Goal: Task Accomplishment & Management: Manage account settings

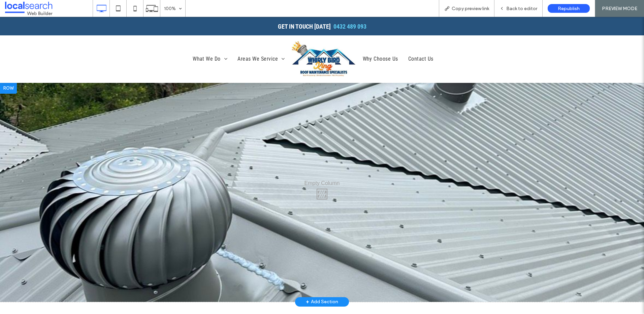
click at [340, 136] on div "Click To Paste" at bounding box center [322, 192] width 644 height 219
click at [509, 10] on span "Back to editor" at bounding box center [521, 9] width 31 height 6
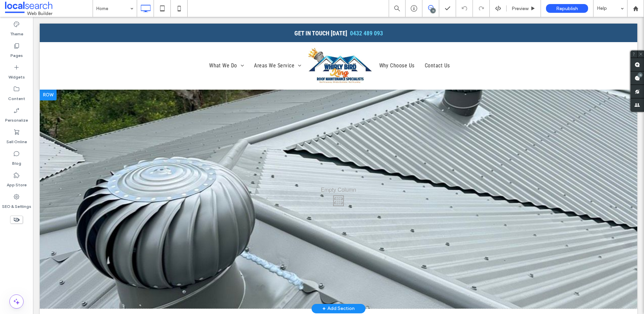
scroll to position [34, 0]
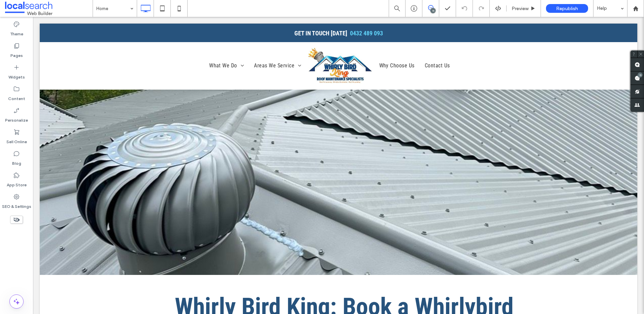
click at [434, 11] on div "11" at bounding box center [432, 10] width 5 height 5
click at [434, 8] on div "11" at bounding box center [432, 10] width 5 height 5
click at [514, 77] on div "11" at bounding box center [639, 74] width 5 height 5
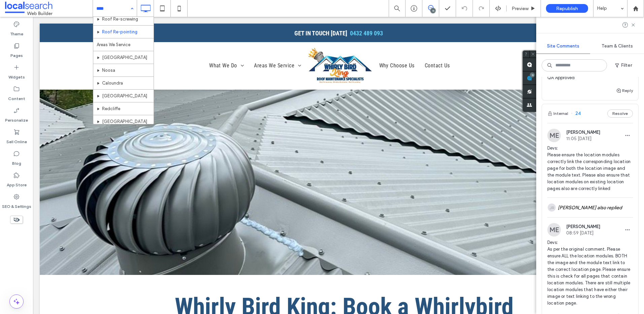
scroll to position [0, 0]
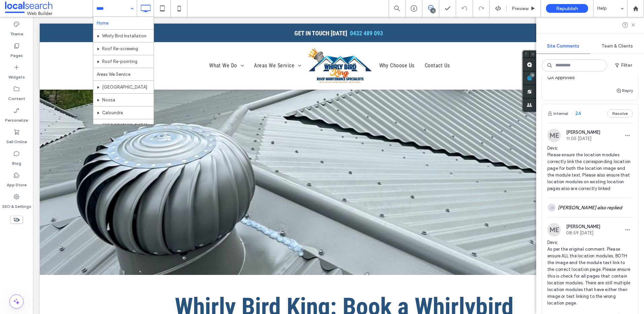
click at [132, 7] on div "Home Whirly Bird Installation Roof Re-screwing Roof Re-pointing Areas We Servic…" at bounding box center [115, 8] width 44 height 17
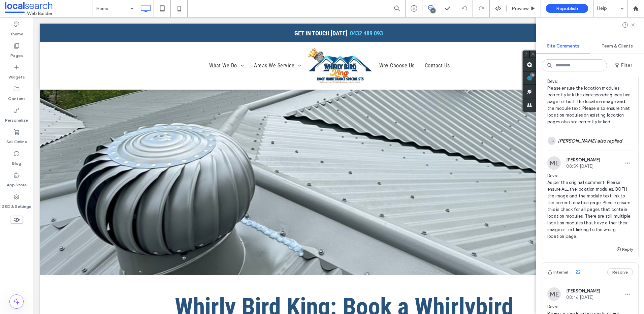
scroll to position [1052, 0]
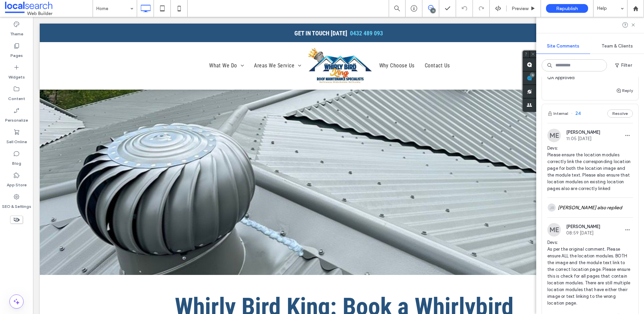
click at [514, 190] on span "Devs: Please ensure the location modules correctly link the corresponding locat…" at bounding box center [590, 168] width 86 height 47
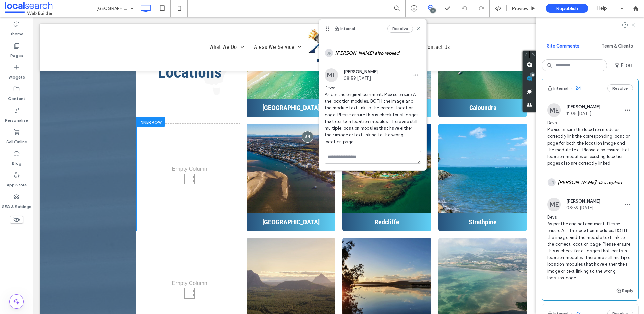
scroll to position [2264, 0]
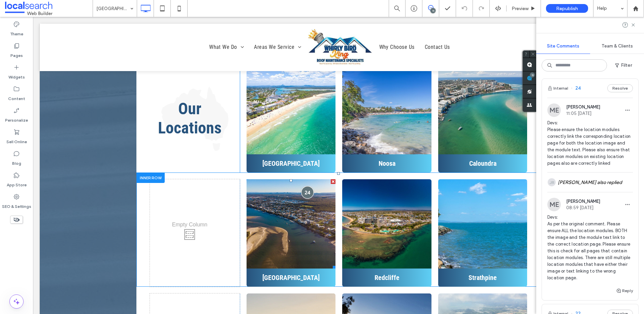
click at [305, 186] on div at bounding box center [307, 192] width 12 height 12
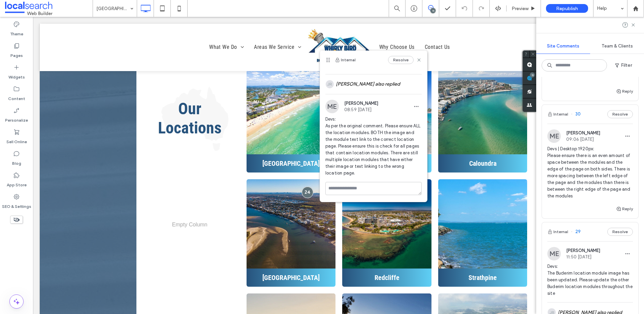
scroll to position [168, 0]
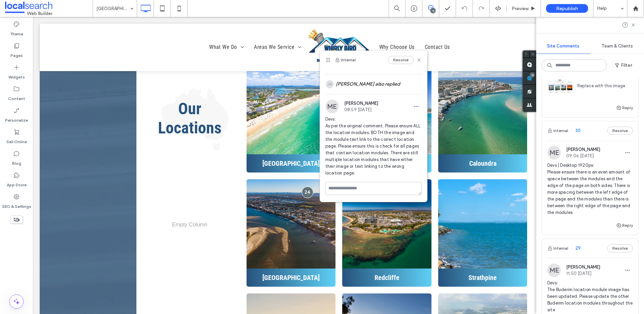
click at [514, 189] on span "Devs | Desktop 1920px: Please ensure there is an even amount of space between t…" at bounding box center [590, 189] width 86 height 54
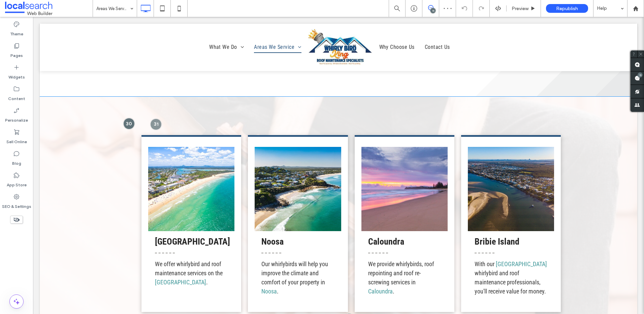
scroll to position [798, 0]
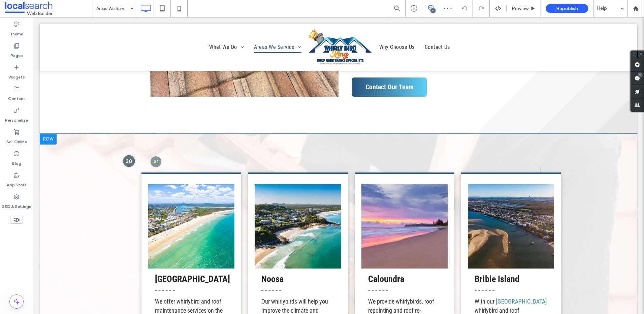
click at [132, 159] on div at bounding box center [129, 161] width 12 height 12
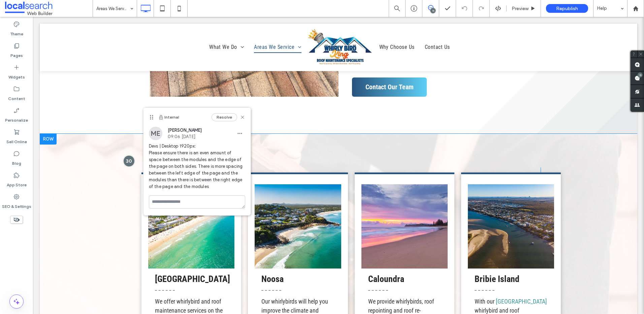
drag, startPoint x: 128, startPoint y: 159, endPoint x: 137, endPoint y: 161, distance: 8.9
click at [128, 159] on div at bounding box center [128, 160] width 11 height 11
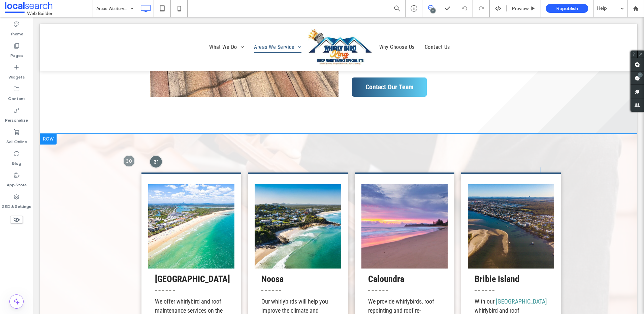
click at [152, 163] on div at bounding box center [155, 161] width 12 height 12
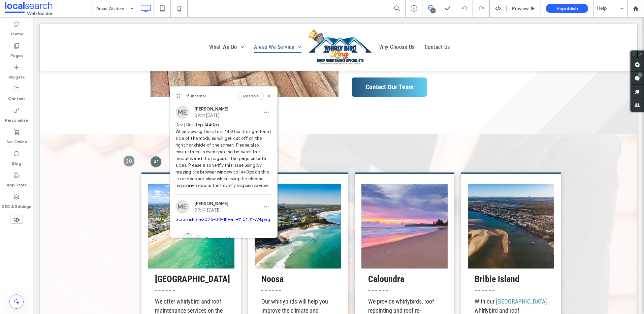
click at [431, 8] on div "11" at bounding box center [432, 10] width 5 height 5
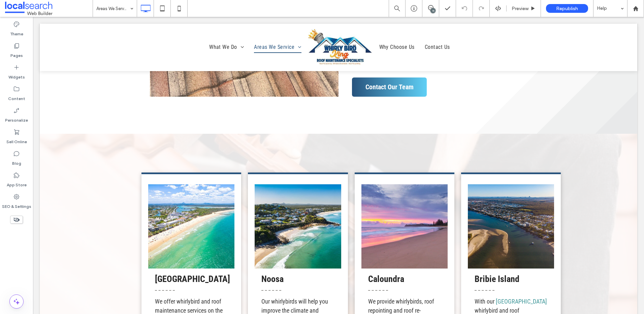
click at [434, 9] on div "11" at bounding box center [432, 10] width 5 height 5
click at [16, 194] on use at bounding box center [16, 196] width 5 height 5
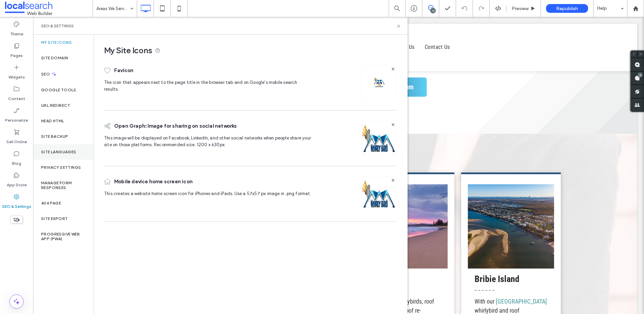
click at [63, 147] on div "Site Languages" at bounding box center [63, 151] width 61 height 15
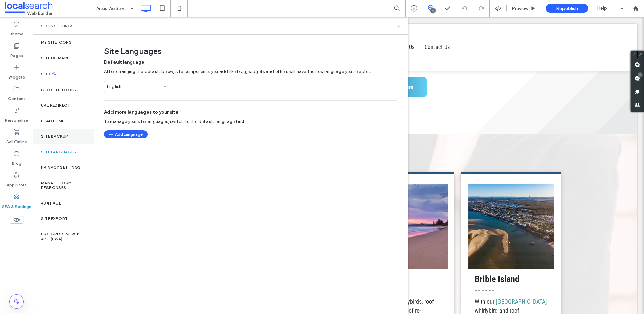
click at [62, 137] on label "Site Backup" at bounding box center [54, 136] width 27 height 5
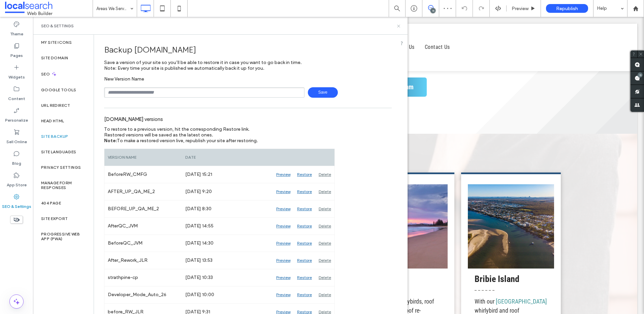
click at [398, 27] on icon at bounding box center [398, 26] width 5 height 5
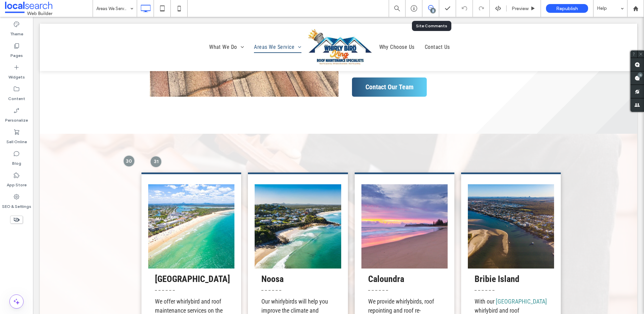
click at [430, 10] on div "11" at bounding box center [430, 8] width 16 height 7
click at [514, 78] on use at bounding box center [636, 77] width 5 height 5
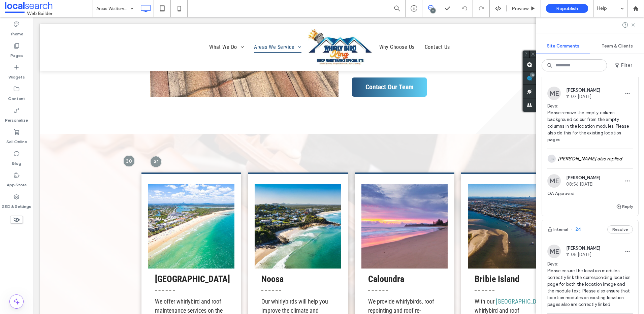
scroll to position [1077, 0]
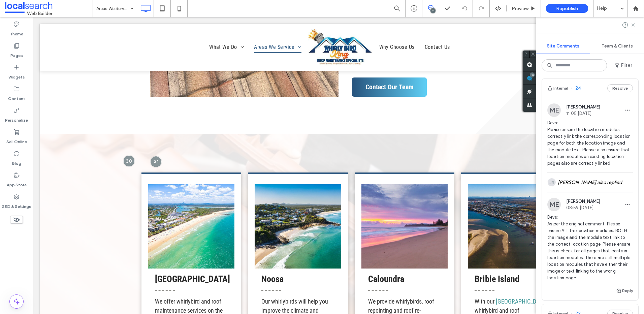
click at [514, 154] on span "Devs: Please ensure the location modules correctly link the corresponding locat…" at bounding box center [590, 143] width 86 height 47
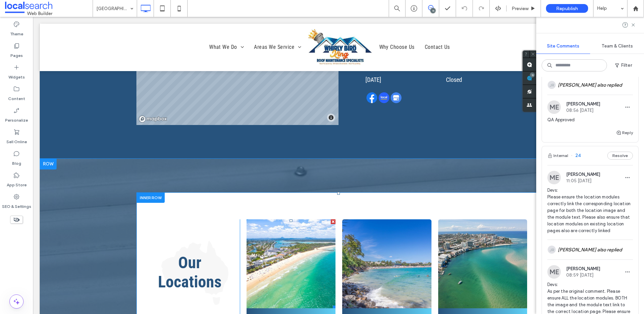
scroll to position [2172, 0]
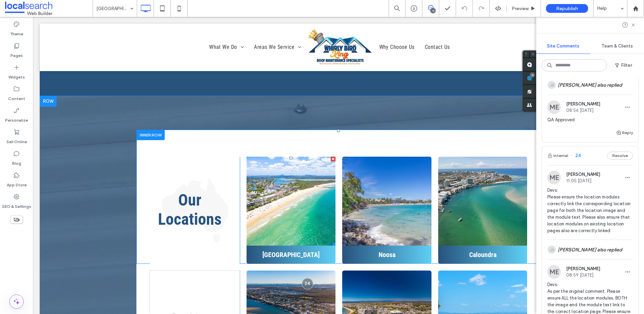
click at [307, 154] on link at bounding box center [291, 201] width 94 height 94
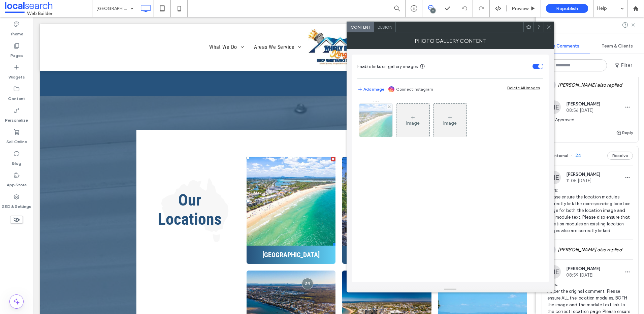
click at [378, 128] on img at bounding box center [375, 120] width 44 height 33
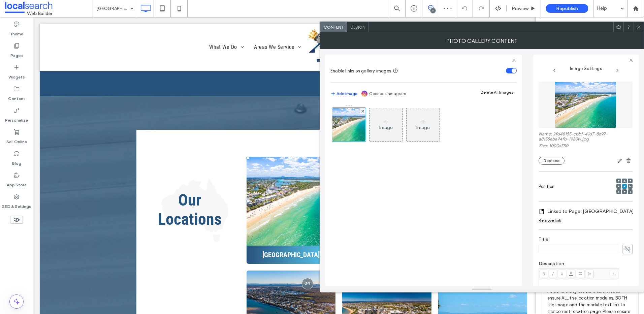
click at [514, 29] on icon at bounding box center [638, 27] width 5 height 5
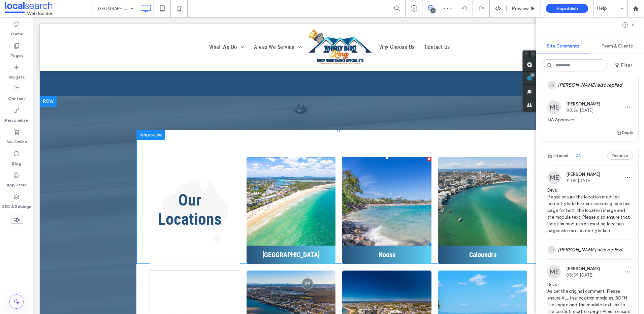
click at [408, 154] on link at bounding box center [386, 201] width 94 height 94
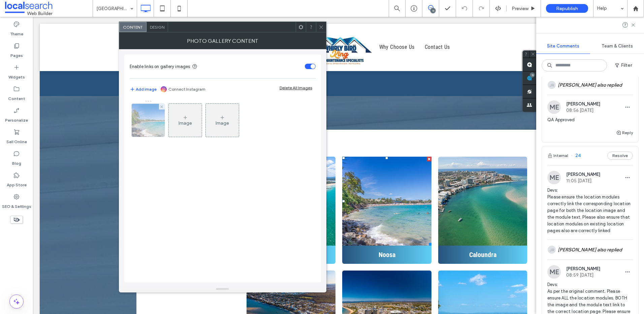
click at [144, 131] on img at bounding box center [148, 120] width 50 height 33
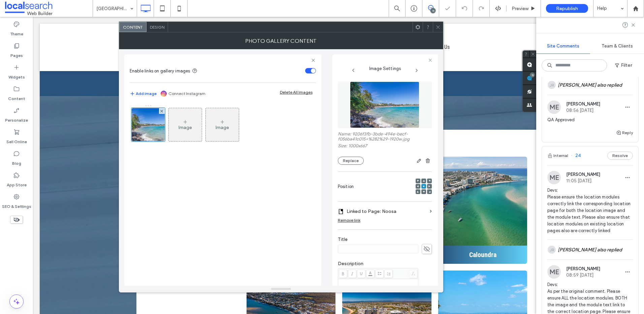
click at [437, 30] on span at bounding box center [437, 27] width 5 height 10
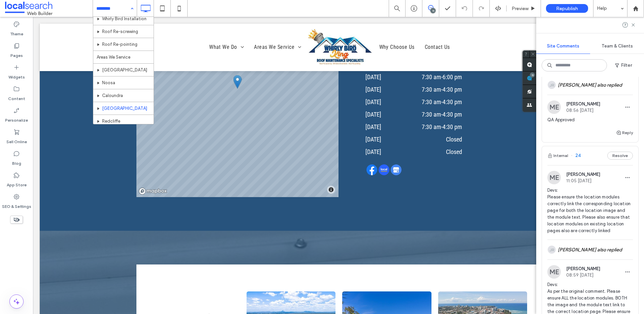
scroll to position [34, 0]
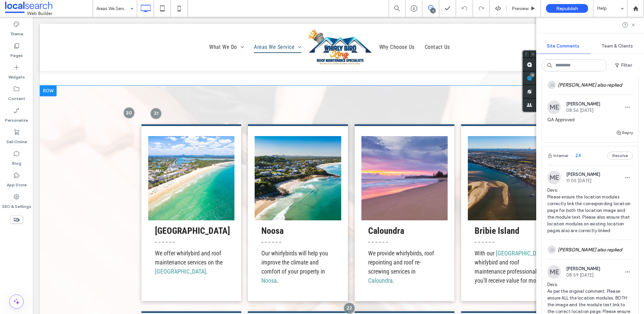
scroll to position [774, 0]
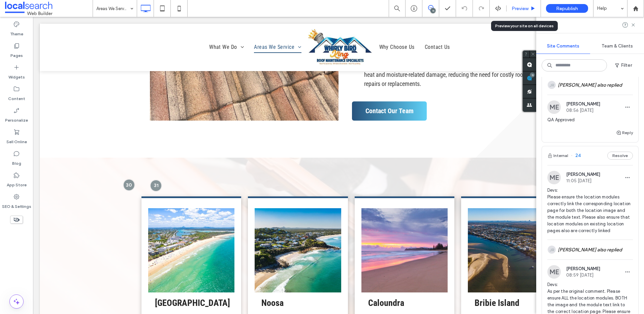
click at [514, 8] on span "Preview" at bounding box center [519, 9] width 17 height 6
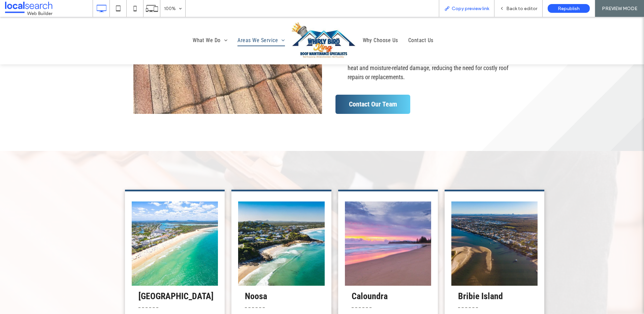
click at [467, 5] on div "Copy preview link" at bounding box center [467, 8] width 56 height 17
click at [458, 10] on span "Copy preview link" at bounding box center [469, 9] width 37 height 6
click at [511, 7] on span "Back to editor" at bounding box center [521, 9] width 31 height 6
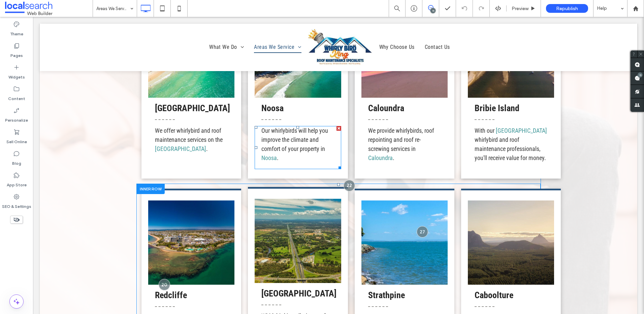
scroll to position [909, 0]
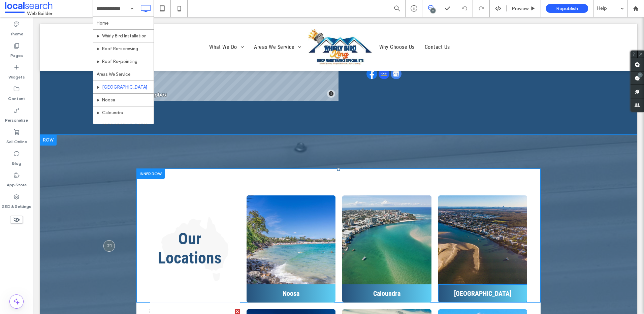
scroll to position [2255, 0]
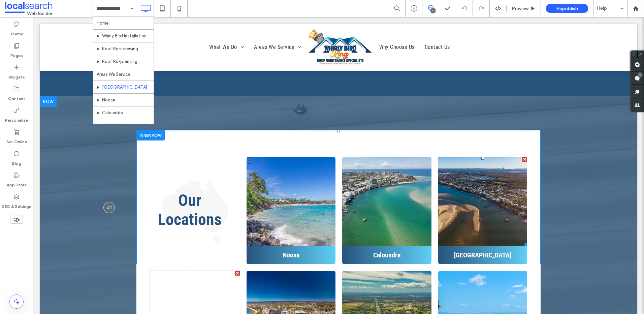
click at [475, 154] on link at bounding box center [482, 201] width 94 height 94
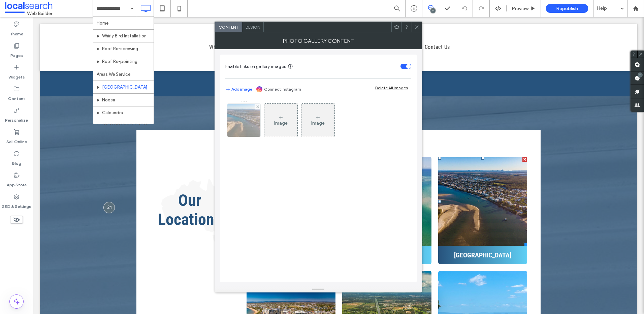
click at [245, 124] on img at bounding box center [244, 120] width 44 height 33
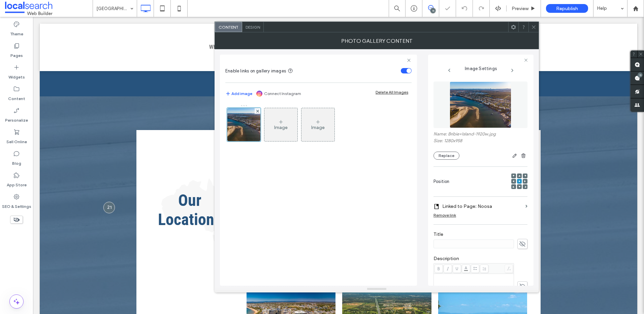
click at [498, 205] on label "Linked to Page: Noosa" at bounding box center [482, 206] width 80 height 12
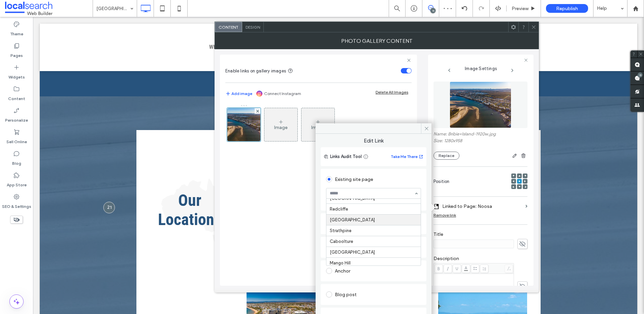
scroll to position [58, 0]
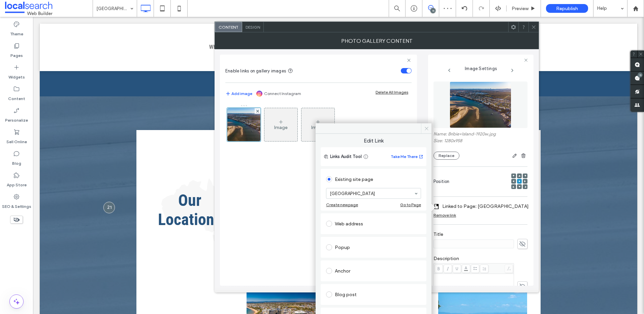
click at [426, 128] on icon at bounding box center [426, 128] width 5 height 5
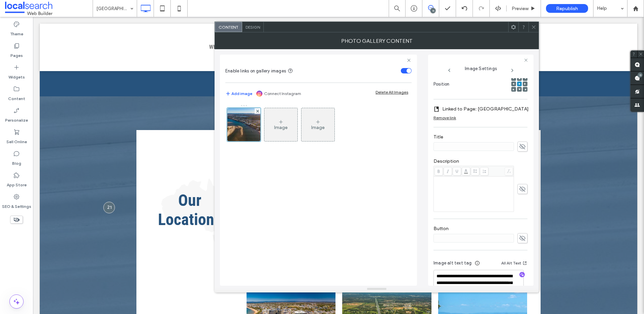
scroll to position [101, 0]
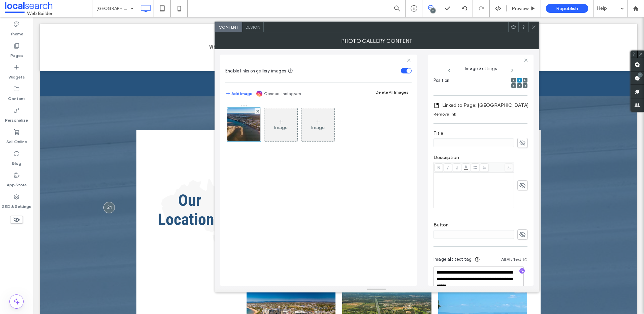
click at [514, 29] on div at bounding box center [533, 27] width 10 height 10
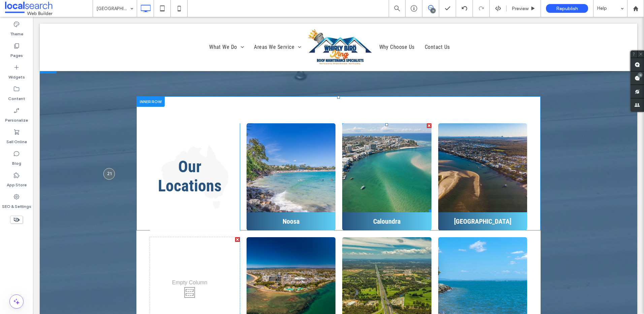
scroll to position [2323, 0]
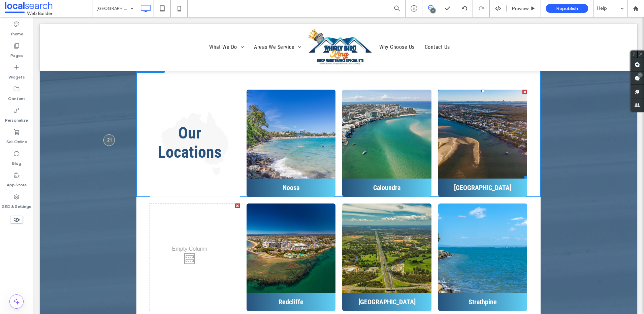
click at [443, 92] on link at bounding box center [482, 134] width 94 height 94
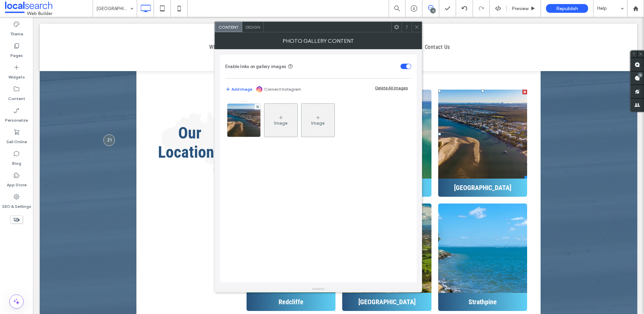
drag, startPoint x: 248, startPoint y: 121, endPoint x: 337, endPoint y: 146, distance: 91.7
click at [248, 121] on img at bounding box center [244, 120] width 44 height 33
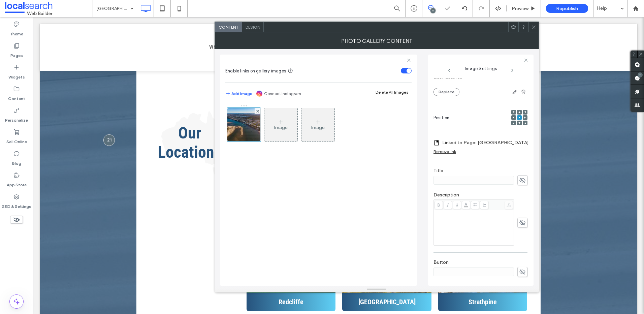
scroll to position [116, 0]
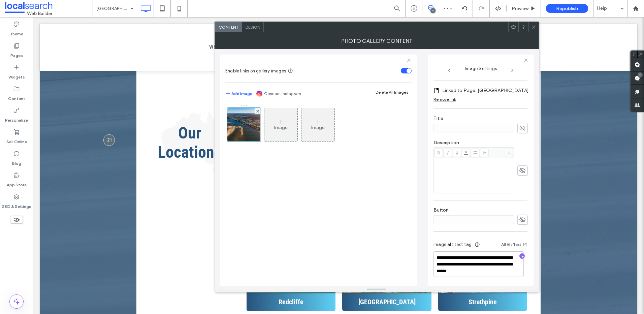
click at [514, 28] on icon at bounding box center [533, 27] width 5 height 5
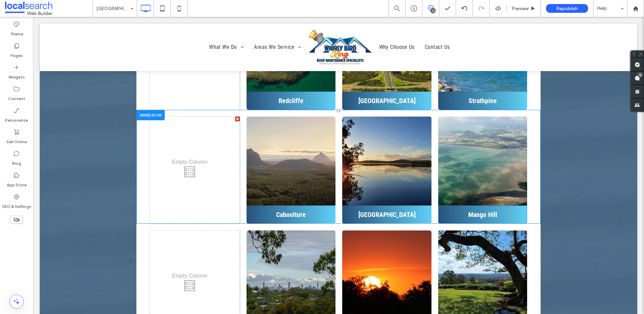
scroll to position [2525, 0]
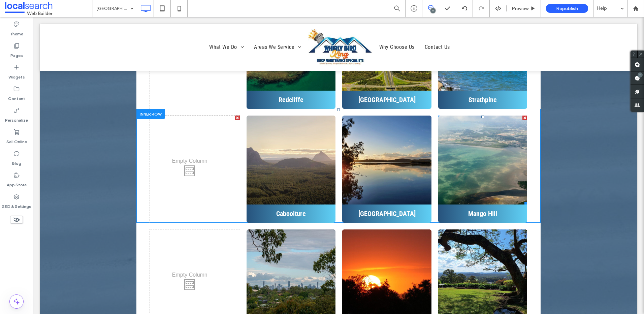
click at [483, 113] on link at bounding box center [482, 160] width 94 height 94
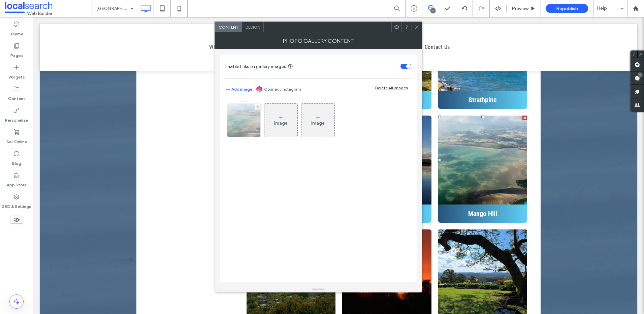
drag, startPoint x: 240, startPoint y: 126, endPoint x: 252, endPoint y: 127, distance: 11.5
click at [240, 126] on div at bounding box center [243, 120] width 33 height 33
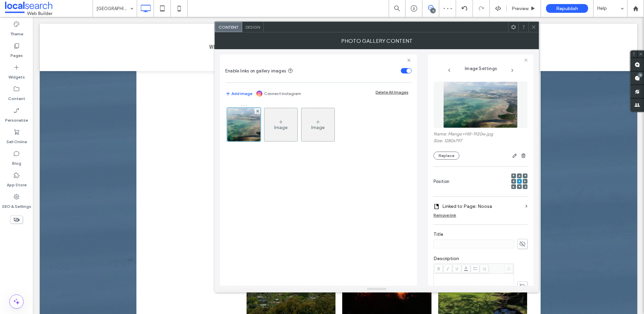
scroll to position [34, 0]
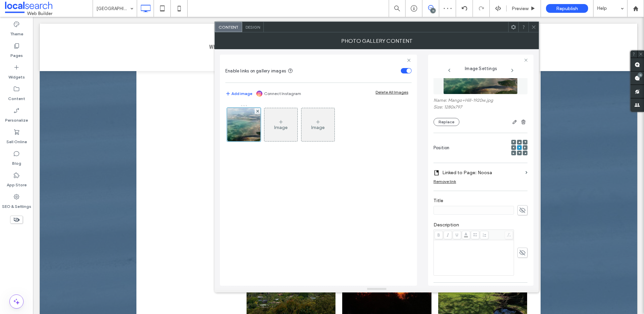
click at [486, 171] on label "Linked to Page: Noosa" at bounding box center [482, 172] width 80 height 12
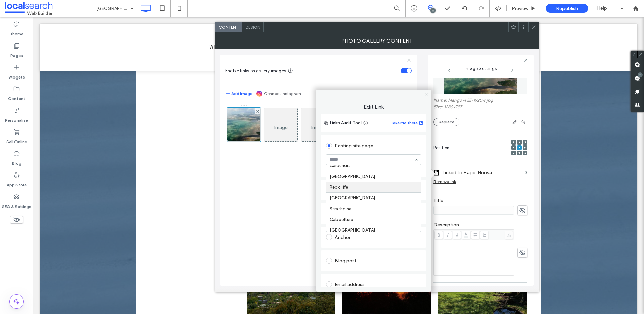
scroll to position [92, 0]
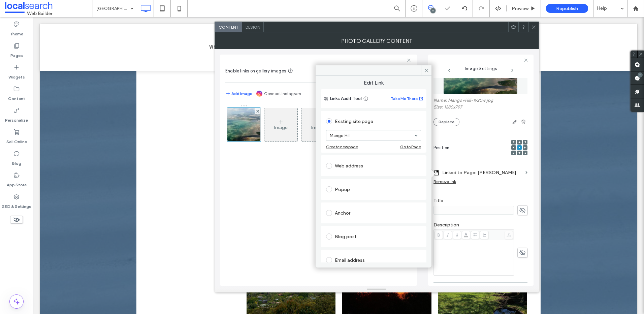
click at [426, 96] on div "Edit Link Links Audit Tool Take Me There Existing site page Mango Hill Create n…" at bounding box center [373, 169] width 116 height 186
click at [426, 71] on icon at bounding box center [426, 70] width 5 height 5
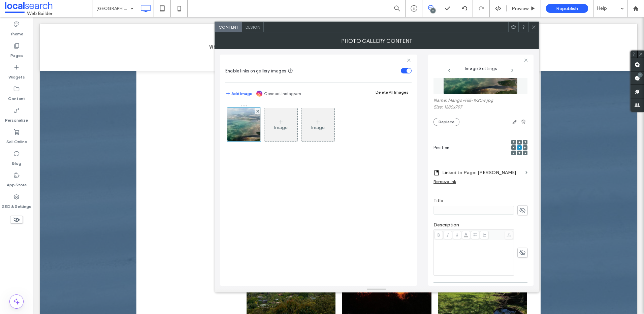
click at [514, 25] on icon at bounding box center [533, 27] width 5 height 5
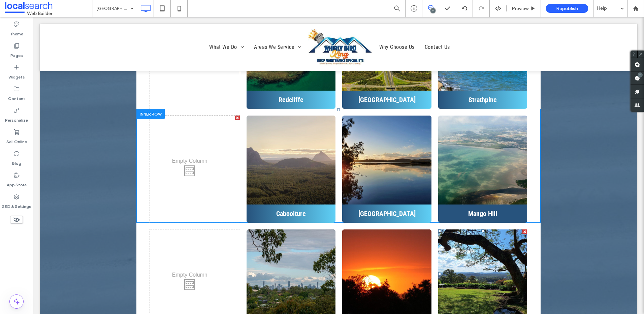
scroll to position [2255, 0]
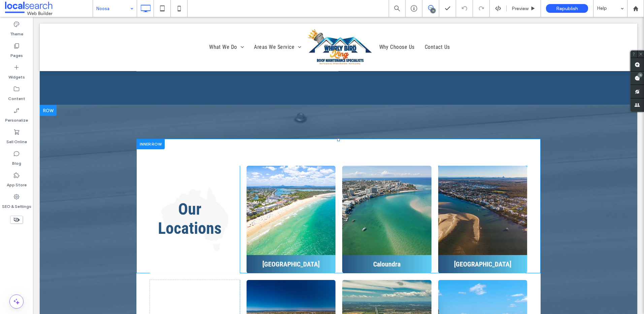
scroll to position [2255, 0]
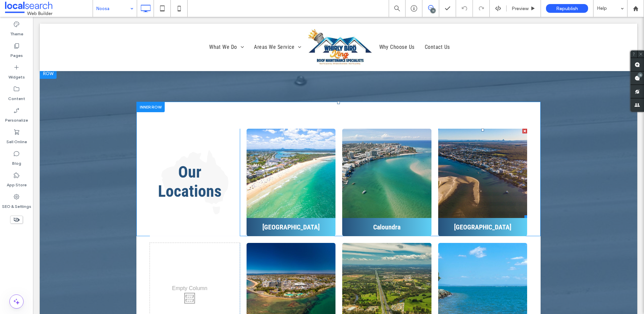
click at [477, 130] on link at bounding box center [482, 173] width 94 height 94
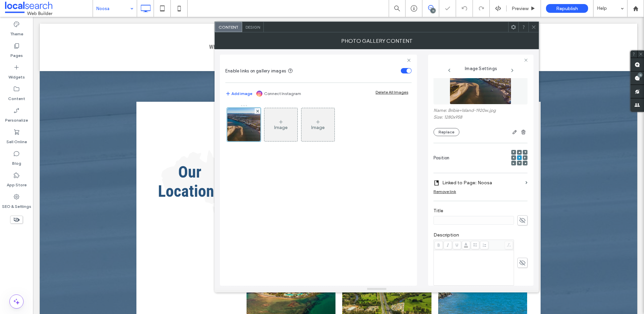
scroll to position [67, 0]
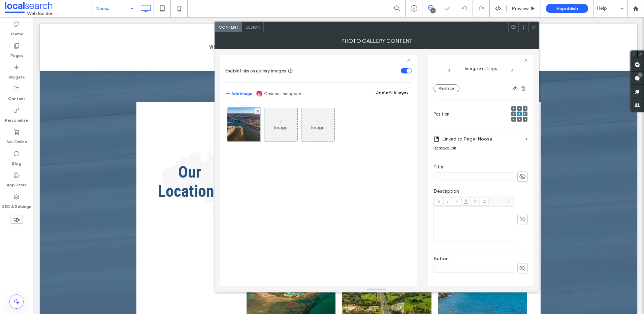
click at [482, 137] on label "Linked to Page: Noosa" at bounding box center [482, 139] width 80 height 12
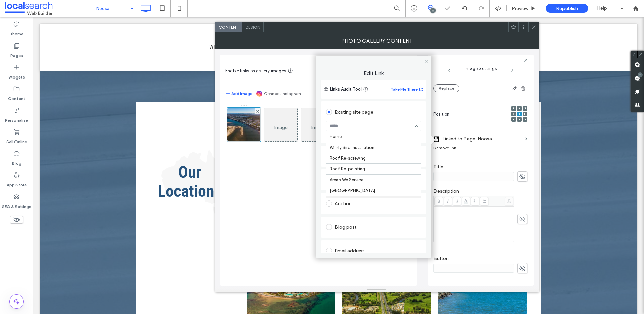
scroll to position [65, 0]
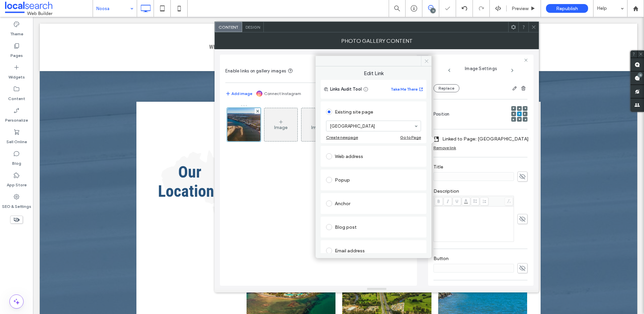
click at [426, 61] on icon at bounding box center [426, 61] width 5 height 5
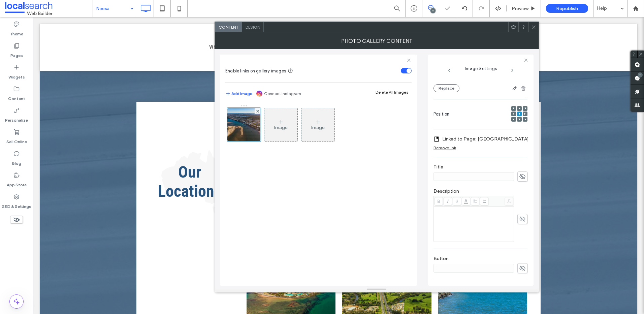
click at [514, 26] on icon at bounding box center [533, 27] width 5 height 5
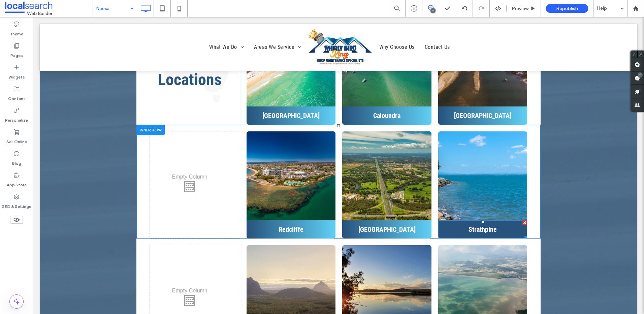
scroll to position [2424, 0]
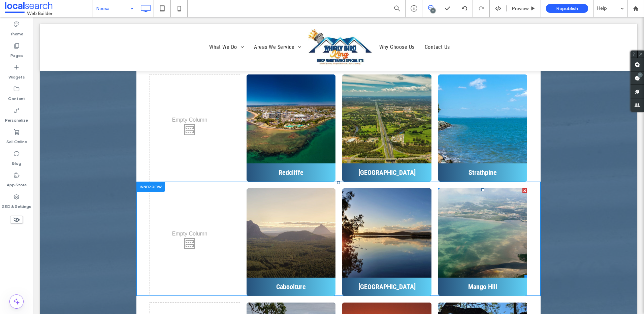
click at [487, 200] on link at bounding box center [482, 232] width 94 height 94
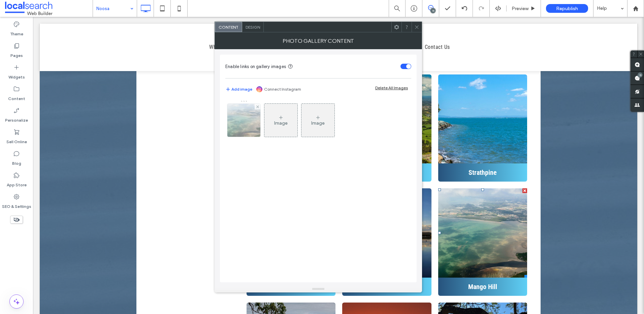
click at [237, 118] on img at bounding box center [243, 120] width 53 height 33
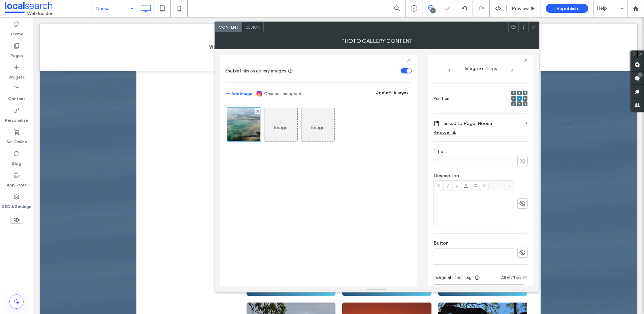
scroll to position [22, 0]
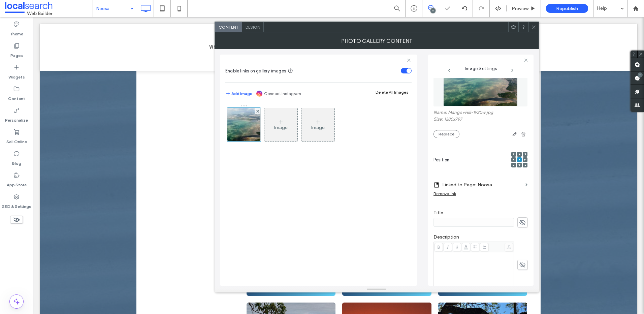
click at [501, 185] on label "Linked to Page: Noosa" at bounding box center [482, 184] width 80 height 12
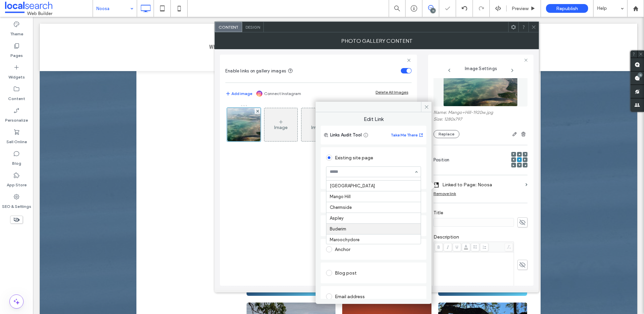
scroll to position [126, 0]
click at [425, 106] on div "Edit Link Links Audit Tool Take Me There Existing site page Mango Hill Create n…" at bounding box center [373, 203] width 116 height 202
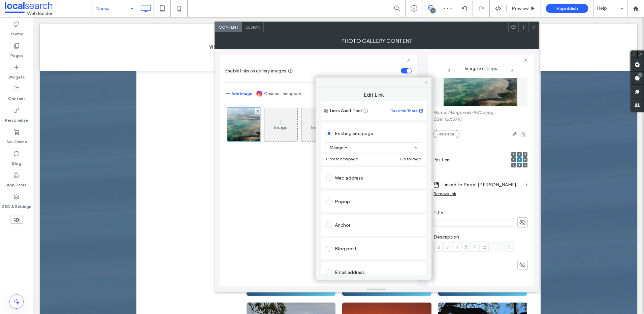
click at [425, 82] on icon at bounding box center [426, 82] width 5 height 5
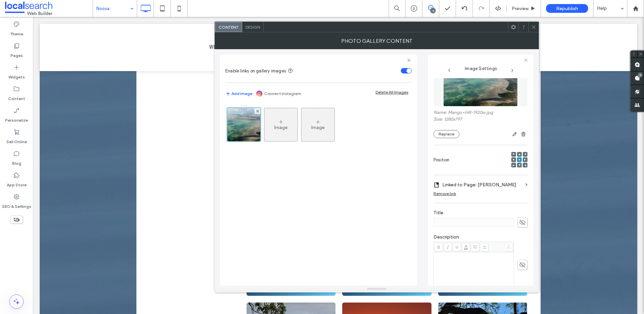
click at [514, 32] on div "Content Design" at bounding box center [376, 27] width 324 height 11
click at [514, 31] on span at bounding box center [533, 27] width 5 height 10
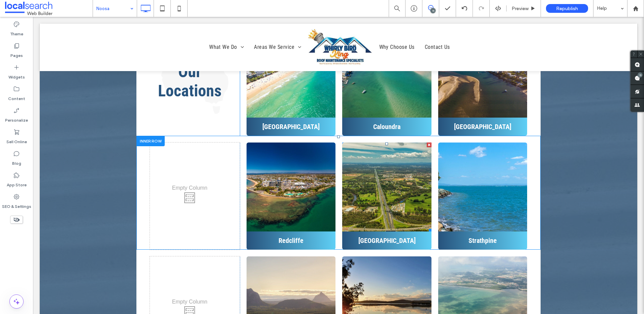
scroll to position [2289, 0]
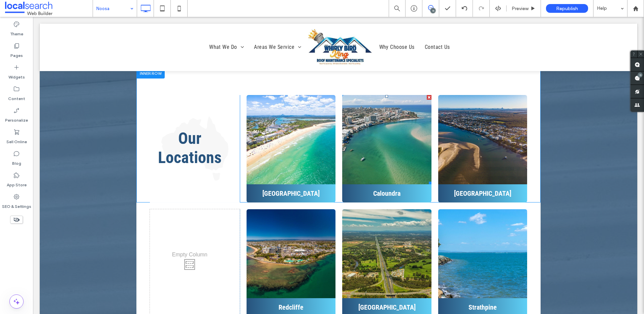
click at [381, 116] on link at bounding box center [386, 139] width 94 height 94
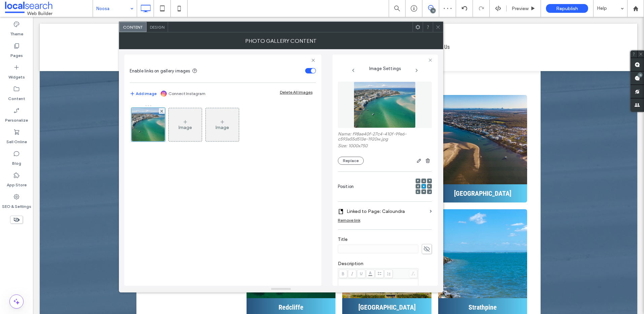
click at [438, 28] on icon at bounding box center [437, 27] width 5 height 5
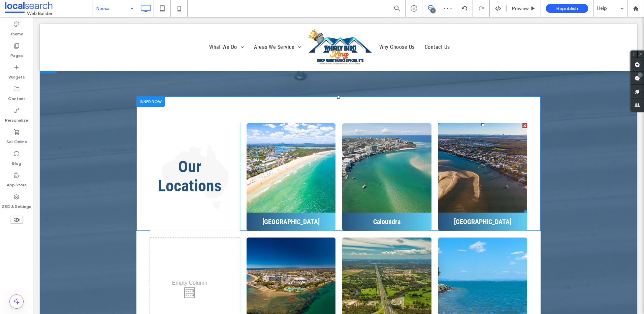
scroll to position [2222, 0]
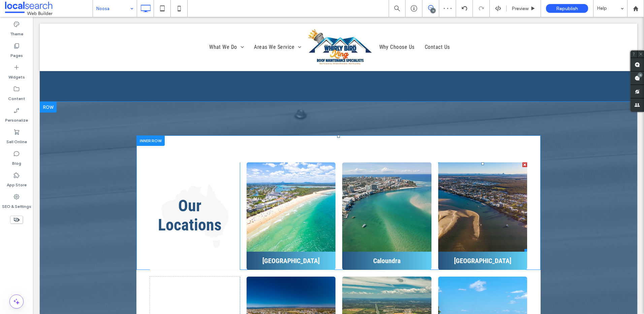
click at [467, 189] on link at bounding box center [482, 207] width 94 height 94
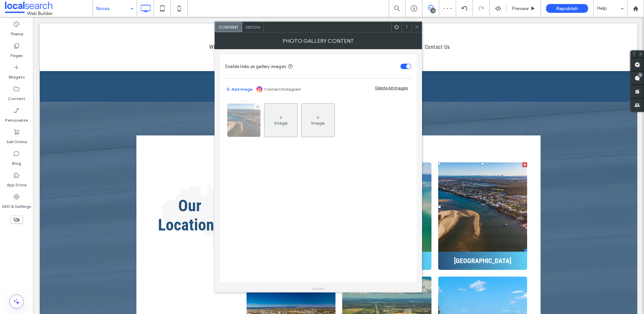
click at [244, 129] on img at bounding box center [244, 120] width 44 height 33
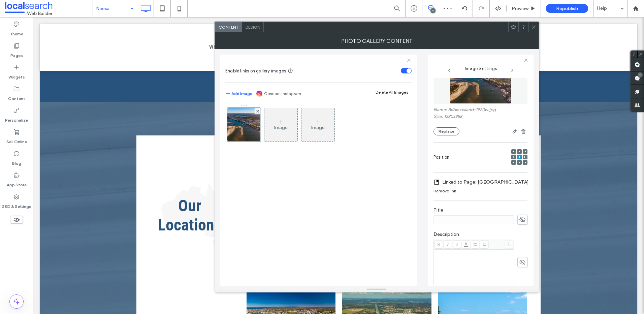
scroll to position [67, 0]
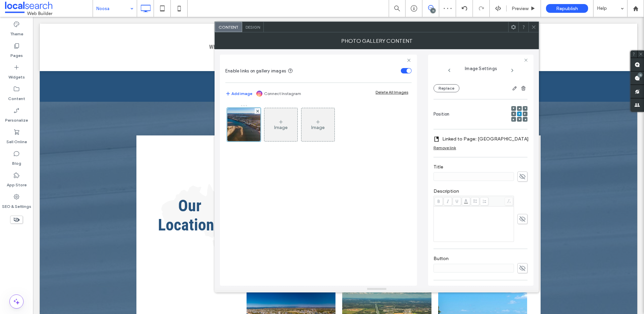
click at [514, 27] on icon at bounding box center [533, 27] width 5 height 5
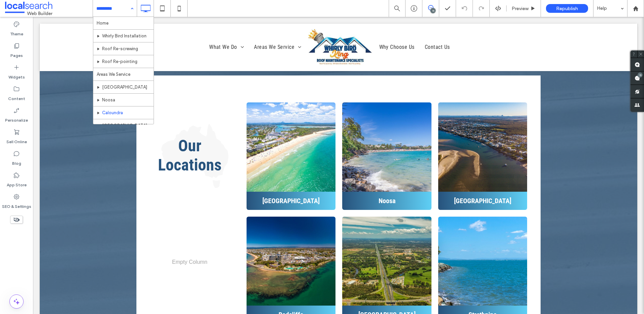
scroll to position [2188, 0]
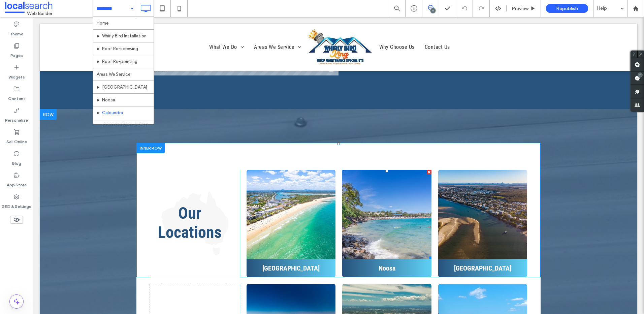
click at [373, 167] on link at bounding box center [386, 214] width 94 height 94
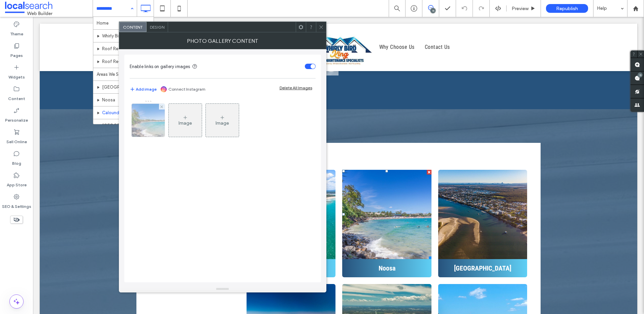
click at [140, 118] on img at bounding box center [148, 120] width 50 height 33
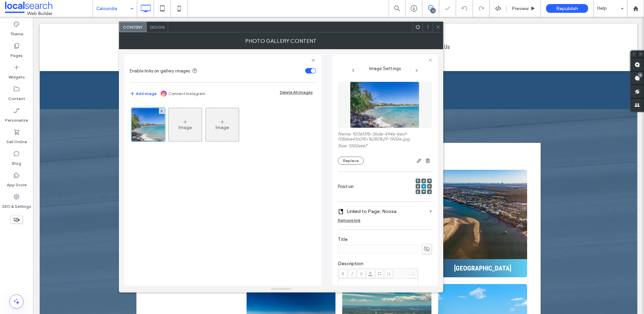
click at [438, 25] on icon at bounding box center [437, 27] width 5 height 5
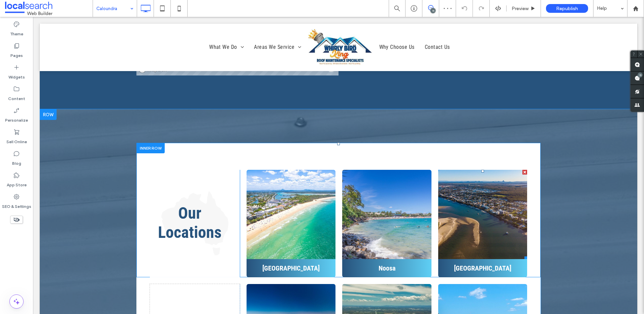
click at [475, 167] on link at bounding box center [482, 214] width 94 height 94
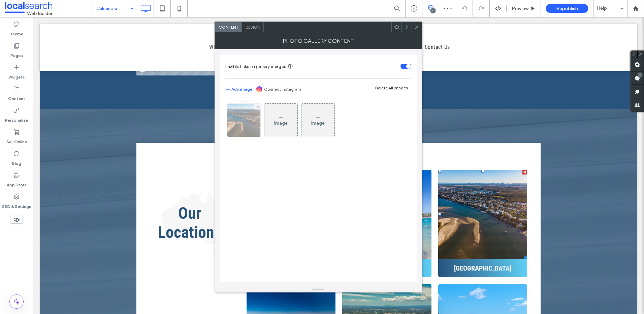
click at [244, 119] on img at bounding box center [244, 120] width 44 height 33
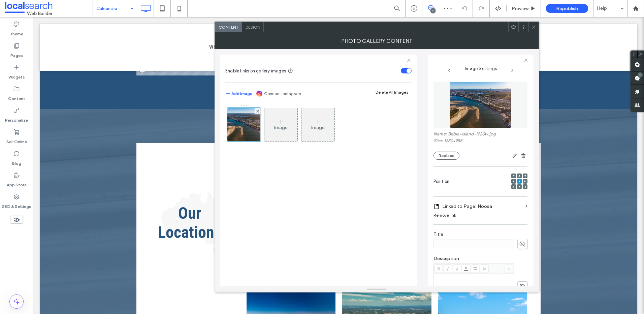
click at [494, 208] on label "Linked to Page: Noosa" at bounding box center [482, 206] width 80 height 12
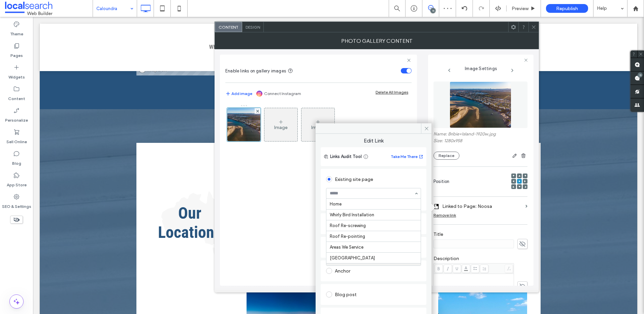
scroll to position [65, 0]
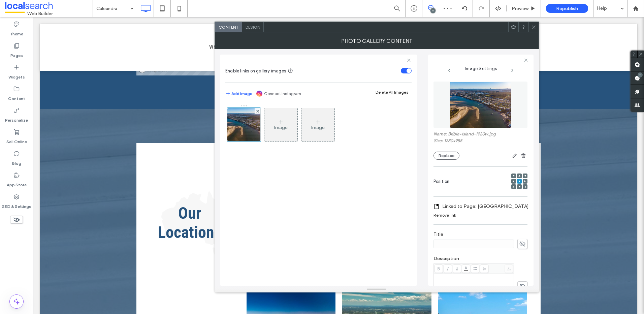
click at [532, 29] on icon at bounding box center [533, 27] width 5 height 5
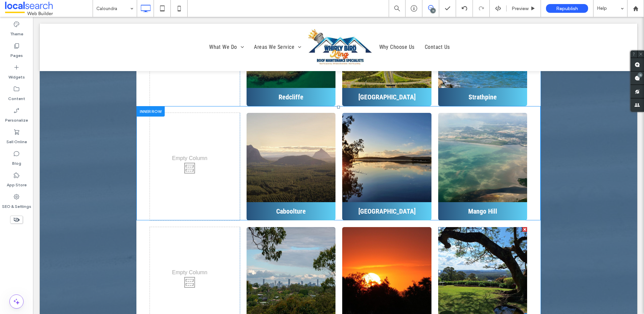
scroll to position [2424, 0]
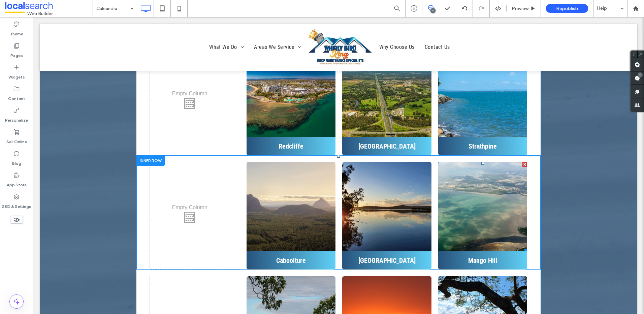
click at [487, 168] on link at bounding box center [482, 206] width 94 height 94
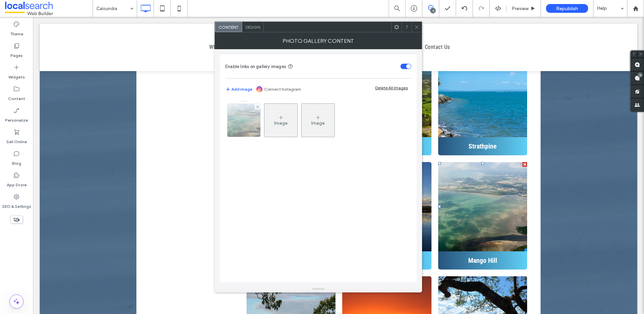
click at [234, 122] on img at bounding box center [243, 120] width 53 height 33
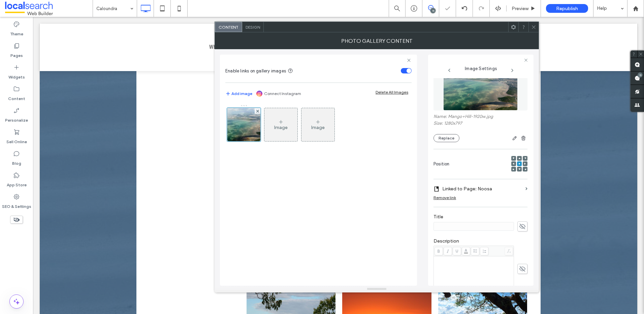
scroll to position [34, 0]
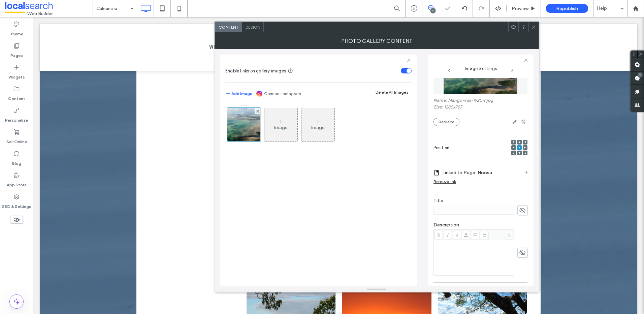
click at [489, 166] on div "**********" at bounding box center [480, 208] width 94 height 329
click at [495, 171] on label "Linked to Page: Noosa" at bounding box center [482, 172] width 80 height 12
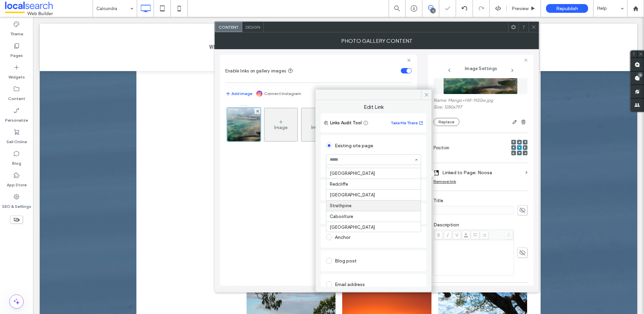
scroll to position [98, 0]
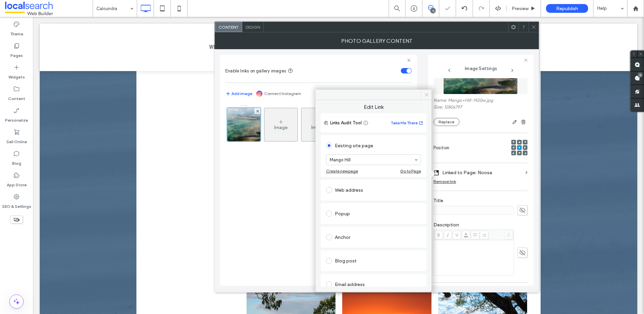
click at [426, 93] on icon at bounding box center [426, 94] width 5 height 5
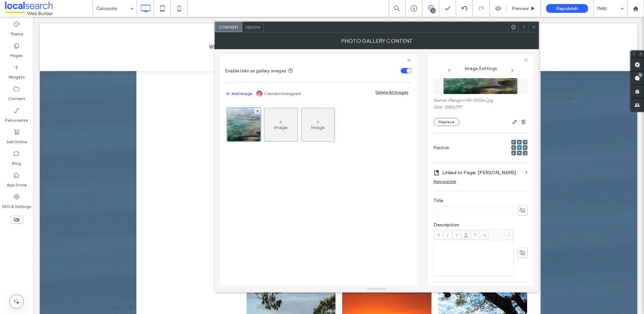
click at [534, 25] on icon at bounding box center [533, 27] width 5 height 5
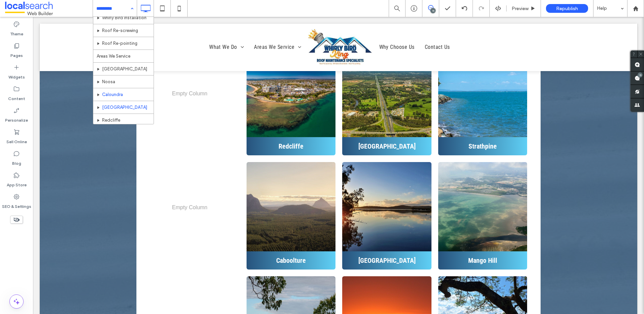
scroll to position [34, 0]
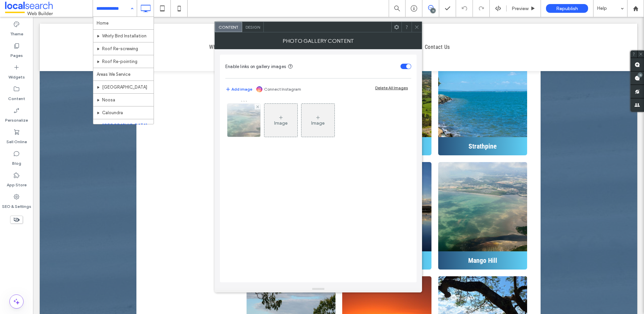
click at [250, 120] on img at bounding box center [243, 120] width 53 height 33
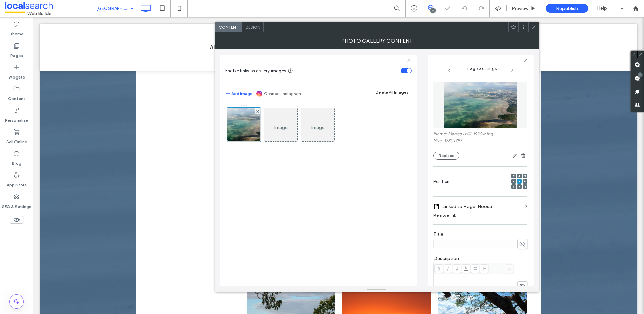
click at [483, 208] on label "Linked to Page: Noosa" at bounding box center [482, 206] width 80 height 12
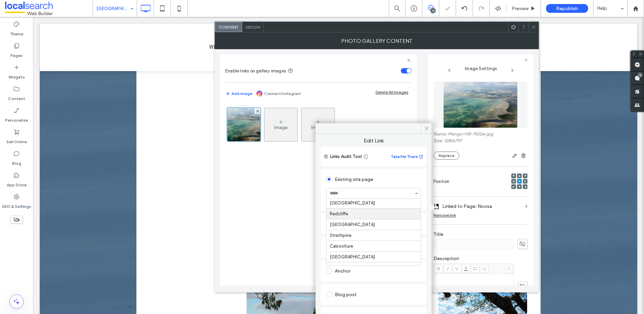
scroll to position [98, 0]
click at [423, 124] on span at bounding box center [426, 128] width 10 height 10
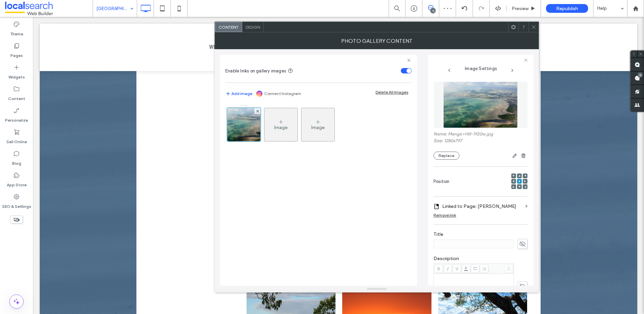
click at [534, 25] on icon at bounding box center [533, 27] width 5 height 5
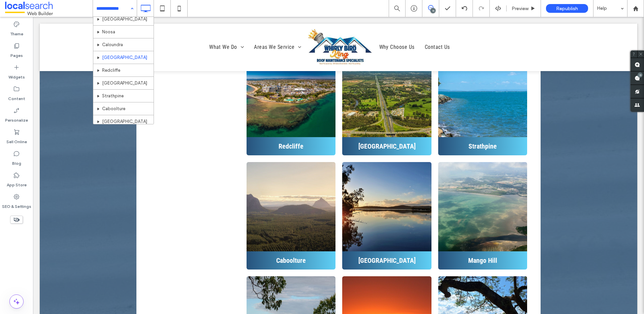
scroll to position [67, 0]
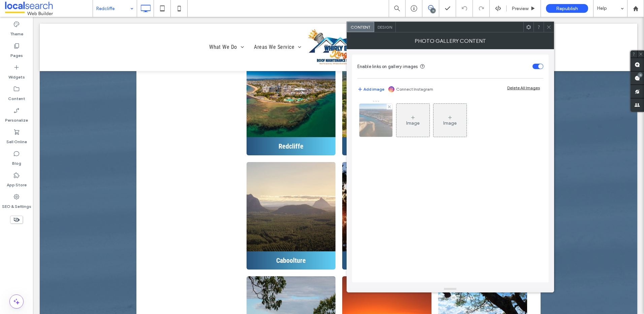
click at [377, 126] on img at bounding box center [375, 120] width 44 height 33
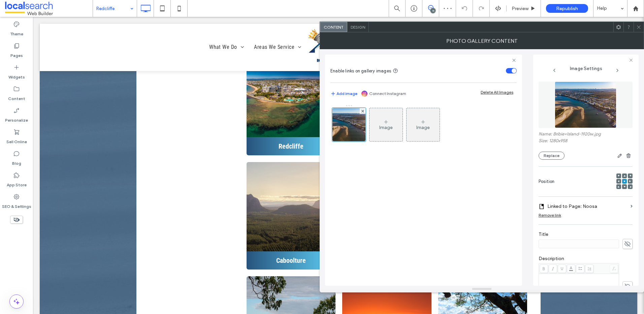
click at [589, 207] on label "Linked to Page: Noosa" at bounding box center [587, 206] width 80 height 12
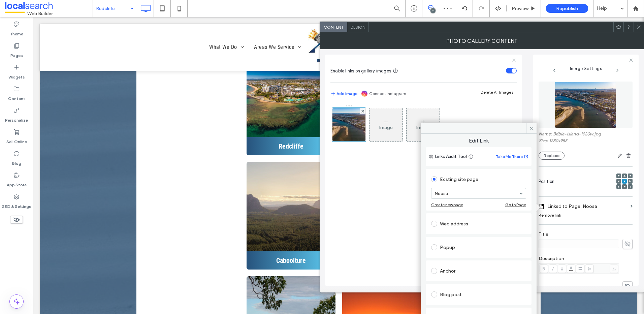
drag, startPoint x: 470, startPoint y: 193, endPoint x: 470, endPoint y: 197, distance: 4.8
click at [533, 129] on icon at bounding box center [531, 128] width 5 height 5
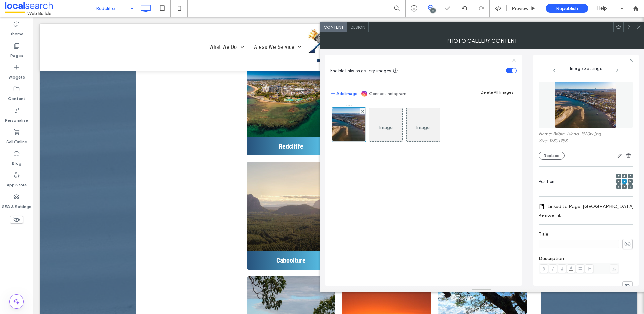
click at [637, 25] on icon at bounding box center [638, 27] width 5 height 5
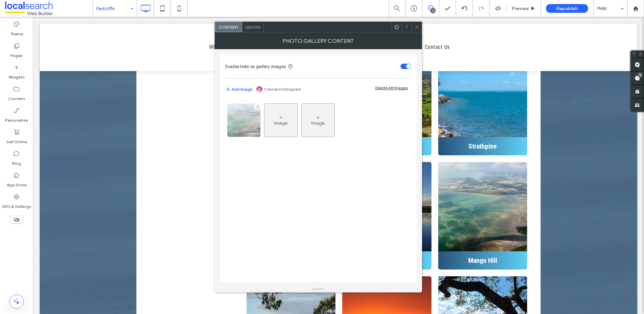
click at [250, 124] on img at bounding box center [243, 120] width 53 height 33
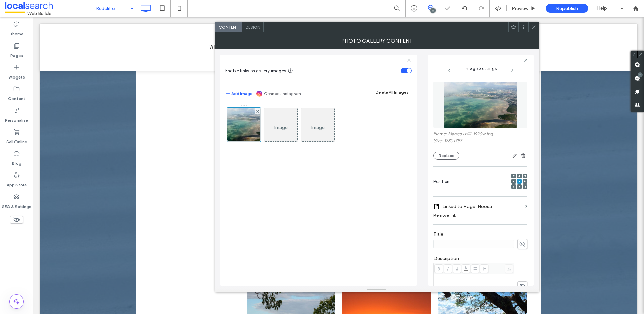
click at [486, 207] on label "Linked to Page: Noosa" at bounding box center [482, 206] width 80 height 12
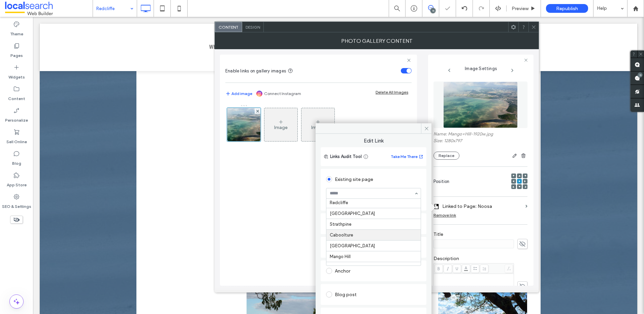
scroll to position [132, 0]
click at [429, 130] on icon at bounding box center [426, 128] width 5 height 5
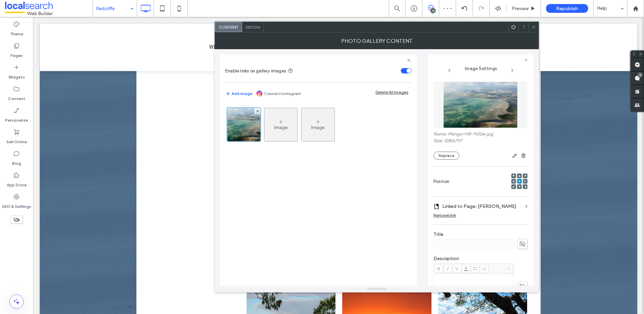
click at [534, 31] on span at bounding box center [533, 27] width 5 height 10
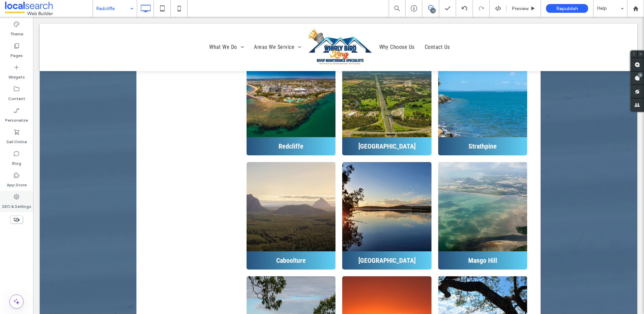
click at [14, 195] on icon at bounding box center [16, 196] width 7 height 7
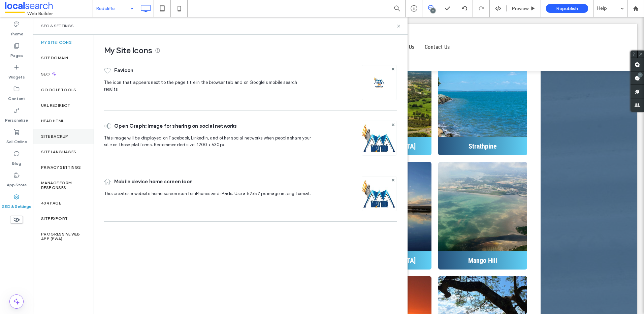
click at [64, 132] on div "Site Backup" at bounding box center [63, 136] width 61 height 15
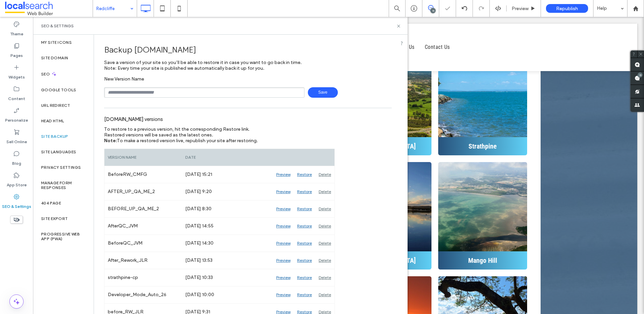
click at [166, 97] on input "text" at bounding box center [204, 92] width 200 height 10
click at [324, 92] on span "Save" at bounding box center [323, 92] width 30 height 10
click at [318, 90] on span "Save" at bounding box center [323, 92] width 30 height 10
click at [319, 90] on span "Save" at bounding box center [323, 92] width 30 height 10
click at [236, 94] on input "text" at bounding box center [204, 92] width 200 height 10
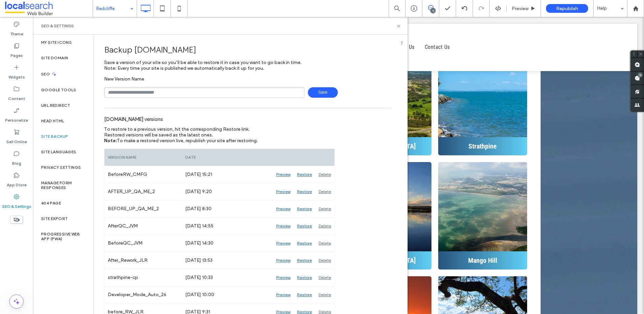
type input "******"
click at [332, 89] on span "Save" at bounding box center [323, 92] width 30 height 10
click at [401, 25] on icon at bounding box center [398, 26] width 5 height 5
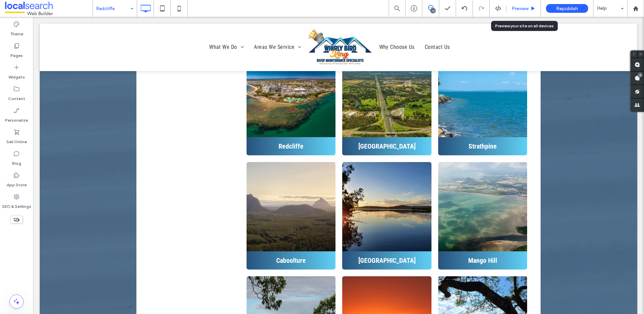
click at [515, 8] on span "Preview" at bounding box center [519, 9] width 17 height 6
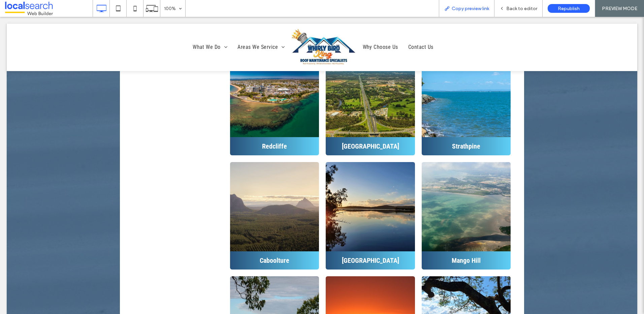
click at [477, 12] on div "Copy preview link" at bounding box center [467, 8] width 56 height 17
click at [461, 10] on span "Copy preview link" at bounding box center [469, 9] width 37 height 6
click at [526, 6] on span "Back to editor" at bounding box center [521, 9] width 31 height 6
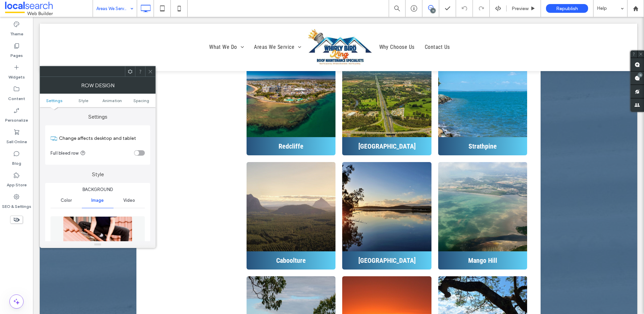
click at [152, 69] on icon at bounding box center [150, 71] width 5 height 5
click at [150, 71] on icon at bounding box center [150, 71] width 5 height 5
click at [141, 103] on span "Spacing" at bounding box center [141, 100] width 16 height 5
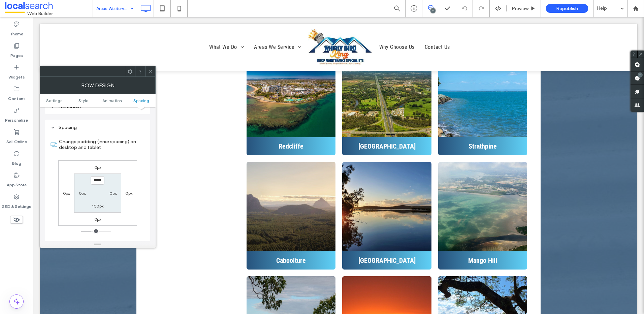
scroll to position [443, 0]
click at [151, 70] on icon at bounding box center [150, 71] width 5 height 5
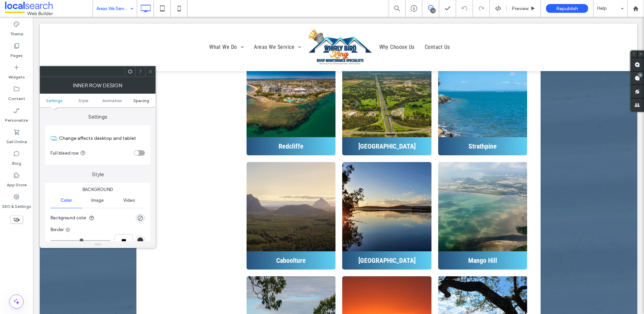
click at [138, 101] on span "Spacing" at bounding box center [141, 100] width 16 height 5
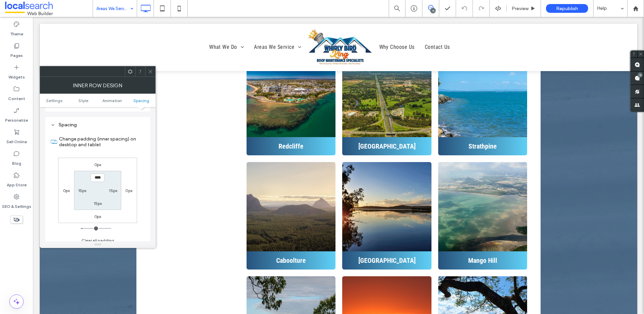
scroll to position [215, 0]
click at [149, 71] on icon at bounding box center [150, 71] width 5 height 5
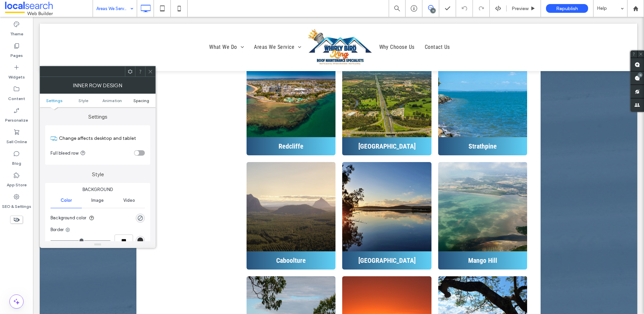
click at [137, 101] on span "Spacing" at bounding box center [141, 100] width 16 height 5
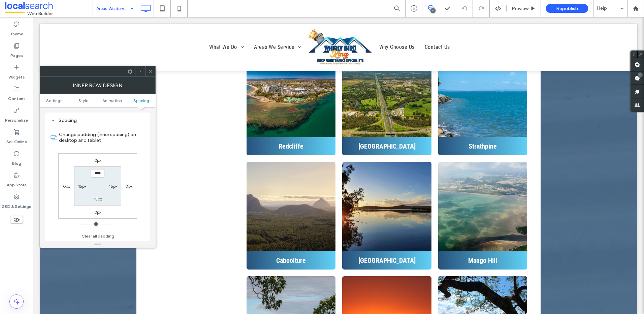
click at [80, 184] on label "15px" at bounding box center [82, 185] width 8 height 5
type input "*"
type input "***"
click at [154, 70] on div at bounding box center [150, 71] width 10 height 10
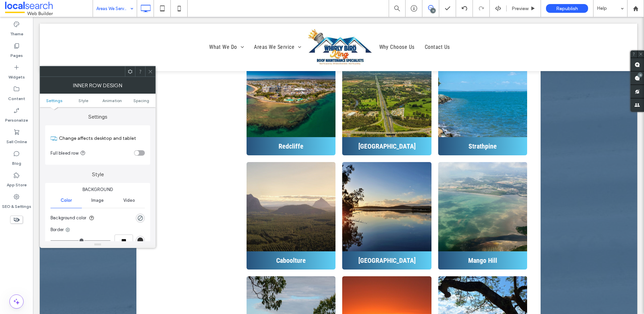
click at [143, 97] on ul "Settings Style Animation Spacing" at bounding box center [98, 100] width 116 height 13
click at [135, 100] on span "Spacing" at bounding box center [141, 100] width 16 height 5
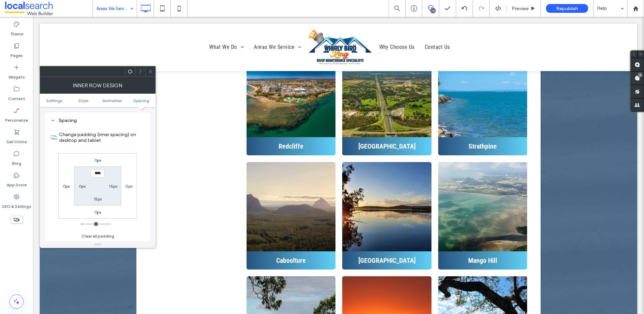
click at [108, 187] on div "15px" at bounding box center [112, 185] width 15 height 7
click at [111, 183] on label "15px" at bounding box center [113, 185] width 8 height 5
type input "*"
type input "***"
click at [148, 73] on icon at bounding box center [150, 71] width 5 height 5
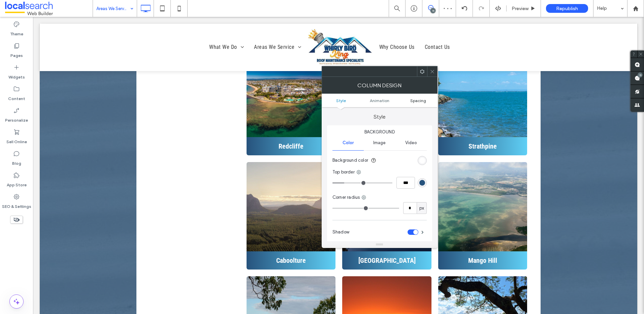
click at [416, 99] on span "Spacing" at bounding box center [418, 100] width 16 height 5
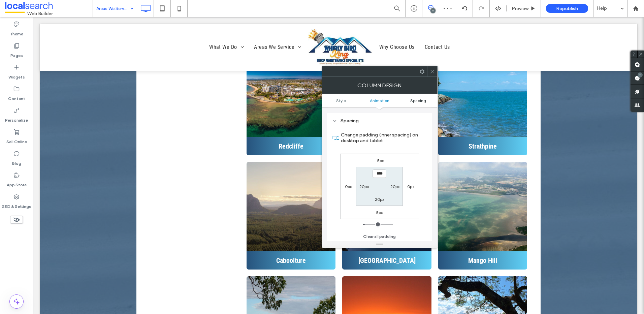
scroll to position [158, 0]
click at [432, 72] on use at bounding box center [431, 71] width 3 height 3
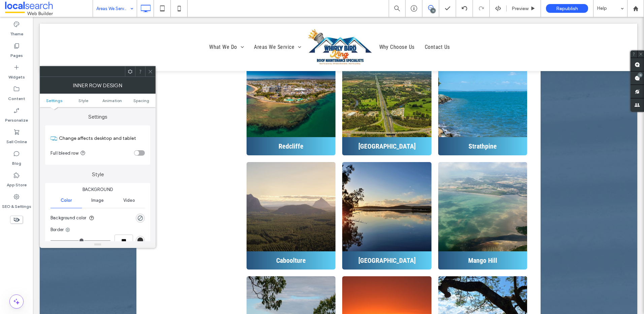
click at [143, 103] on ul "Settings Style Animation Spacing" at bounding box center [98, 100] width 116 height 13
click at [146, 103] on span "Spacing" at bounding box center [141, 100] width 16 height 5
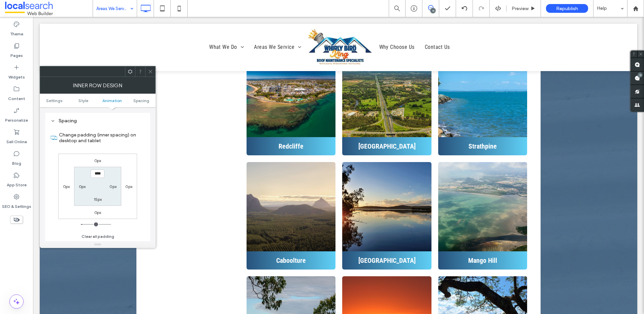
scroll to position [215, 0]
click at [126, 186] on label "0px" at bounding box center [128, 185] width 7 height 5
type input "*"
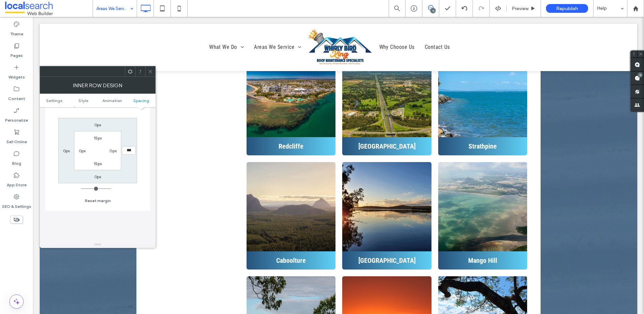
scroll to position [249, 0]
type input "**"
type input "****"
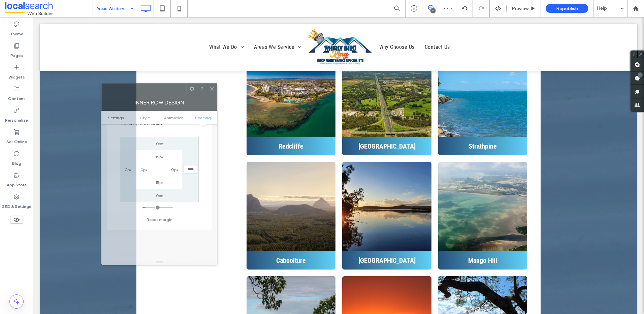
drag, startPoint x: 121, startPoint y: 81, endPoint x: 132, endPoint y: 103, distance: 24.6
click at [122, 94] on div "Inner Row Design" at bounding box center [159, 102] width 116 height 17
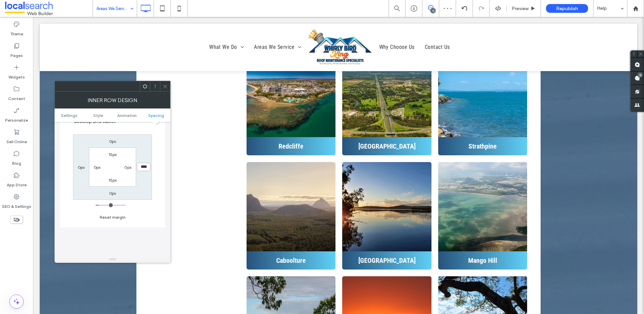
click at [144, 167] on input "****" at bounding box center [144, 167] width 14 height 8
type input "*"
type input "***"
click at [81, 165] on label "0px" at bounding box center [81, 167] width 7 height 5
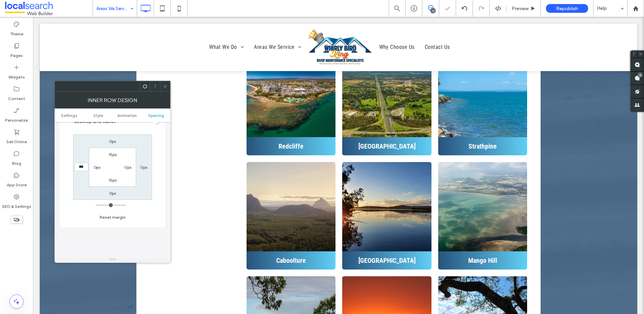
type input "***"
type input "*"
type input "*****"
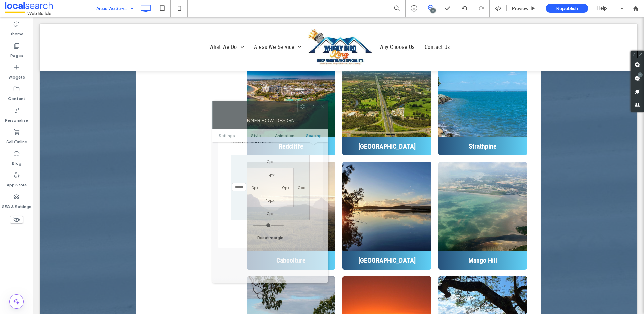
drag, startPoint x: 112, startPoint y: 88, endPoint x: 270, endPoint y: 108, distance: 159.2
click at [270, 108] on div at bounding box center [254, 106] width 85 height 10
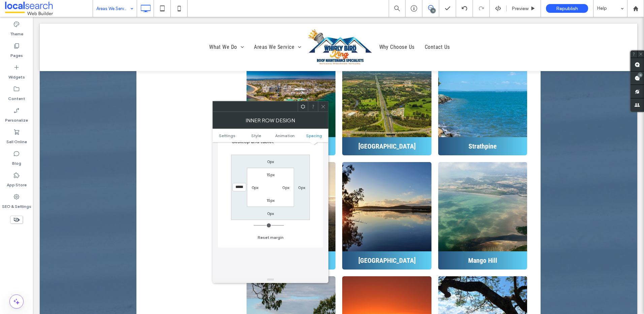
click at [323, 105] on icon at bounding box center [322, 106] width 5 height 5
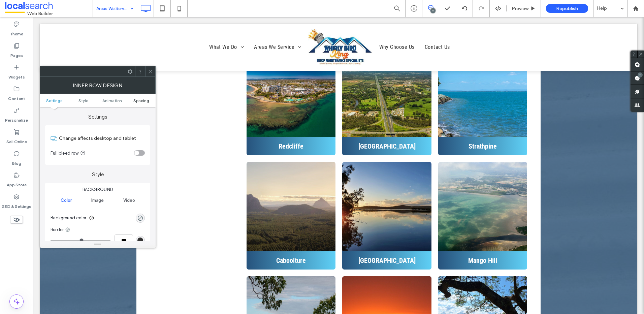
click at [141, 98] on span "Spacing" at bounding box center [141, 100] width 16 height 5
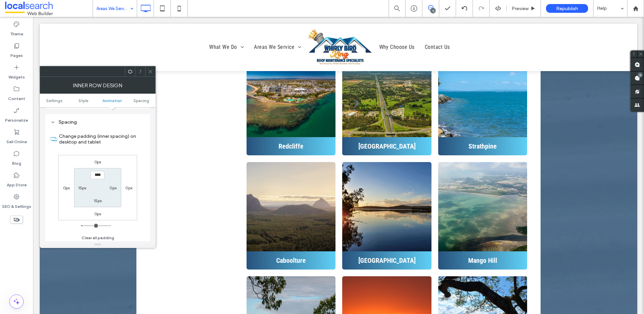
scroll to position [215, 0]
click at [79, 185] on label "15px" at bounding box center [82, 185] width 8 height 5
type input "*"
type input "***"
drag, startPoint x: 65, startPoint y: 188, endPoint x: 68, endPoint y: 193, distance: 5.3
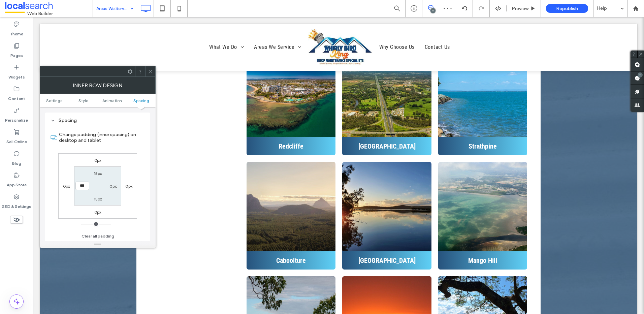
click at [65, 188] on label "0px" at bounding box center [66, 185] width 7 height 5
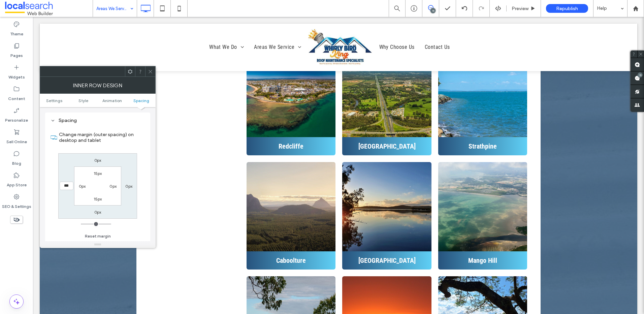
type input "***"
type input "*"
type input "*****"
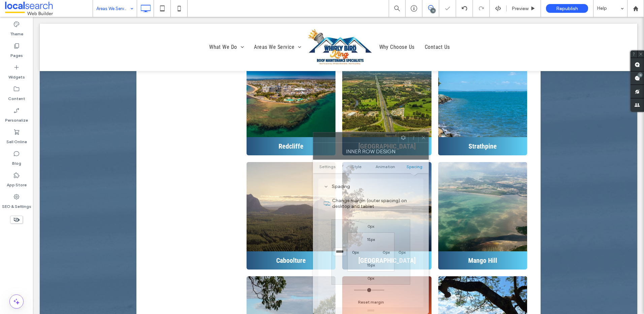
drag, startPoint x: 104, startPoint y: 81, endPoint x: 345, endPoint y: 149, distance: 250.5
click at [352, 150] on div "Inner Row Design" at bounding box center [371, 151] width 116 height 17
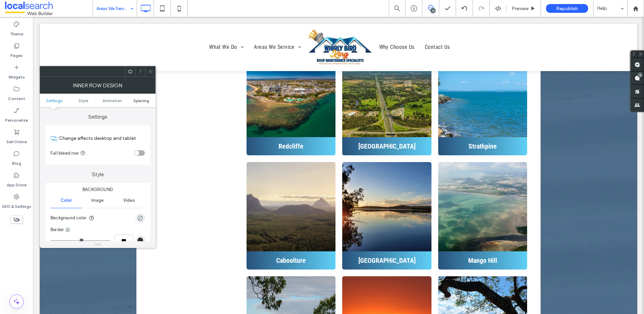
click at [142, 100] on span "Spacing" at bounding box center [141, 100] width 16 height 5
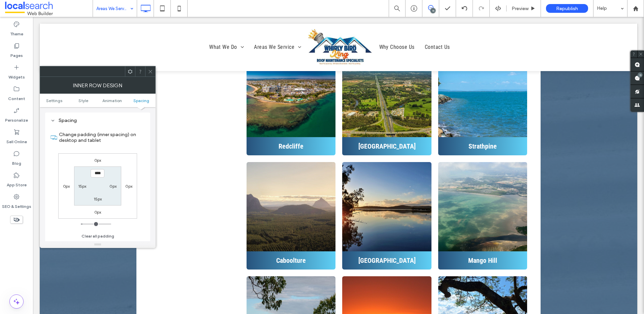
click at [83, 182] on div "15px" at bounding box center [82, 185] width 8 height 7
click at [80, 185] on label "15px" at bounding box center [82, 185] width 8 height 5
type input "*"
type input "***"
click at [63, 186] on label "0px" at bounding box center [66, 185] width 7 height 5
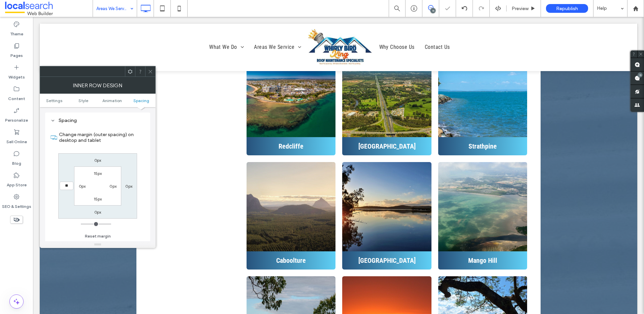
type input "**"
click at [63, 186] on input "****" at bounding box center [67, 185] width 14 height 8
type input "*****"
type input "*"
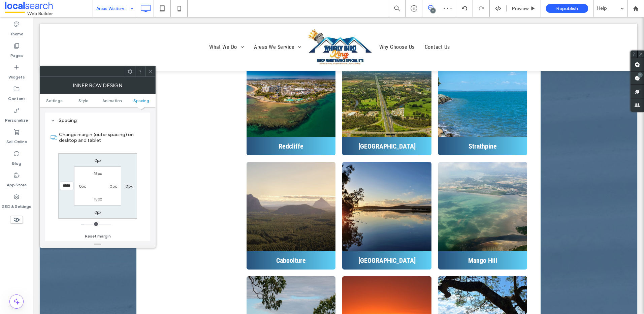
click at [152, 74] on span at bounding box center [150, 71] width 5 height 10
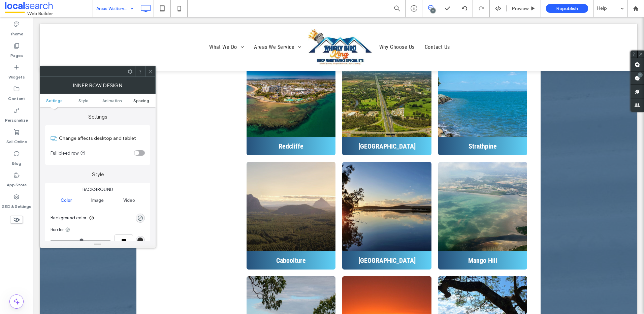
click at [140, 102] on span "Spacing" at bounding box center [141, 100] width 16 height 5
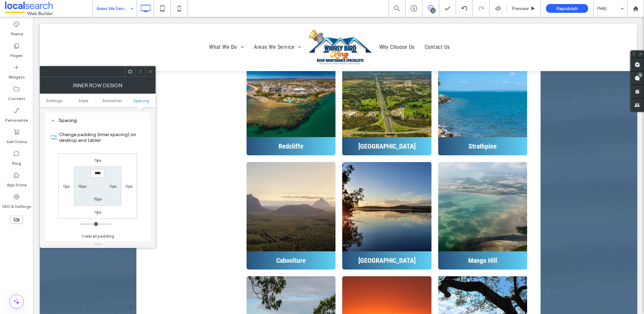
click at [80, 183] on div "15px" at bounding box center [82, 185] width 8 height 7
click at [80, 185] on label "15px" at bounding box center [82, 185] width 8 height 5
type input "*"
type input "***"
click at [65, 185] on label "0px" at bounding box center [66, 185] width 7 height 5
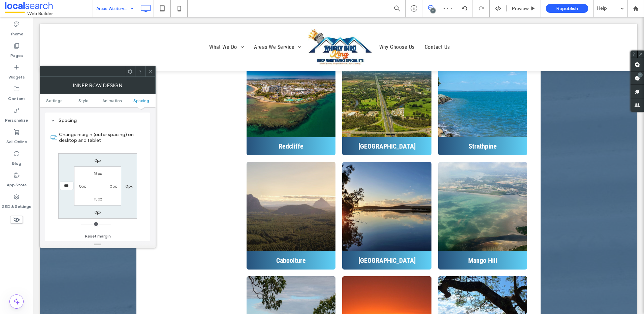
type input "***"
type input "*"
type input "*****"
click at [150, 71] on icon at bounding box center [150, 71] width 5 height 5
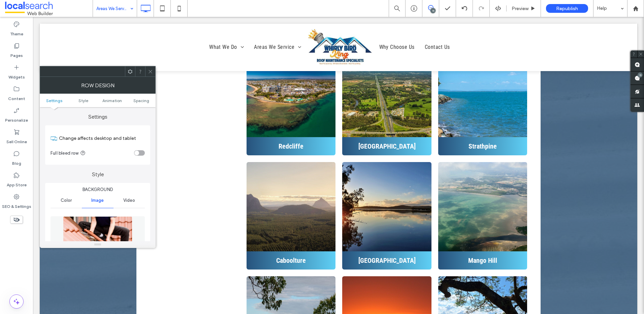
click at [147, 73] on div at bounding box center [150, 71] width 10 height 10
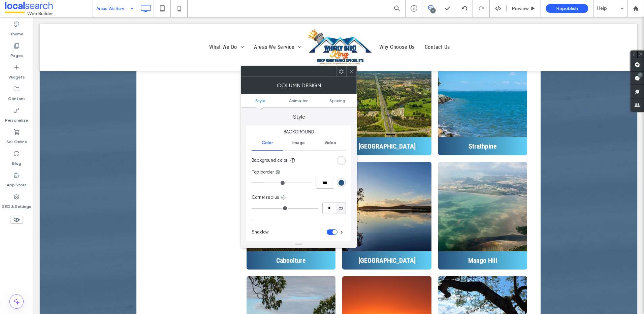
click at [351, 68] on span at bounding box center [351, 71] width 5 height 10
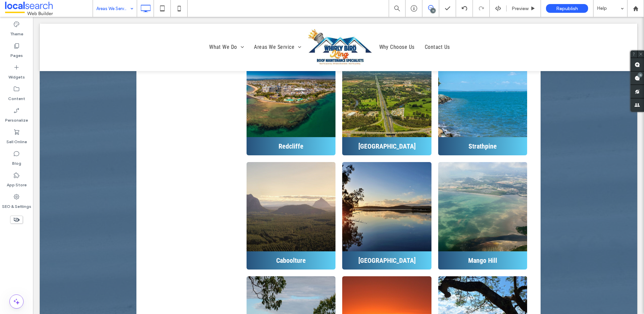
type input "**********"
type input "**"
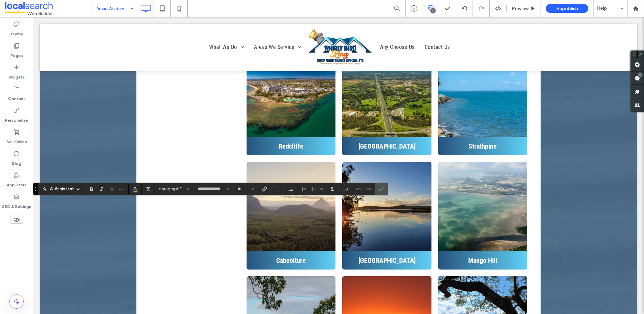
click at [388, 186] on div "**********" at bounding box center [210, 188] width 355 height 13
click at [383, 189] on icon "Confirm" at bounding box center [381, 188] width 5 height 5
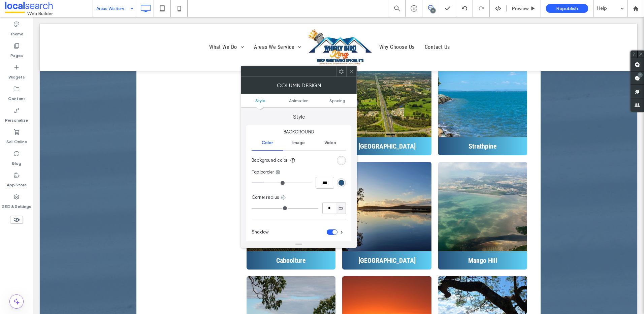
click at [337, 106] on ul "Style Animation Spacing" at bounding box center [299, 100] width 116 height 13
click at [337, 102] on span "Spacing" at bounding box center [337, 100] width 16 height 5
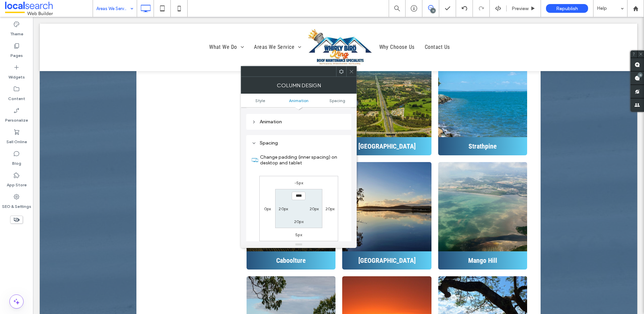
scroll to position [158, 0]
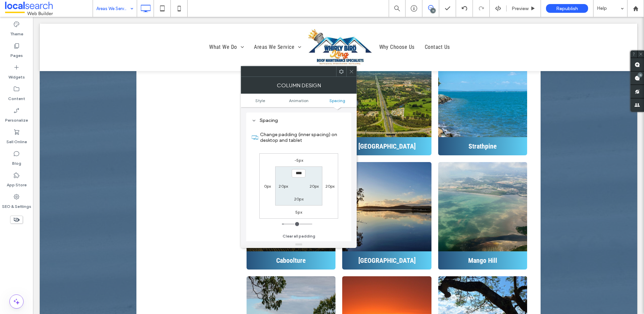
drag, startPoint x: 351, startPoint y: 70, endPoint x: 347, endPoint y: 80, distance: 10.9
click at [351, 70] on icon at bounding box center [351, 71] width 5 height 5
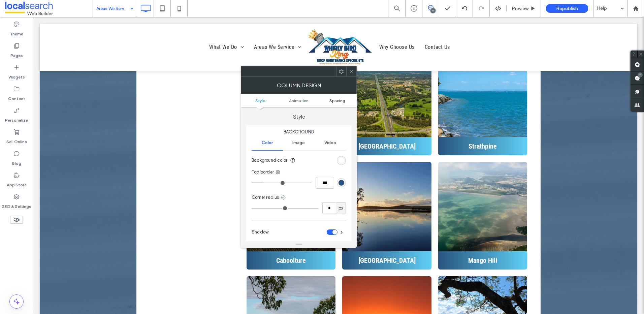
click at [342, 100] on span "Spacing" at bounding box center [337, 100] width 16 height 5
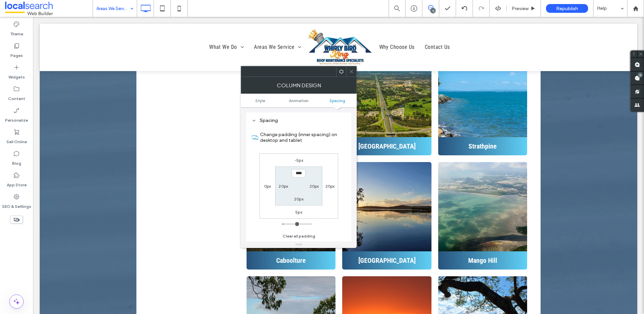
click at [351, 74] on icon at bounding box center [351, 71] width 5 height 5
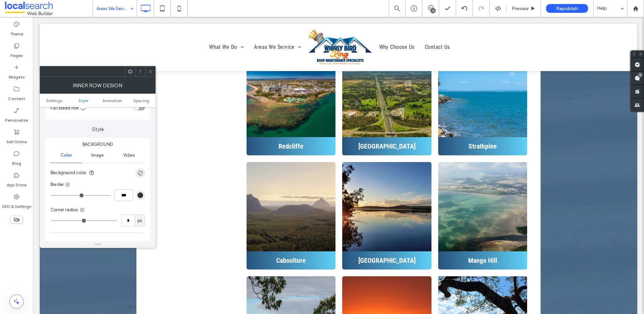
scroll to position [135, 0]
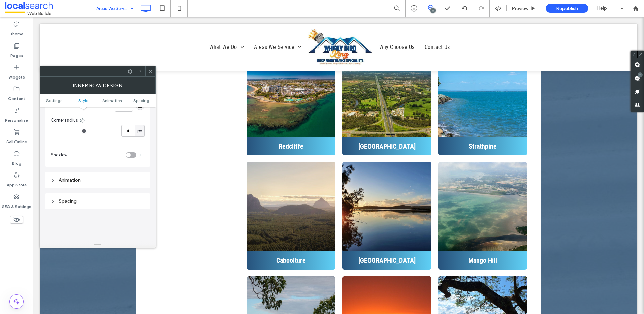
click at [80, 199] on div "Spacing" at bounding box center [97, 201] width 94 height 6
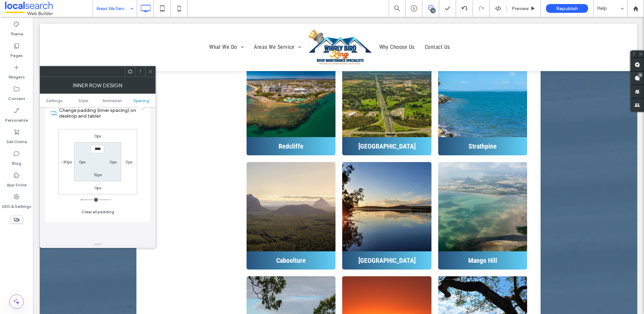
scroll to position [202, 0]
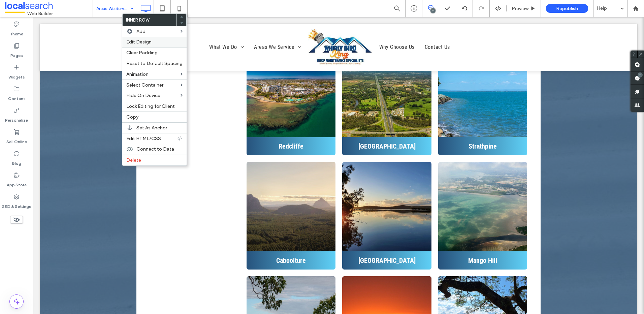
click at [143, 42] on span "Edit Design" at bounding box center [138, 42] width 25 height 6
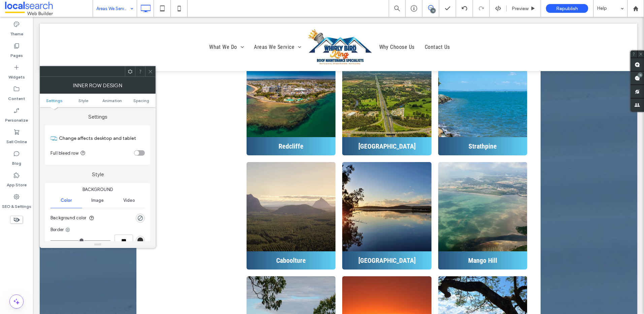
click at [140, 104] on ul "Settings Style Animation Spacing" at bounding box center [98, 100] width 116 height 13
click at [142, 101] on span "Spacing" at bounding box center [141, 100] width 16 height 5
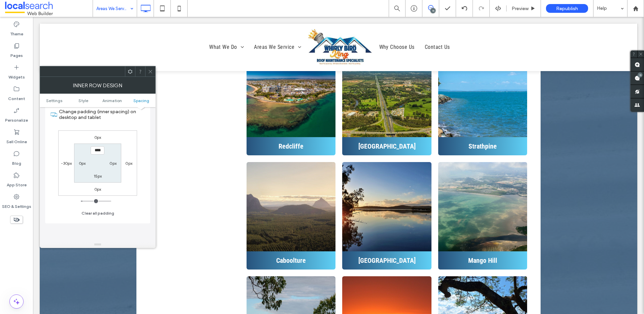
scroll to position [249, 0]
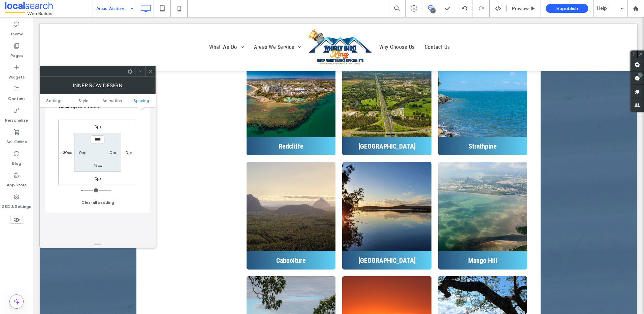
click at [149, 70] on icon at bounding box center [150, 71] width 5 height 5
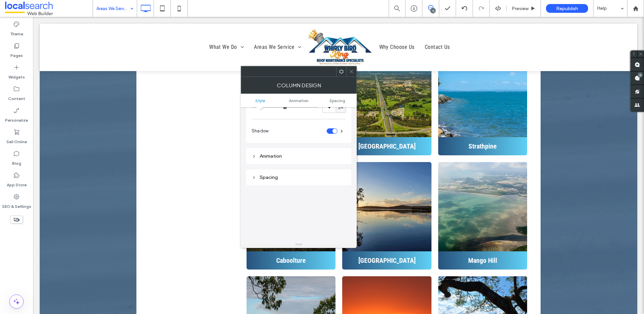
click at [283, 176] on div "Spacing" at bounding box center [298, 177] width 94 height 6
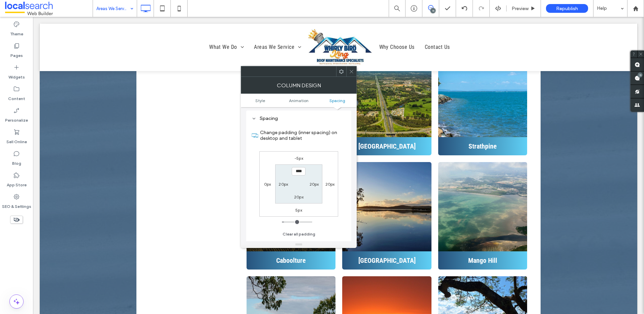
scroll to position [168, 0]
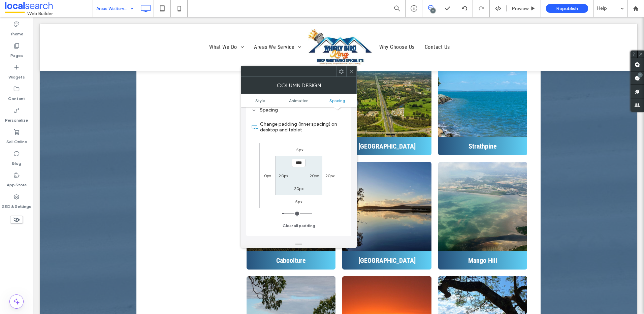
click at [352, 73] on icon at bounding box center [351, 71] width 5 height 5
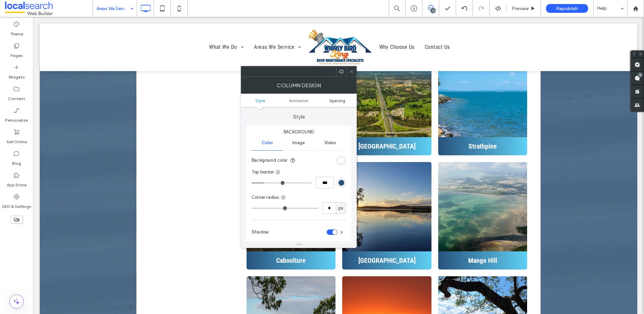
click at [332, 101] on span "Spacing" at bounding box center [337, 100] width 16 height 5
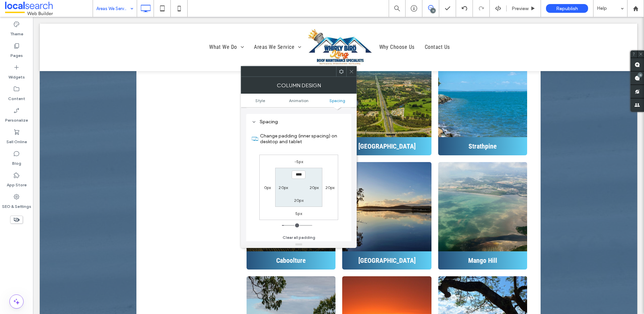
scroll to position [158, 0]
click at [352, 74] on span at bounding box center [351, 71] width 5 height 10
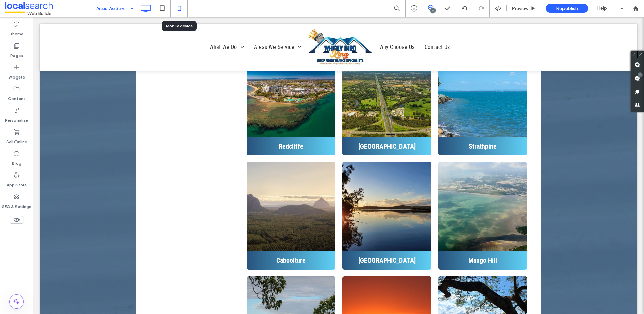
click at [182, 8] on icon at bounding box center [178, 8] width 13 height 13
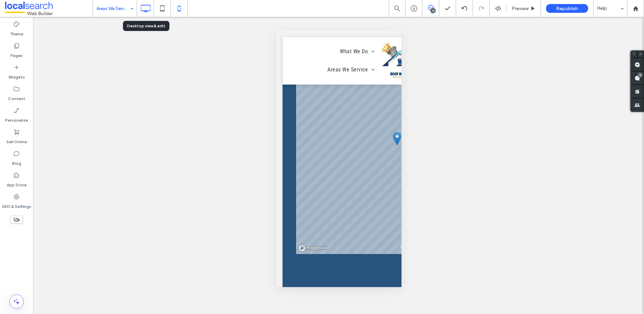
click at [140, 11] on icon at bounding box center [145, 8] width 13 height 13
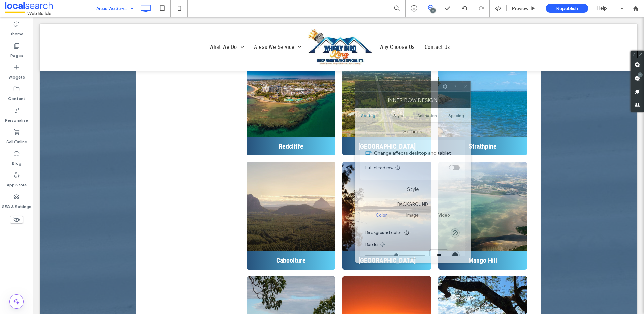
drag, startPoint x: 104, startPoint y: 77, endPoint x: 418, endPoint y: 92, distance: 315.1
click at [418, 92] on div "Inner Row Design" at bounding box center [412, 100] width 116 height 17
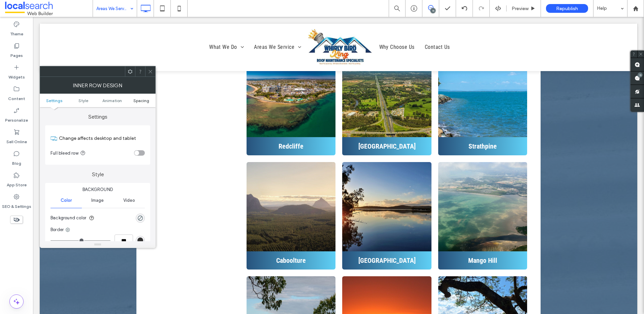
click at [138, 102] on span "Spacing" at bounding box center [141, 100] width 16 height 5
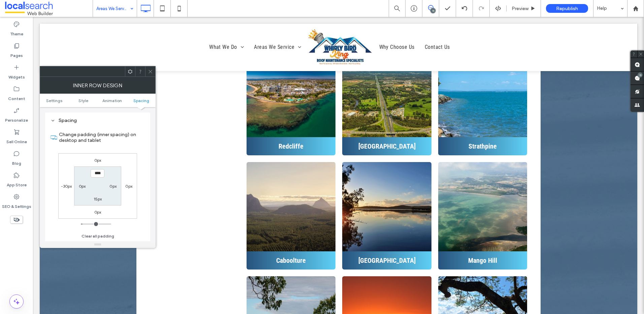
scroll to position [215, 0]
click at [149, 71] on icon at bounding box center [150, 71] width 5 height 5
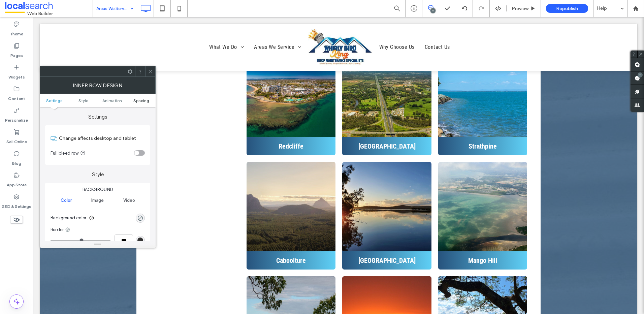
click at [136, 103] on span "Spacing" at bounding box center [141, 100] width 16 height 5
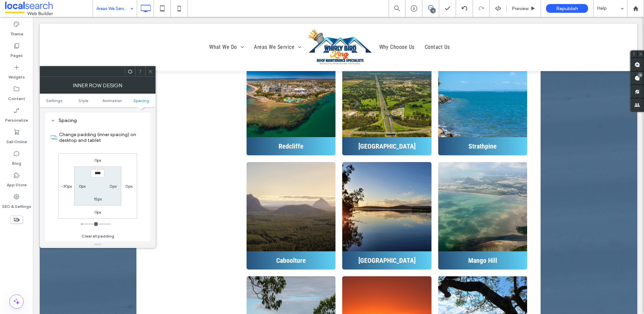
click at [128, 185] on label "0px" at bounding box center [128, 185] width 7 height 5
type input "*"
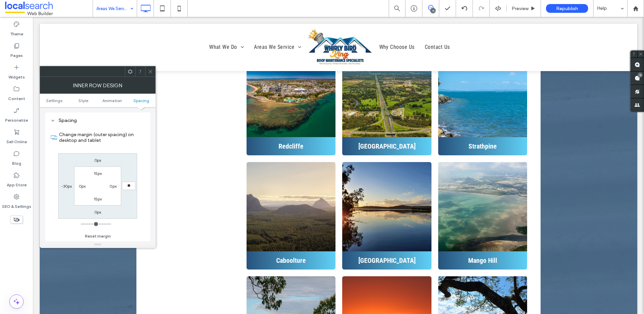
type input "**"
type input "****"
click at [148, 71] on icon at bounding box center [150, 71] width 5 height 5
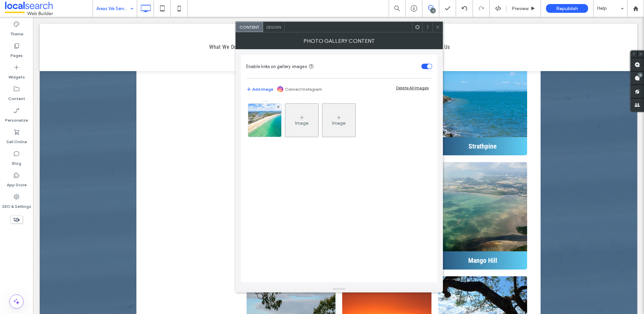
click at [271, 30] on div "Design" at bounding box center [274, 27] width 22 height 10
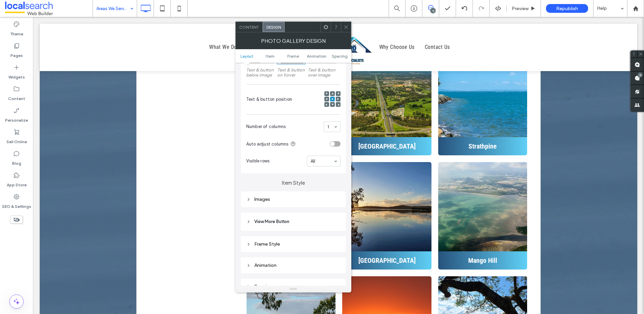
scroll to position [168, 0]
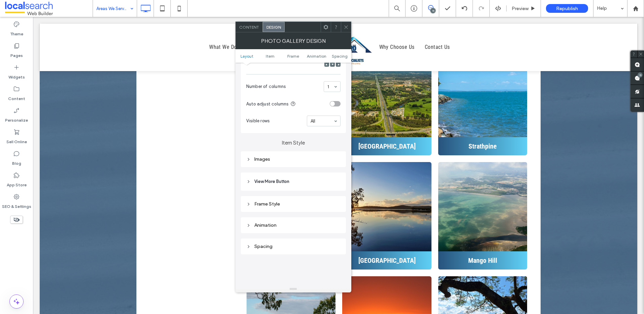
click at [257, 161] on div "Images" at bounding box center [293, 159] width 94 height 6
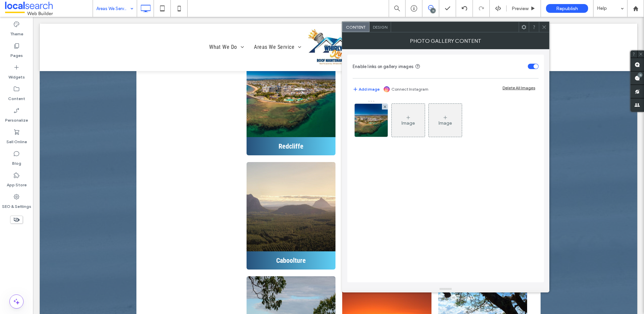
click at [377, 26] on span "Design" at bounding box center [380, 27] width 14 height 5
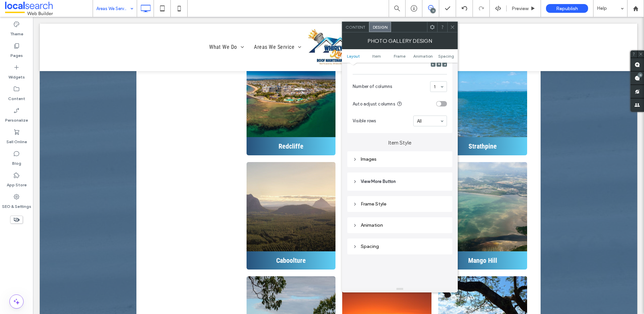
click at [366, 156] on div "Images" at bounding box center [399, 159] width 94 height 9
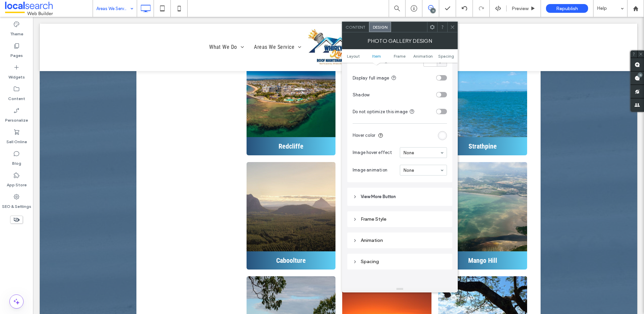
scroll to position [337, 0]
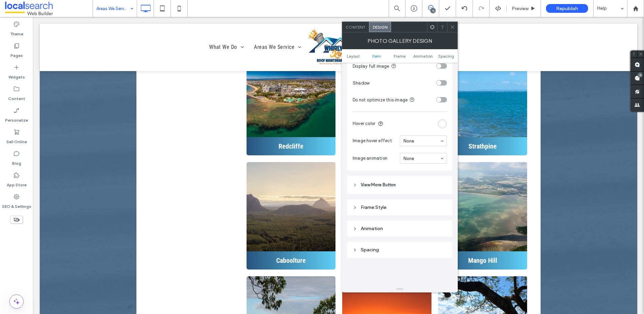
click at [385, 252] on div "Spacing" at bounding box center [399, 250] width 94 height 6
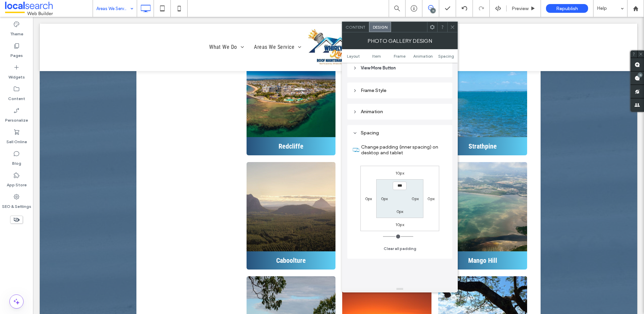
scroll to position [438, 0]
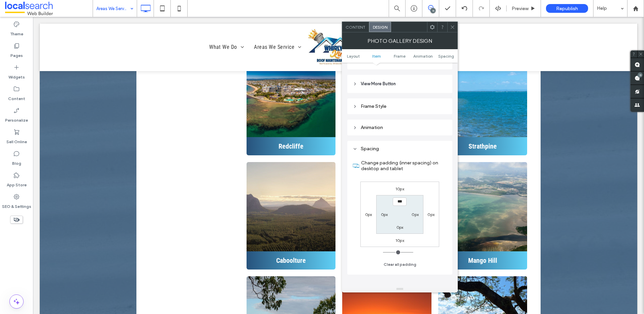
click at [451, 25] on icon at bounding box center [452, 27] width 5 height 5
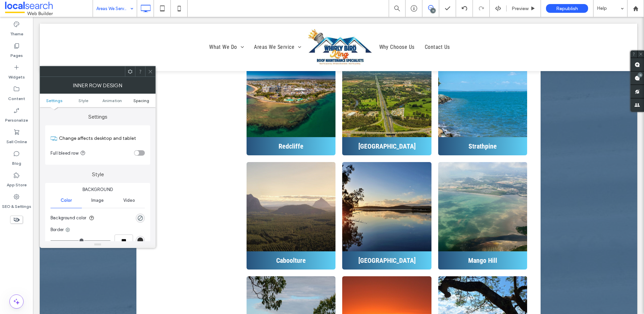
click at [138, 100] on span "Spacing" at bounding box center [141, 100] width 16 height 5
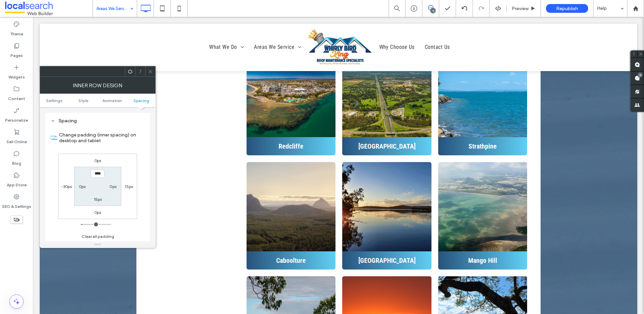
scroll to position [215, 0]
click at [129, 185] on label "15px" at bounding box center [129, 185] width 8 height 5
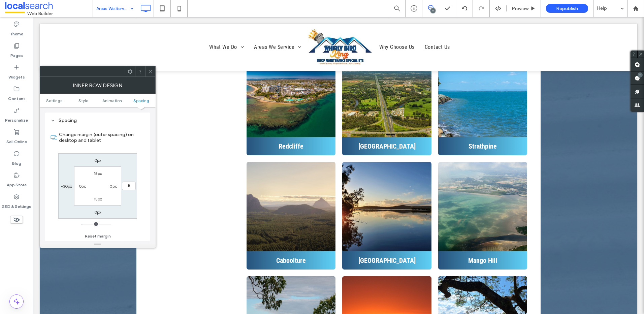
type input "*"
type input "***"
click at [147, 72] on div at bounding box center [150, 71] width 10 height 10
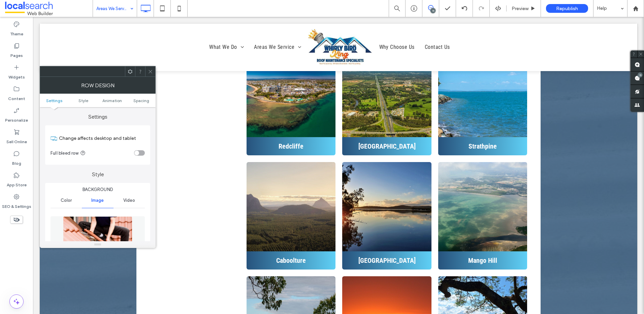
click at [148, 71] on icon at bounding box center [150, 71] width 5 height 5
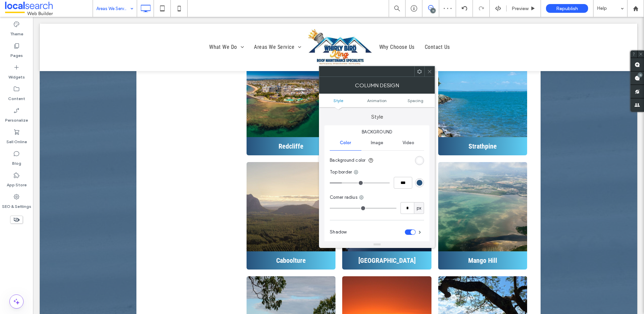
click at [430, 71] on icon at bounding box center [429, 71] width 5 height 5
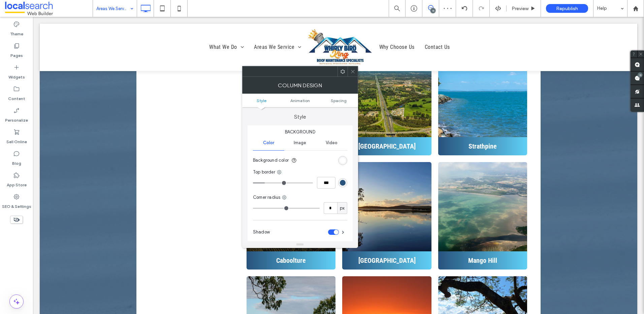
click at [344, 96] on ul "Style Animation Spacing" at bounding box center [300, 100] width 116 height 13
click at [344, 99] on span "Spacing" at bounding box center [339, 100] width 16 height 5
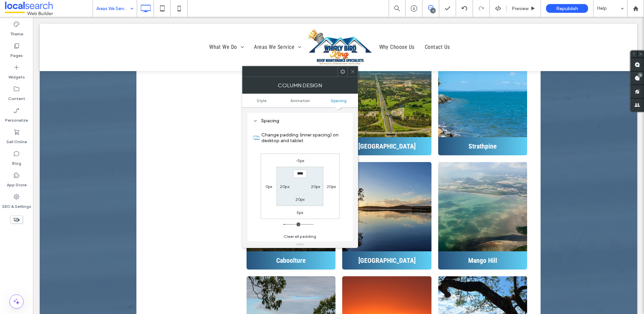
scroll to position [158, 0]
click at [352, 73] on icon at bounding box center [352, 71] width 5 height 5
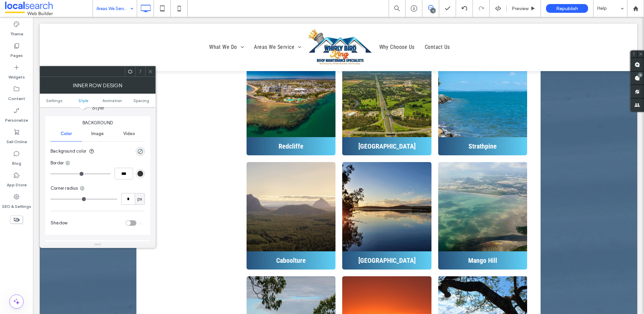
scroll to position [67, 0]
drag, startPoint x: 151, startPoint y: 70, endPoint x: 152, endPoint y: 83, distance: 13.8
click at [151, 70] on icon at bounding box center [150, 71] width 5 height 5
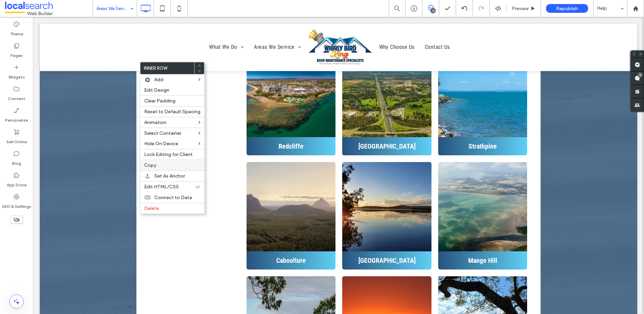
click at [156, 164] on label "Copy" at bounding box center [172, 165] width 56 height 6
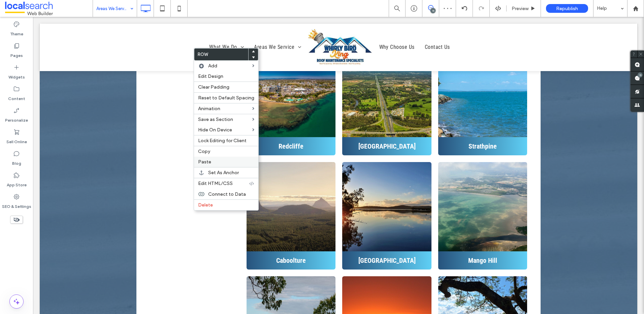
click at [212, 158] on div "Paste" at bounding box center [226, 162] width 64 height 10
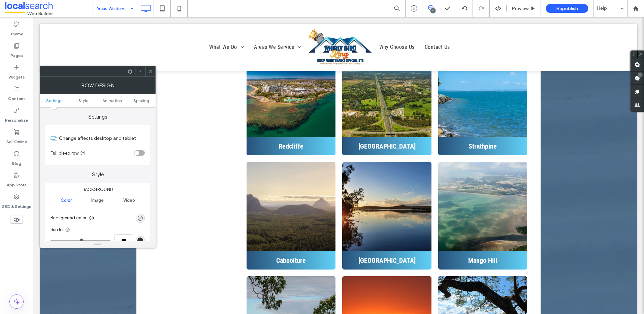
click at [152, 72] on icon at bounding box center [150, 71] width 5 height 5
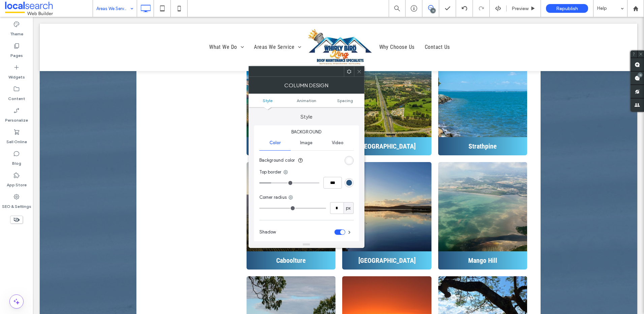
click at [360, 71] on icon at bounding box center [359, 71] width 5 height 5
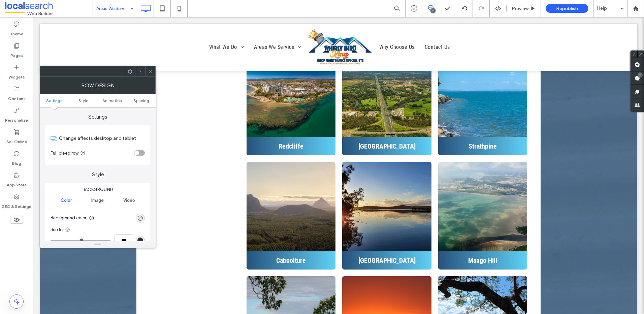
click at [130, 69] on icon at bounding box center [130, 71] width 5 height 5
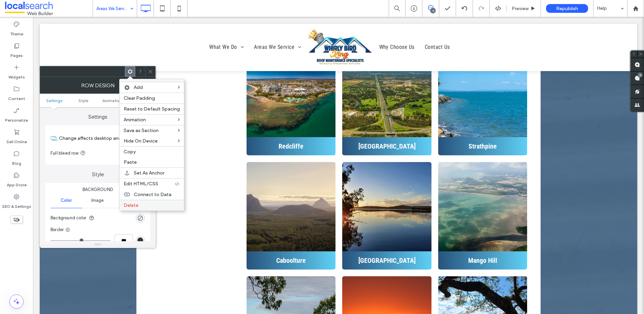
click at [132, 202] on div "Delete" at bounding box center [152, 205] width 64 height 11
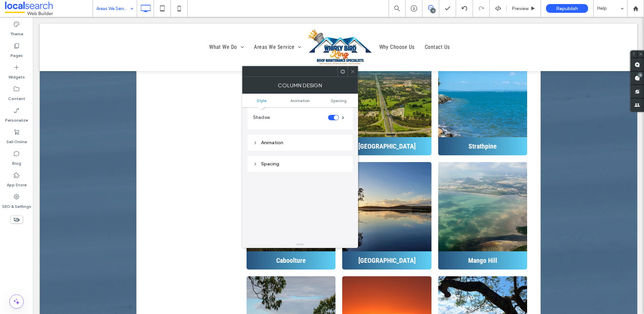
scroll to position [135, 0]
click at [278, 146] on div "Spacing" at bounding box center [300, 143] width 94 height 9
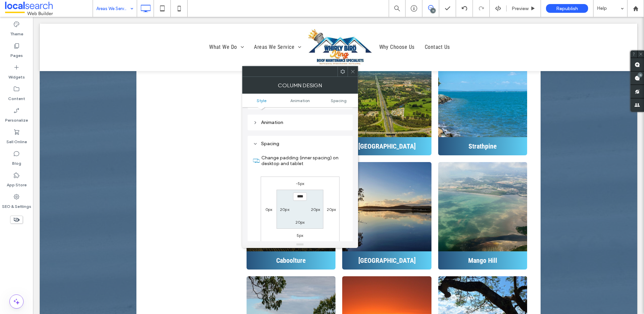
scroll to position [168, 0]
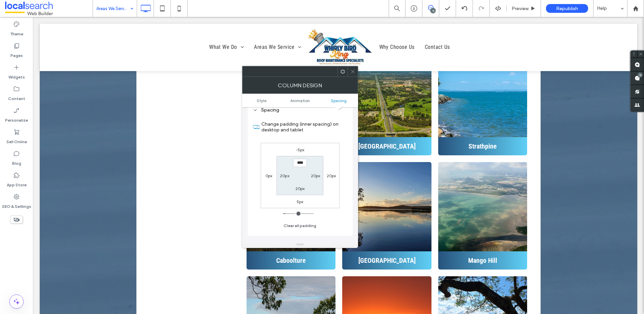
click at [353, 72] on icon at bounding box center [352, 71] width 5 height 5
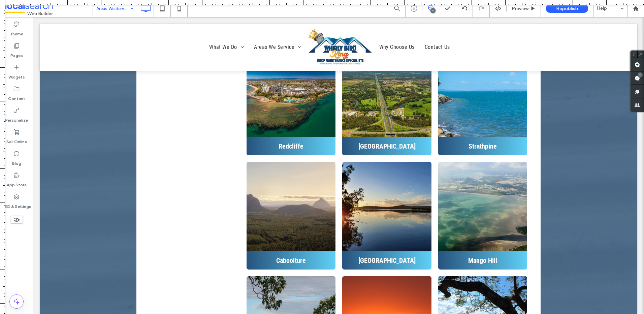
drag, startPoint x: 4, startPoint y: 66, endPoint x: 136, endPoint y: 84, distance: 132.9
click at [136, 313] on div at bounding box center [322, 314] width 644 height 0
drag, startPoint x: 4, startPoint y: 82, endPoint x: 223, endPoint y: 106, distance: 220.0
click at [223, 313] on div at bounding box center [322, 314] width 644 height 0
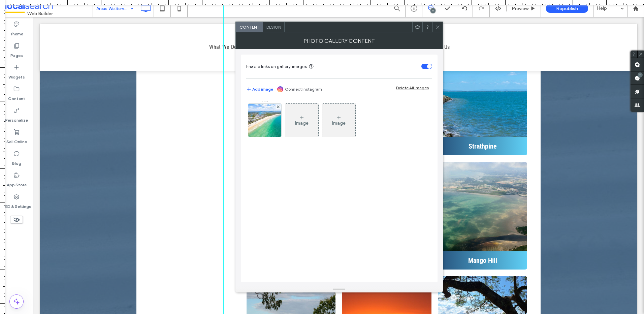
click at [438, 26] on icon at bounding box center [437, 27] width 5 height 5
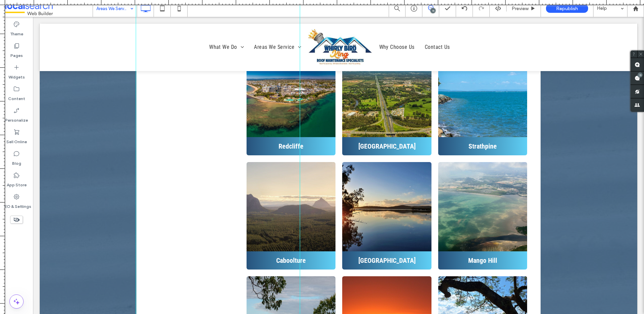
drag, startPoint x: 224, startPoint y: 159, endPoint x: 300, endPoint y: 162, distance: 76.8
click at [302, 162] on div at bounding box center [300, 157] width 6 height 314
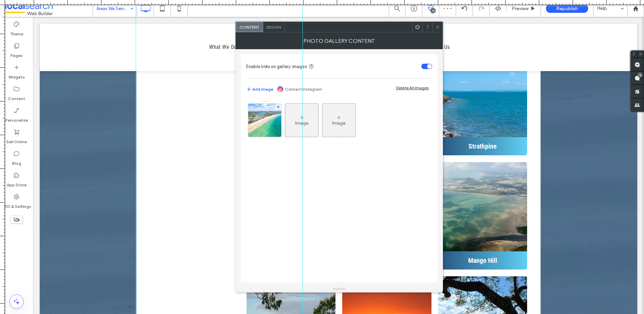
click at [271, 33] on div "Photo Gallery Content" at bounding box center [338, 40] width 207 height 17
click at [268, 28] on span "Design" at bounding box center [273, 27] width 14 height 5
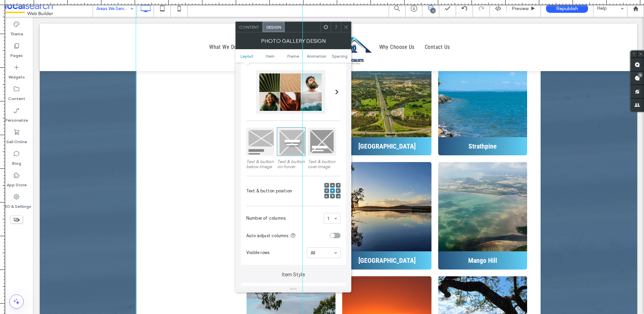
scroll to position [101, 0]
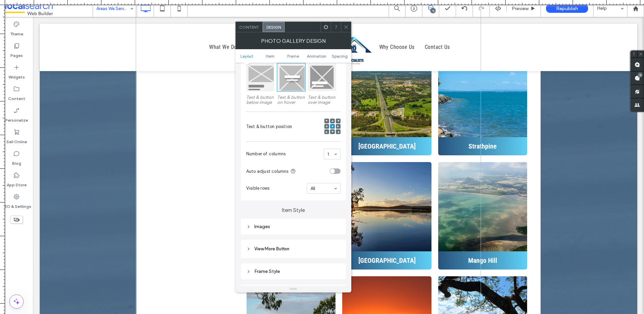
drag, startPoint x: 300, startPoint y: 163, endPoint x: 484, endPoint y: 157, distance: 183.6
click at [483, 157] on div at bounding box center [481, 157] width 6 height 314
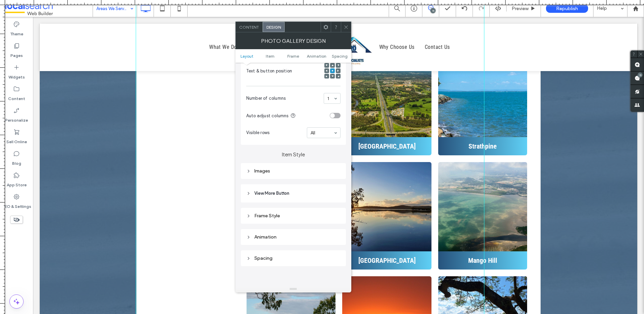
scroll to position [168, 0]
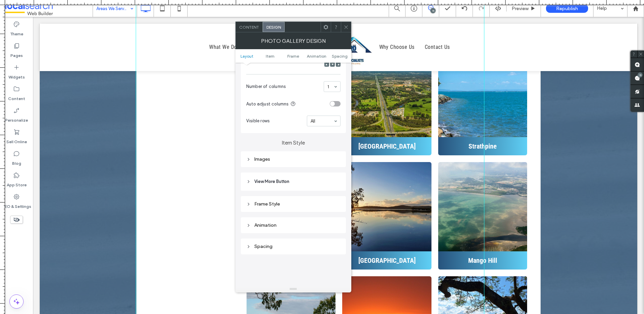
click at [278, 204] on div "Frame Style" at bounding box center [293, 204] width 94 height 6
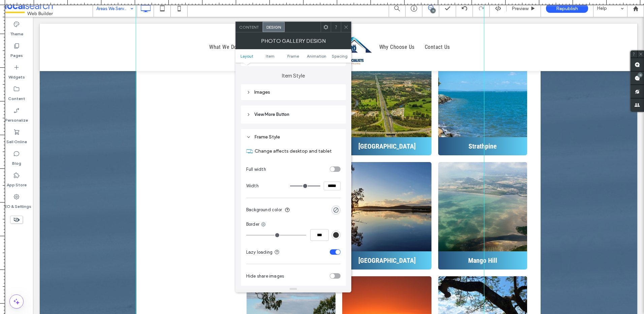
scroll to position [236, 0]
drag, startPoint x: 319, startPoint y: 186, endPoint x: 326, endPoint y: 191, distance: 8.7
click at [320, 185] on input "range" at bounding box center [305, 185] width 30 height 1
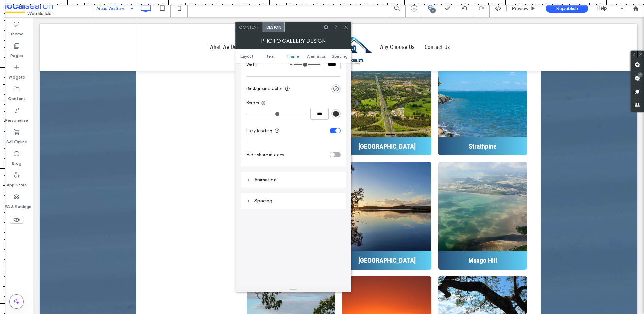
scroll to position [370, 0]
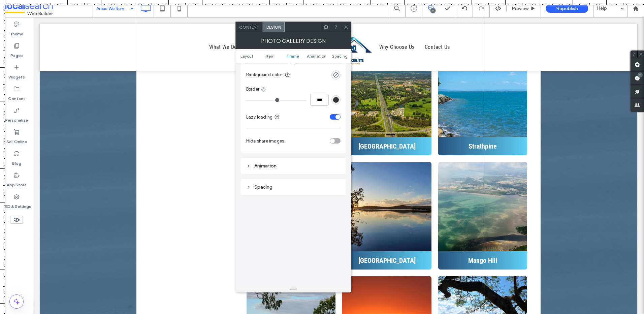
click at [285, 170] on div "Animation" at bounding box center [293, 165] width 94 height 9
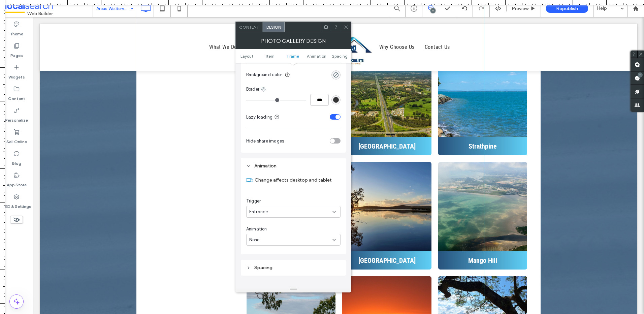
click at [304, 162] on div "Animation" at bounding box center [293, 165] width 94 height 9
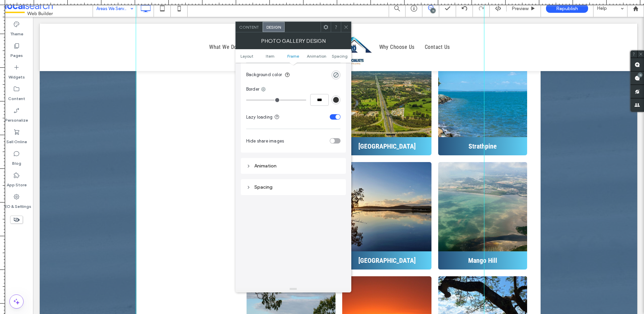
click at [273, 189] on div "Spacing" at bounding box center [293, 187] width 94 height 6
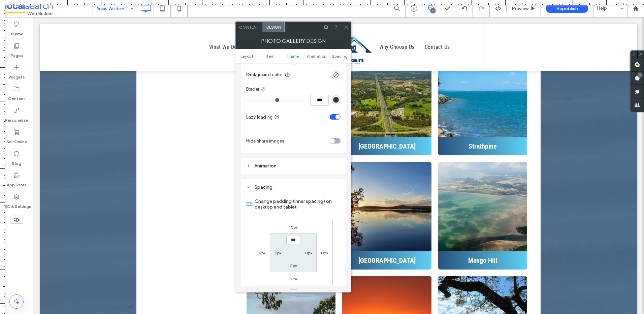
scroll to position [471, 0]
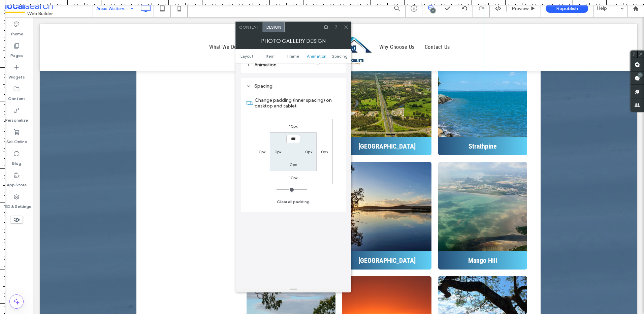
click at [347, 27] on icon at bounding box center [345, 27] width 5 height 5
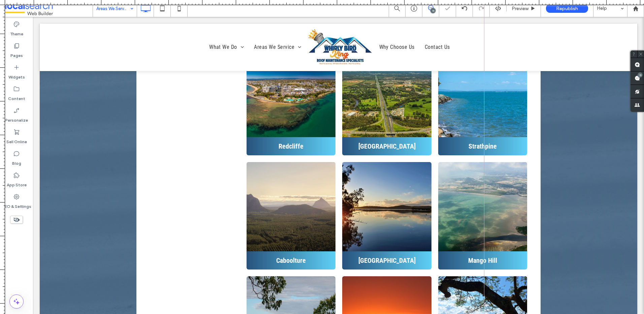
drag, startPoint x: 135, startPoint y: 43, endPoint x: -81, endPoint y: 39, distance: 216.5
click at [0, 39] on html ".wqwq-1{fill:#231f20;} .cls-1q, .cls-2q { fill-rule: evenodd; } .cls-2q { fill:…" at bounding box center [322, 157] width 644 height 314
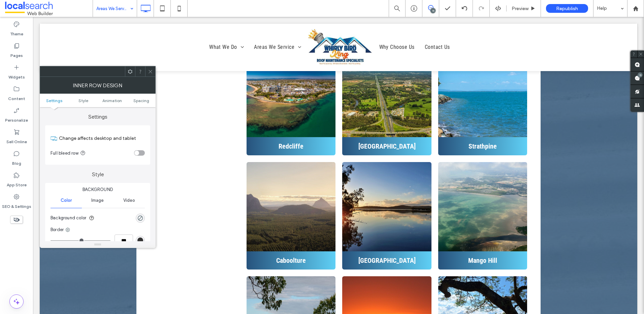
click at [151, 76] on span at bounding box center [150, 71] width 5 height 10
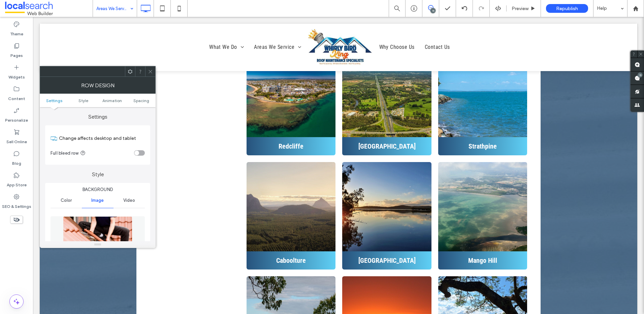
click at [154, 71] on div at bounding box center [150, 71] width 10 height 10
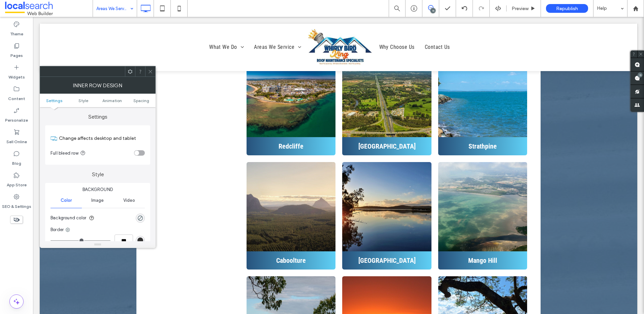
click at [139, 150] on div "toggle" at bounding box center [139, 152] width 11 height 5
click at [149, 71] on icon at bounding box center [150, 71] width 5 height 5
click at [148, 73] on icon at bounding box center [150, 71] width 5 height 5
click at [145, 98] on span "Spacing" at bounding box center [141, 100] width 16 height 5
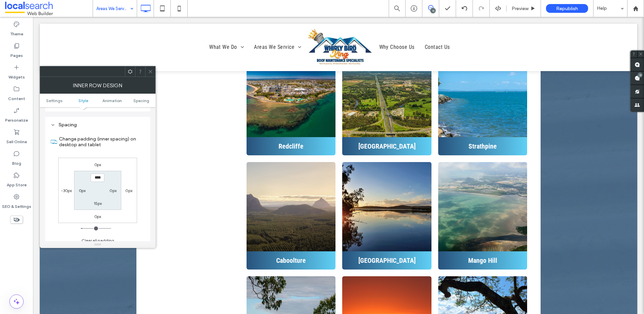
scroll to position [215, 0]
click at [66, 186] on label "-30px" at bounding box center [66, 185] width 11 height 5
type input "*"
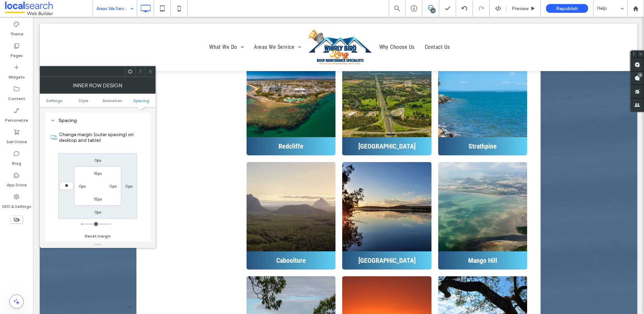
type input "**"
type input "****"
click at [147, 71] on div at bounding box center [150, 71] width 10 height 10
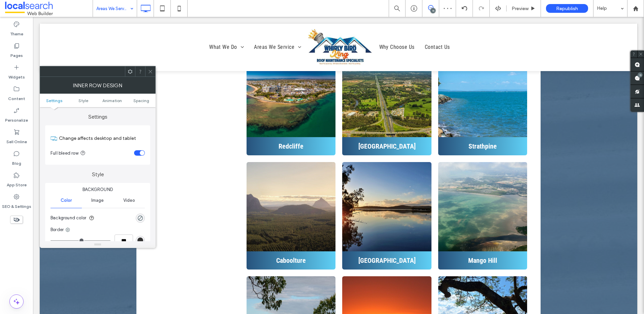
click at [138, 104] on ul "Settings Style Animation Spacing" at bounding box center [98, 100] width 116 height 13
click at [136, 101] on span "Spacing" at bounding box center [141, 100] width 16 height 5
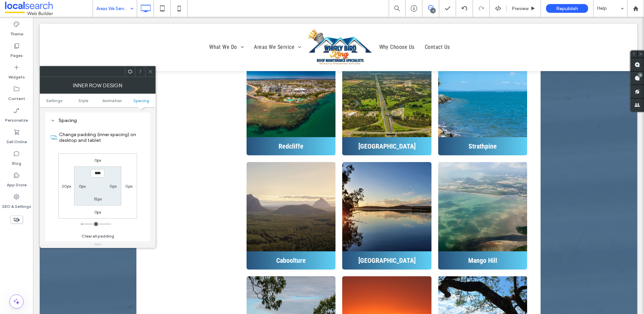
click at [66, 184] on label "20px" at bounding box center [66, 185] width 9 height 5
type input "**"
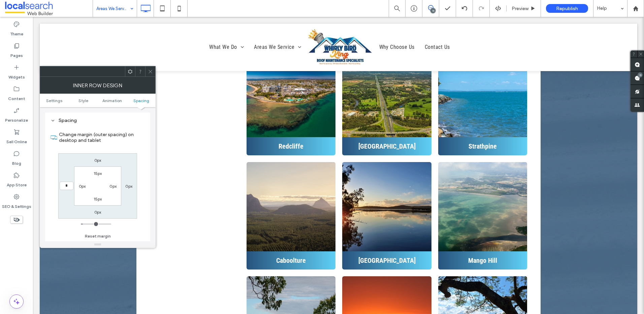
type input "*"
type input "***"
drag, startPoint x: 150, startPoint y: 72, endPoint x: 150, endPoint y: 81, distance: 9.1
click at [150, 72] on use at bounding box center [149, 71] width 3 height 3
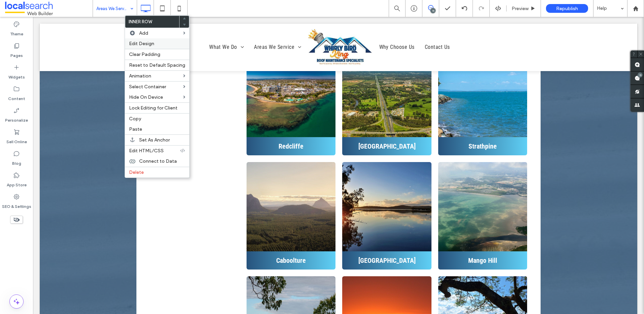
click at [146, 41] on span "Edit Design" at bounding box center [141, 44] width 25 height 6
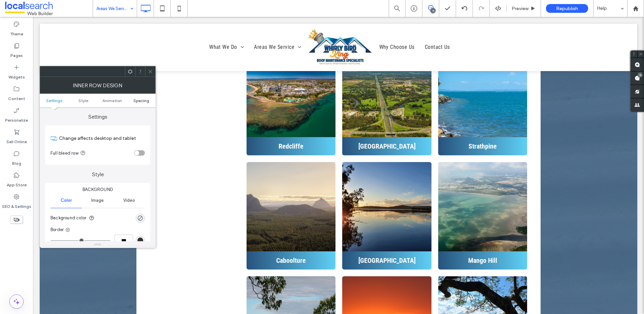
click at [146, 101] on span "Spacing" at bounding box center [141, 100] width 16 height 5
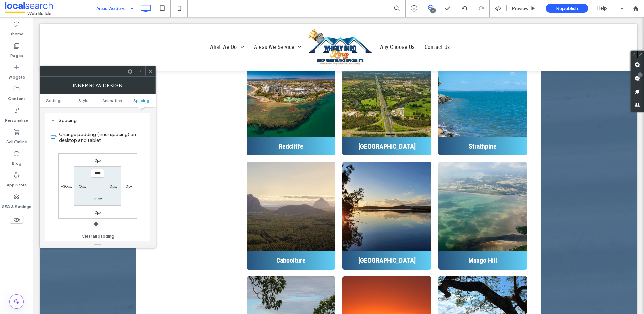
click at [151, 72] on use at bounding box center [149, 71] width 3 height 3
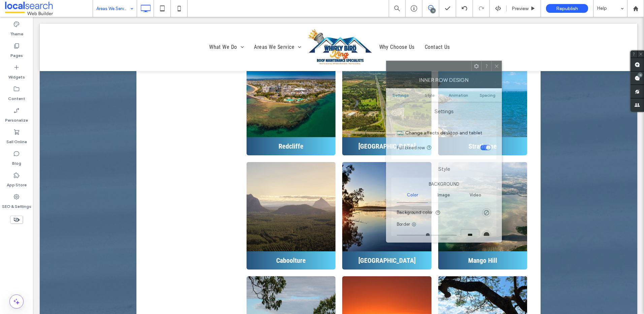
drag, startPoint x: 99, startPoint y: 77, endPoint x: 504, endPoint y: 87, distance: 405.4
click at [502, 76] on div "Inner Row Design" at bounding box center [444, 79] width 116 height 17
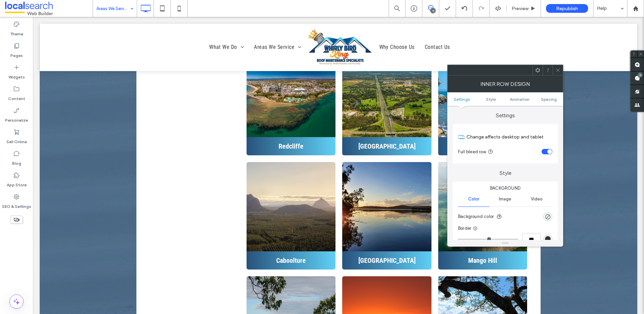
click at [547, 102] on ul "Settings Style Animation Spacing" at bounding box center [505, 98] width 116 height 13
click at [545, 99] on span "Spacing" at bounding box center [549, 99] width 16 height 5
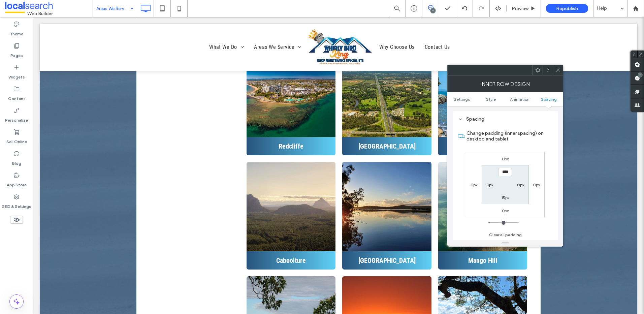
click at [471, 185] on label "0px" at bounding box center [473, 184] width 7 height 5
type input "*"
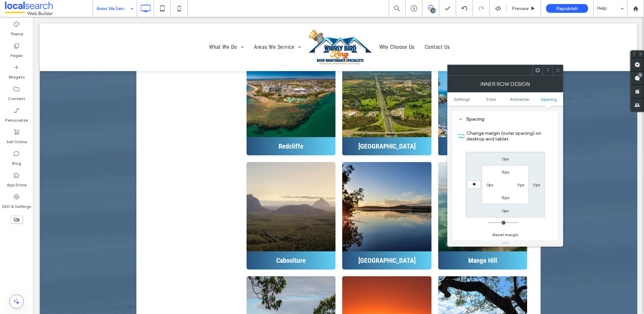
type input "**"
click at [470, 185] on input "****" at bounding box center [474, 184] width 14 height 8
type input "*****"
type input "*"
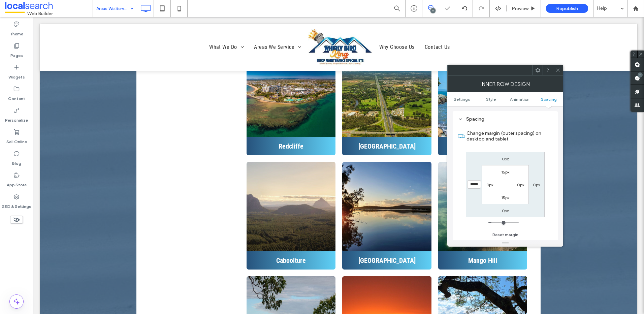
drag, startPoint x: 475, startPoint y: 183, endPoint x: 479, endPoint y: 185, distance: 4.7
click at [474, 183] on input "*****" at bounding box center [474, 184] width 14 height 8
type input "*****"
type input "*"
type input "*****"
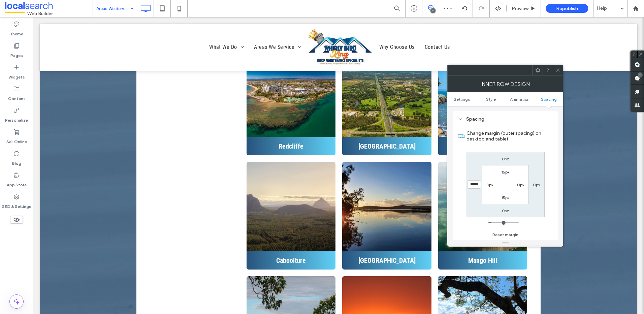
type input "*"
type input "*****"
type input "*"
type input "*****"
click at [464, 99] on span "Settings" at bounding box center [461, 99] width 16 height 5
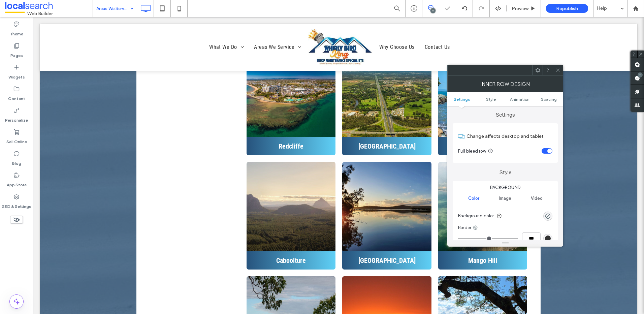
scroll to position [0, 0]
click at [546, 153] on div "toggle" at bounding box center [546, 151] width 11 height 5
type input "*"
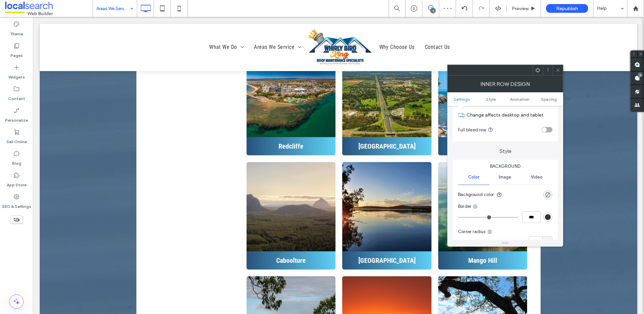
scroll to position [34, 0]
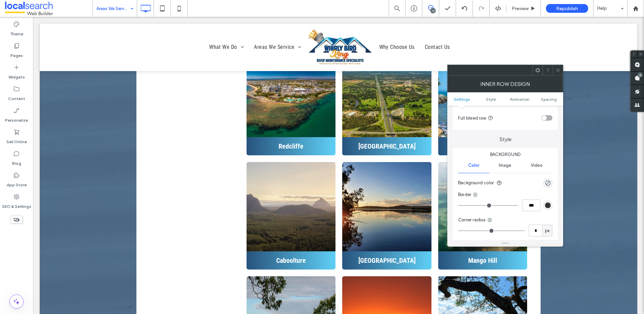
click at [556, 71] on icon at bounding box center [557, 70] width 5 height 5
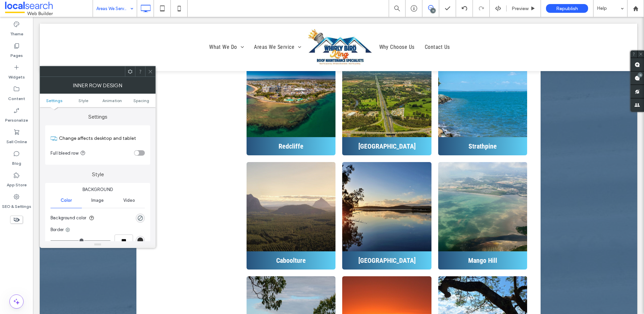
click at [132, 72] on icon at bounding box center [130, 71] width 5 height 5
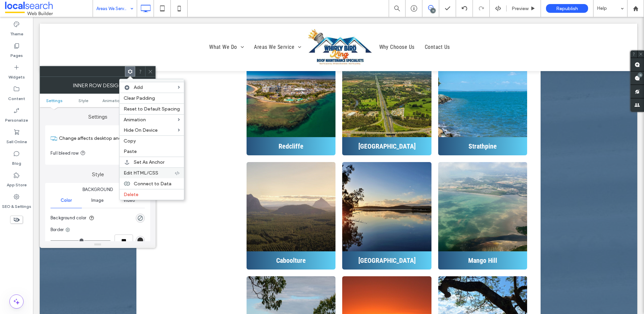
click at [149, 172] on span "Edit HTML/CSS" at bounding box center [141, 173] width 35 height 6
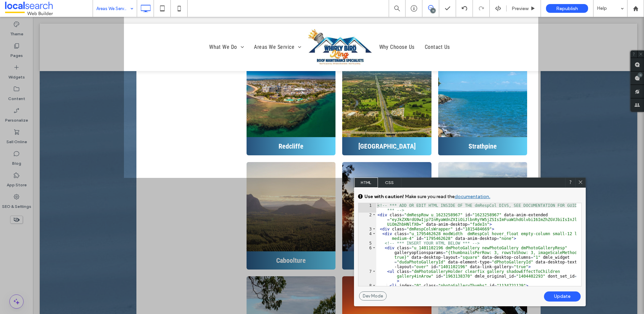
drag, startPoint x: 343, startPoint y: 184, endPoint x: 470, endPoint y: 185, distance: 127.3
click at [472, 185] on div "HTML CSS" at bounding box center [470, 182] width 232 height 10
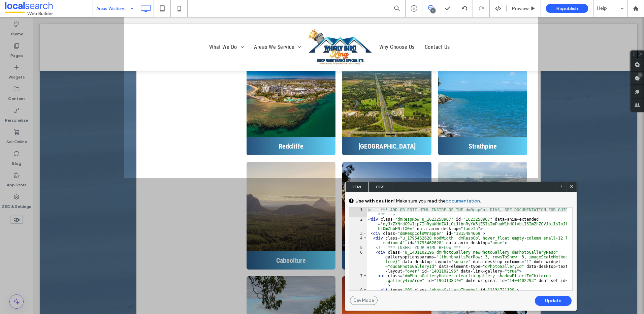
click at [574, 186] on div at bounding box center [571, 187] width 10 height 10
click at [573, 186] on icon at bounding box center [571, 186] width 5 height 5
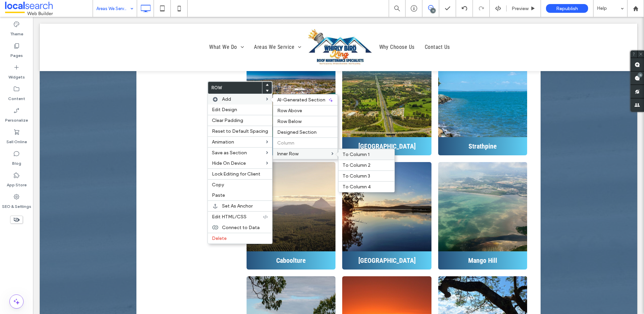
click at [352, 154] on span "To Column 1" at bounding box center [355, 154] width 27 height 6
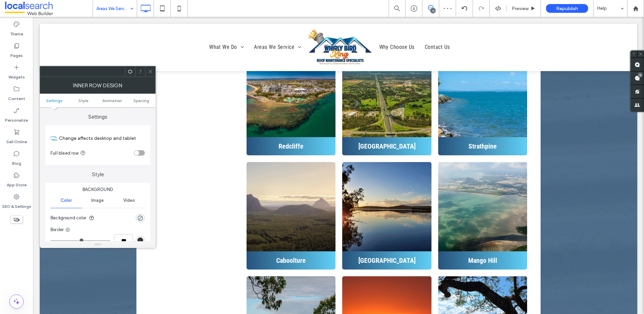
click at [135, 107] on ul "Settings Style Animation Spacing" at bounding box center [98, 100] width 116 height 13
click at [139, 101] on span "Spacing" at bounding box center [141, 100] width 16 height 5
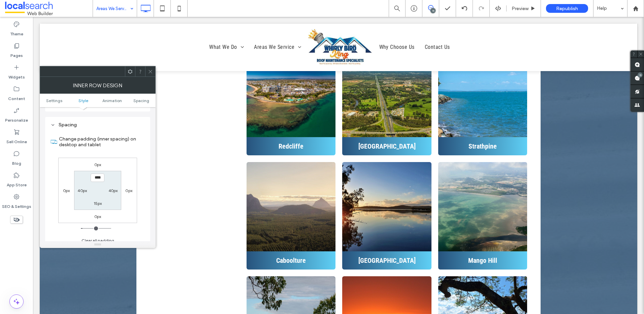
scroll to position [215, 0]
click at [80, 183] on div "40px" at bounding box center [81, 185] width 9 height 7
drag, startPoint x: 80, startPoint y: 183, endPoint x: 84, endPoint y: 182, distance: 4.2
click at [84, 182] on div "40px" at bounding box center [81, 185] width 9 height 7
drag, startPoint x: 80, startPoint y: 183, endPoint x: 80, endPoint y: 187, distance: 4.4
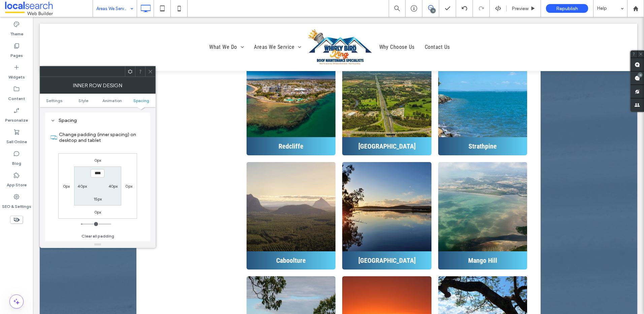
click at [80, 187] on div "40px" at bounding box center [81, 185] width 9 height 7
click at [80, 187] on label "40px" at bounding box center [81, 185] width 9 height 5
type input "**"
type input "*"
type input "***"
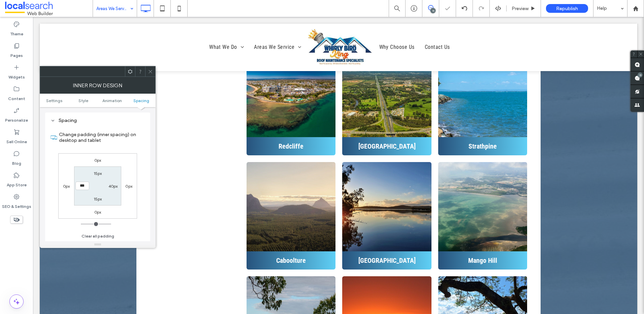
click at [111, 188] on label "40px" at bounding box center [112, 185] width 9 height 5
type input "**"
type input "*"
type input "***"
click at [66, 186] on label "0px" at bounding box center [66, 185] width 7 height 5
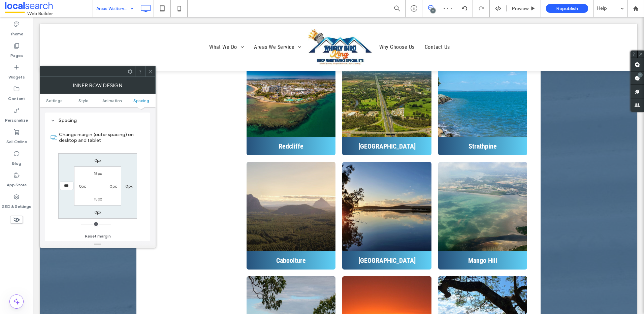
type input "***"
type input "*"
type input "*****"
click at [149, 71] on icon at bounding box center [150, 71] width 5 height 5
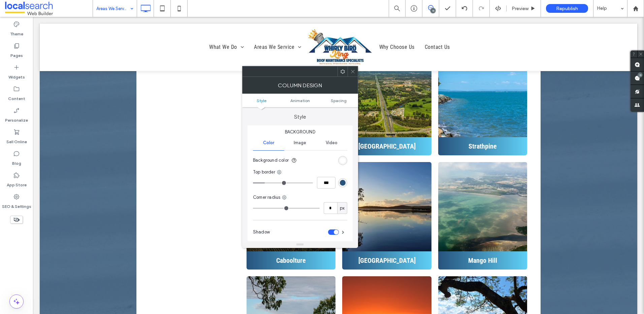
click at [341, 72] on use at bounding box center [342, 71] width 4 height 4
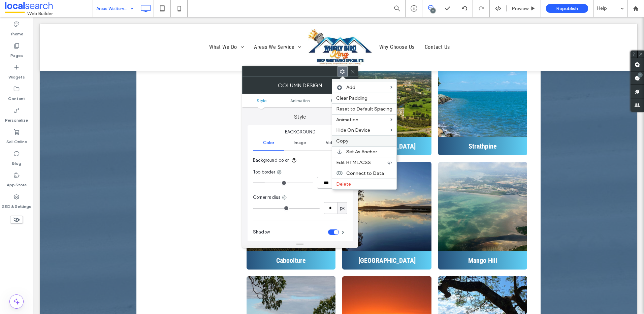
click at [346, 141] on span "Copy" at bounding box center [342, 141] width 12 height 6
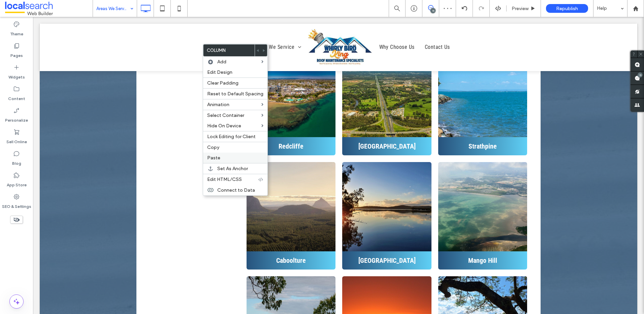
click at [234, 159] on label "Paste" at bounding box center [235, 158] width 56 height 6
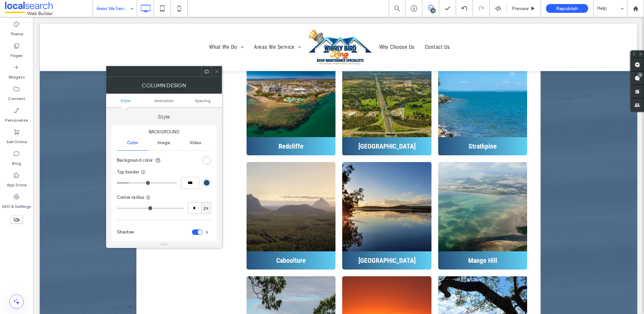
click at [204, 70] on icon at bounding box center [206, 71] width 5 height 5
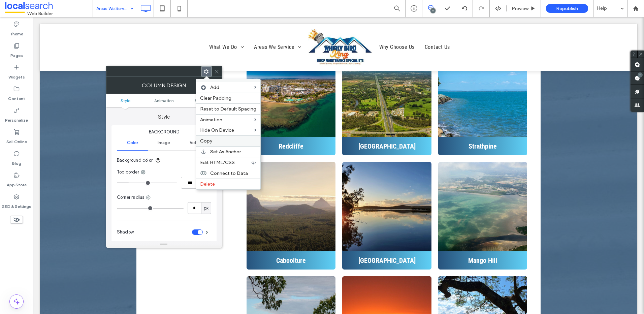
click at [217, 141] on label "Copy" at bounding box center [228, 141] width 56 height 6
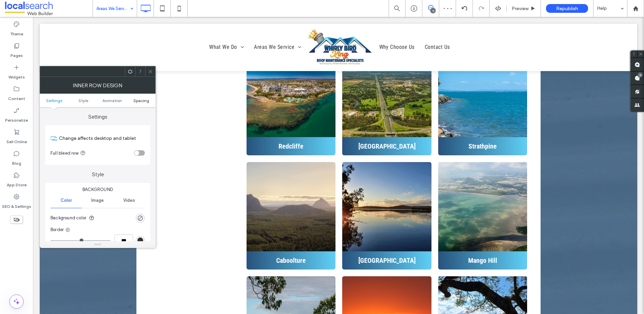
click at [137, 99] on span "Spacing" at bounding box center [141, 100] width 16 height 5
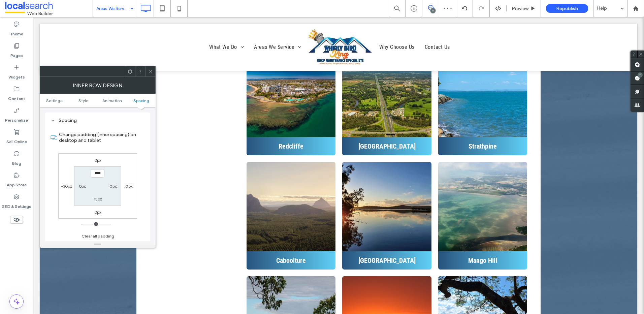
click at [127, 76] on div at bounding box center [130, 71] width 10 height 10
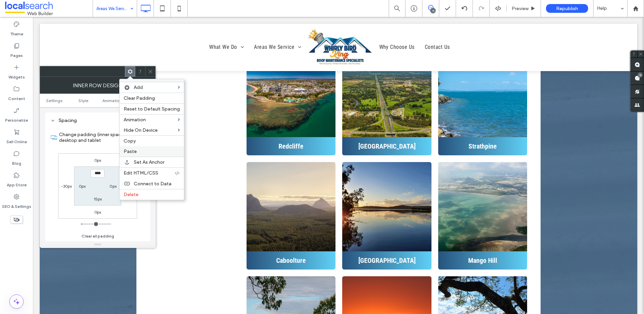
click at [135, 150] on span "Paste" at bounding box center [130, 151] width 13 height 6
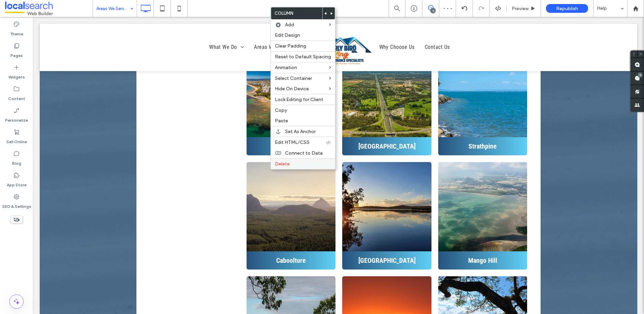
click at [283, 164] on span "Delete" at bounding box center [282, 164] width 15 height 6
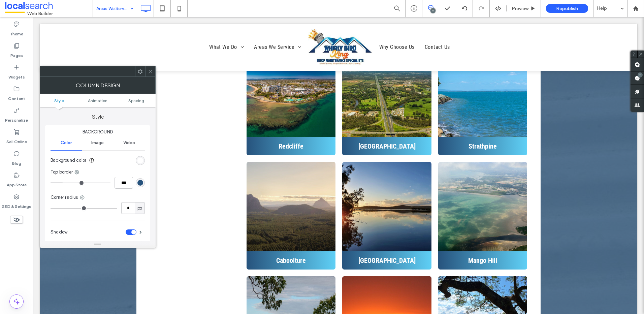
click at [139, 69] on icon at bounding box center [140, 71] width 5 height 5
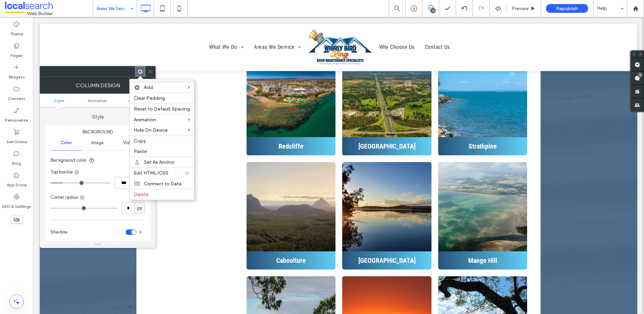
click at [155, 193] on label "Delete" at bounding box center [162, 195] width 56 height 6
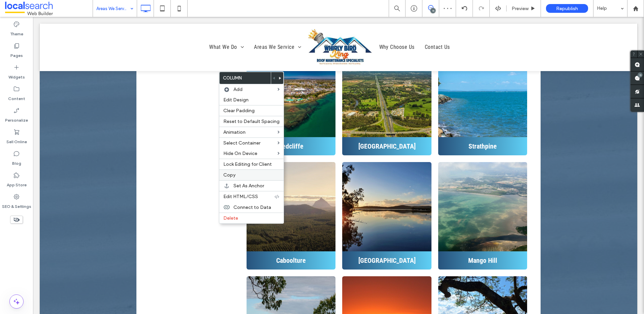
click at [241, 174] on label "Copy" at bounding box center [251, 175] width 56 height 6
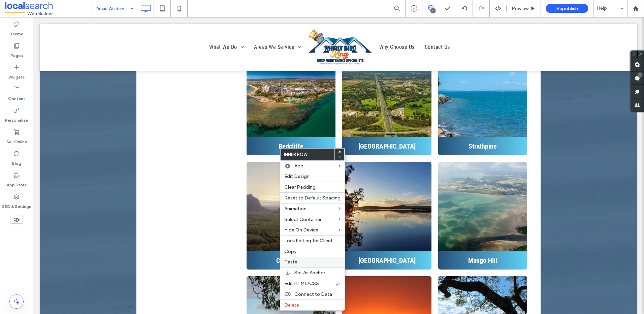
click at [297, 262] on label "Paste" at bounding box center [312, 262] width 56 height 6
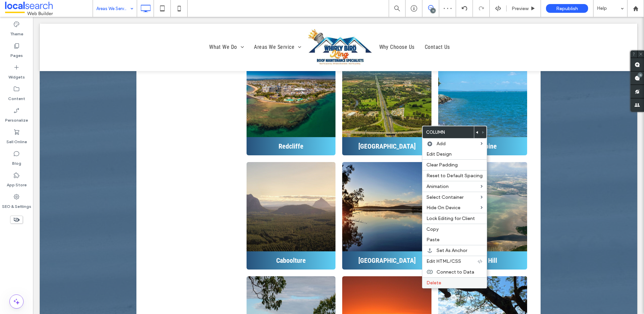
click at [441, 281] on label "Delete" at bounding box center [454, 283] width 56 height 6
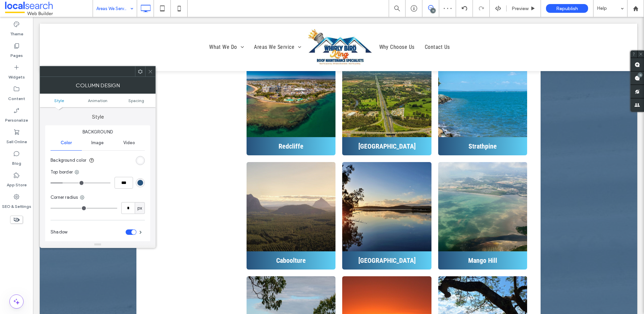
click at [149, 73] on use at bounding box center [149, 71] width 3 height 3
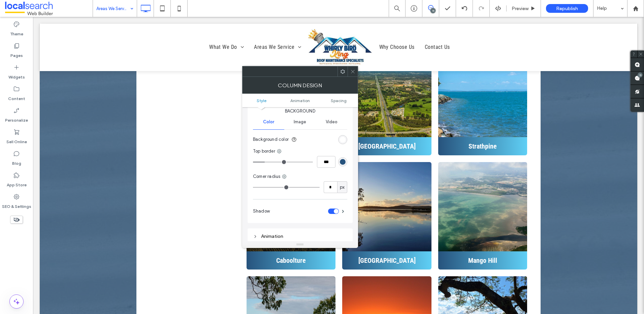
scroll to position [0, 0]
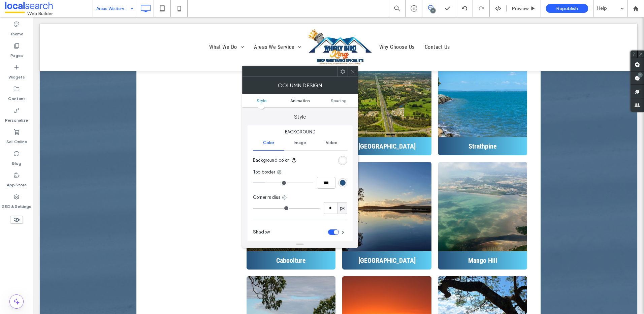
click at [301, 100] on span "Animation" at bounding box center [300, 100] width 20 height 5
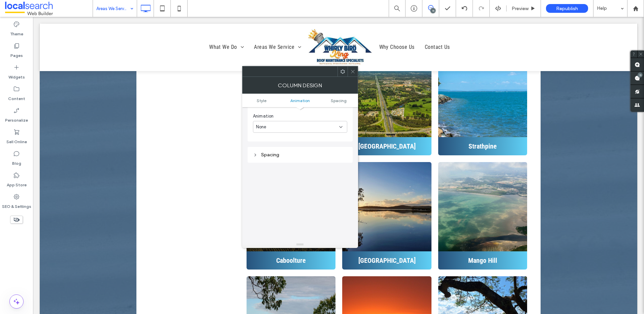
click at [274, 157] on div "Spacing" at bounding box center [300, 155] width 94 height 6
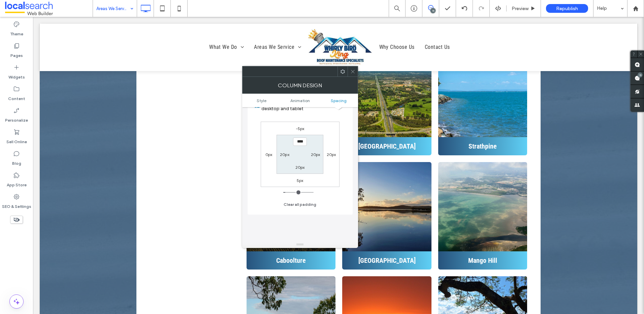
scroll to position [271, 0]
click at [352, 68] on span at bounding box center [352, 71] width 5 height 10
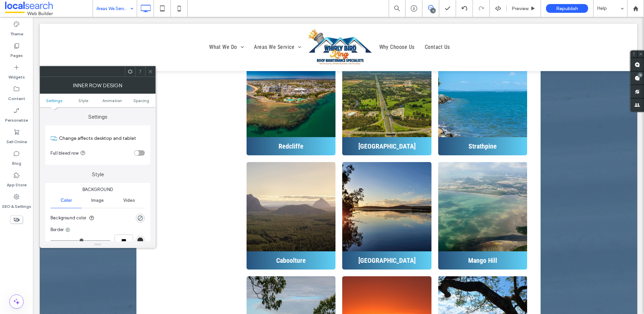
click at [151, 104] on ul "Settings Style Animation Spacing" at bounding box center [98, 100] width 116 height 13
click at [148, 103] on ul "Settings Style Animation Spacing" at bounding box center [98, 100] width 116 height 13
click at [143, 102] on span "Spacing" at bounding box center [141, 100] width 16 height 5
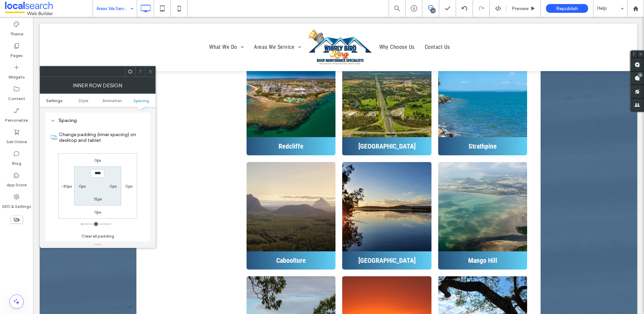
click at [52, 99] on span "Settings" at bounding box center [54, 100] width 16 height 5
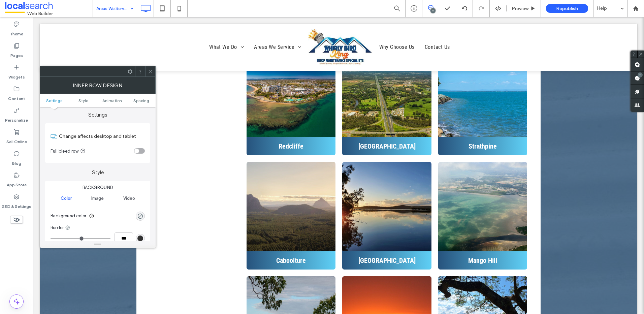
scroll to position [0, 0]
click at [136, 154] on div "toggle" at bounding box center [136, 152] width 5 height 5
click at [136, 154] on div "toggle" at bounding box center [139, 152] width 11 height 5
click at [148, 71] on icon at bounding box center [150, 71] width 5 height 5
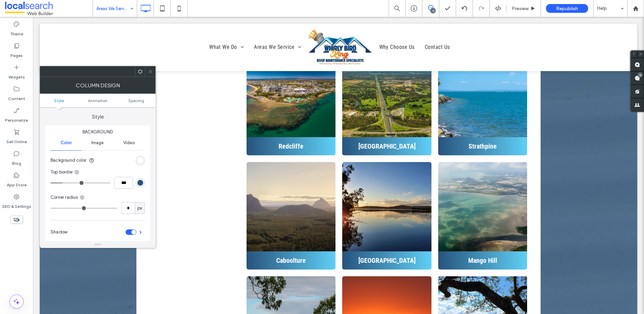
click at [139, 73] on icon at bounding box center [140, 71] width 5 height 5
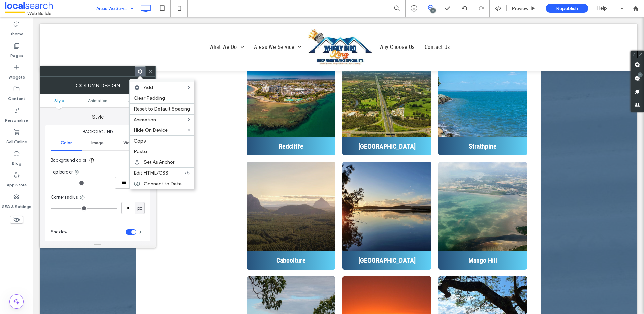
click at [151, 69] on icon at bounding box center [150, 71] width 5 height 5
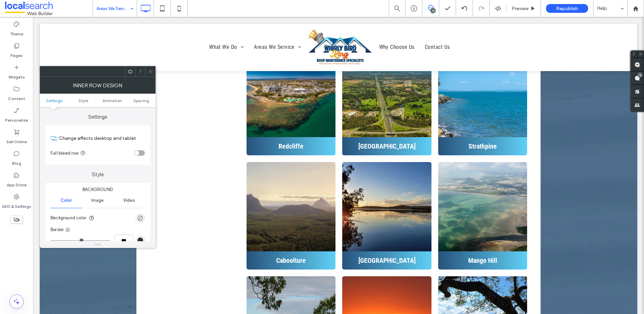
click at [128, 72] on use at bounding box center [130, 71] width 4 height 4
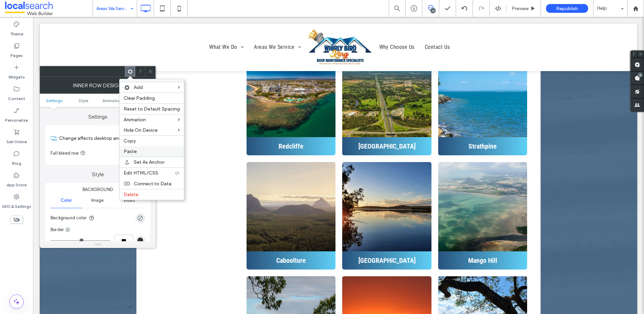
click at [143, 149] on label "Paste" at bounding box center [152, 151] width 56 height 6
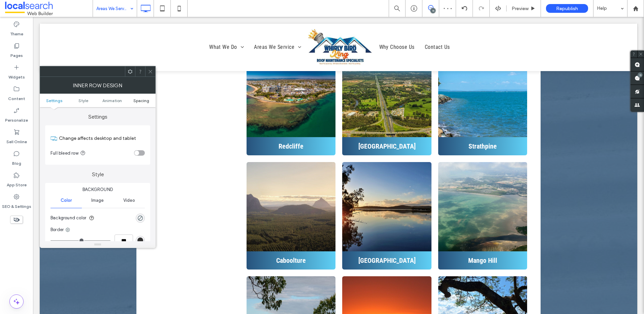
click at [140, 102] on span "Spacing" at bounding box center [141, 100] width 16 height 5
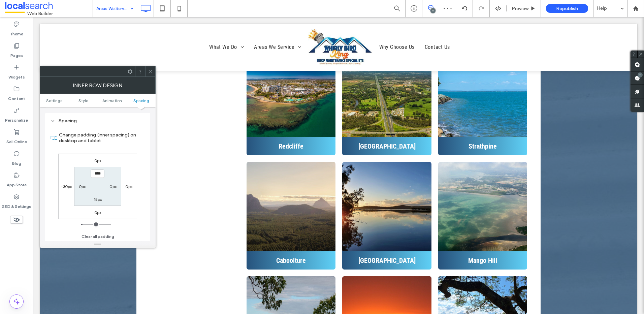
scroll to position [215, 0]
click at [131, 73] on icon at bounding box center [130, 71] width 5 height 5
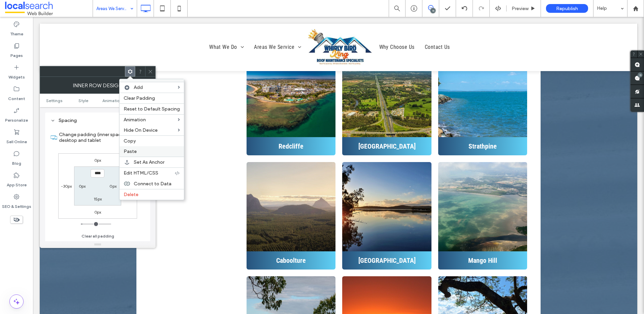
click at [138, 148] on div "Paste" at bounding box center [152, 151] width 64 height 10
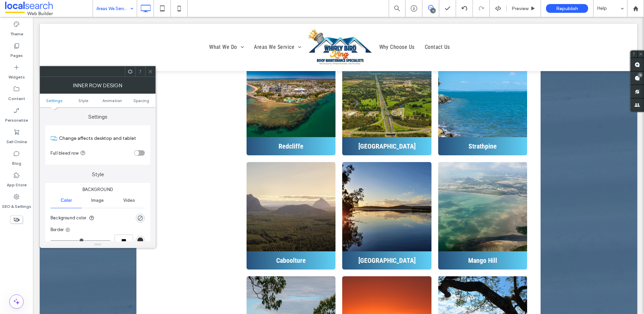
click at [130, 72] on icon at bounding box center [130, 71] width 5 height 5
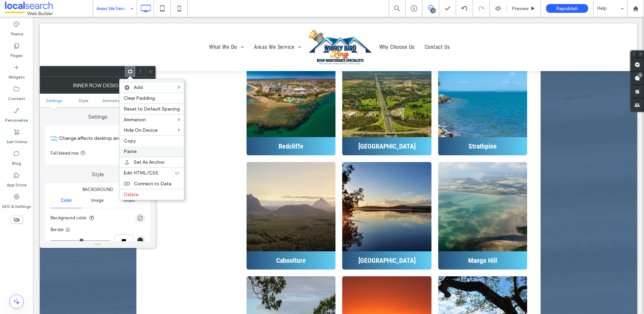
click at [149, 151] on label "Paste" at bounding box center [152, 151] width 56 height 6
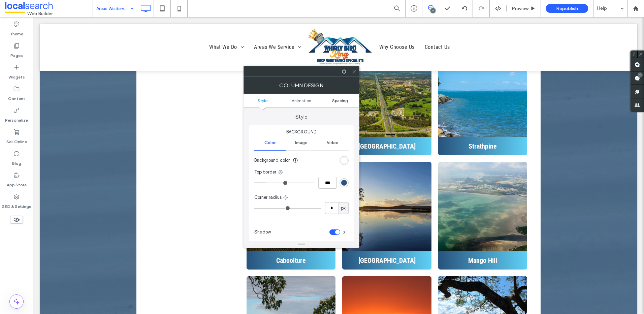
click at [335, 99] on span "Spacing" at bounding box center [340, 100] width 16 height 5
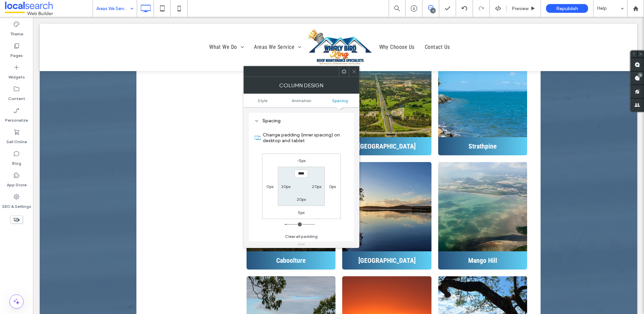
scroll to position [158, 0]
click at [329, 187] on label "0px" at bounding box center [332, 185] width 7 height 5
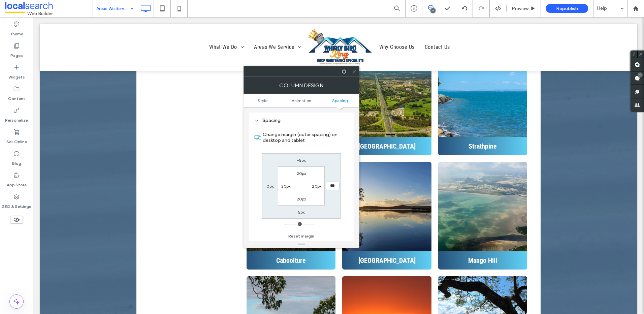
type input "*"
type input "**"
type input "****"
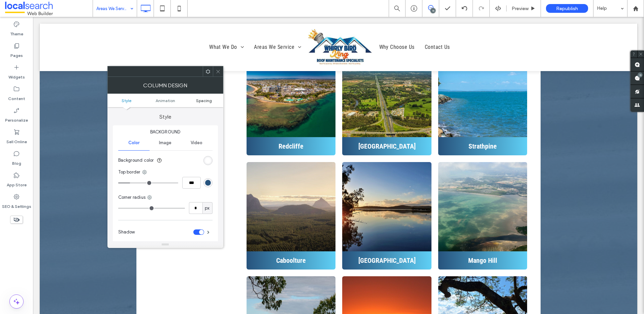
click at [214, 98] on link "Spacing" at bounding box center [203, 100] width 39 height 5
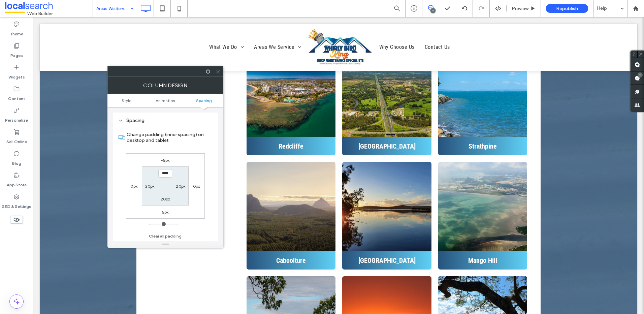
click at [194, 187] on label "0px" at bounding box center [196, 185] width 7 height 5
type input "*"
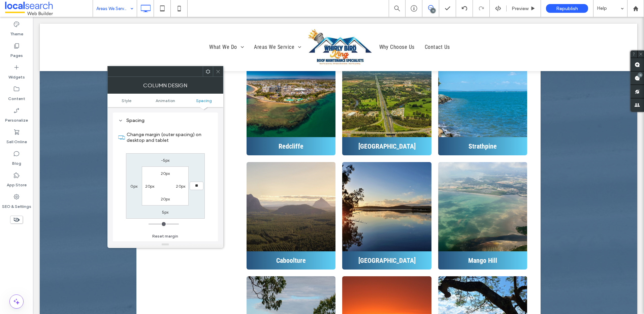
type input "**"
type input "****"
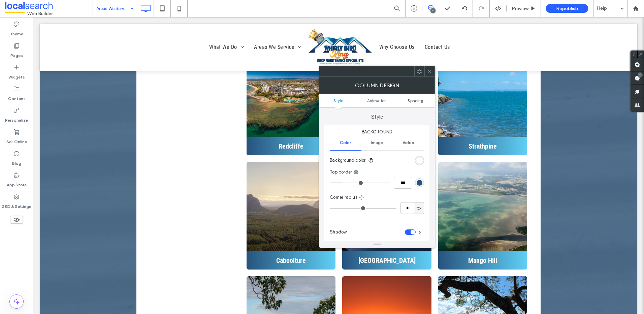
click at [421, 100] on span "Spacing" at bounding box center [415, 100] width 16 height 5
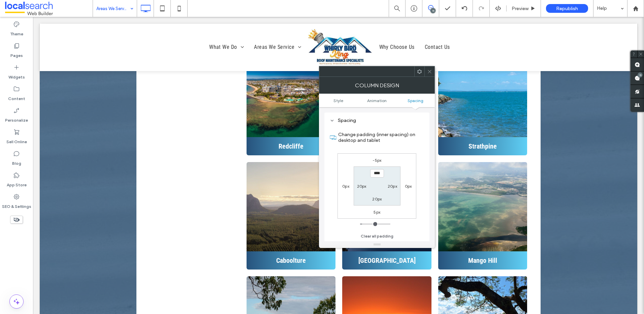
click at [406, 188] on label "0px" at bounding box center [408, 185] width 7 height 5
type input "*"
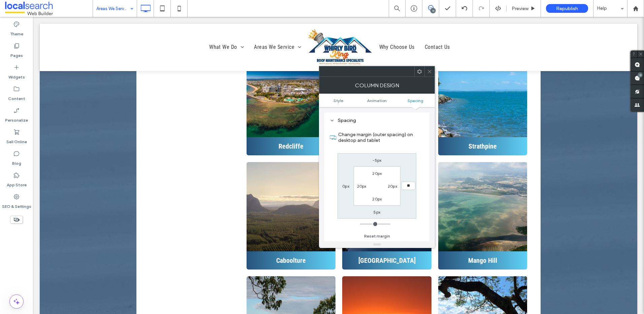
type input "**"
type input "****"
click at [405, 186] on input "****" at bounding box center [408, 185] width 14 height 8
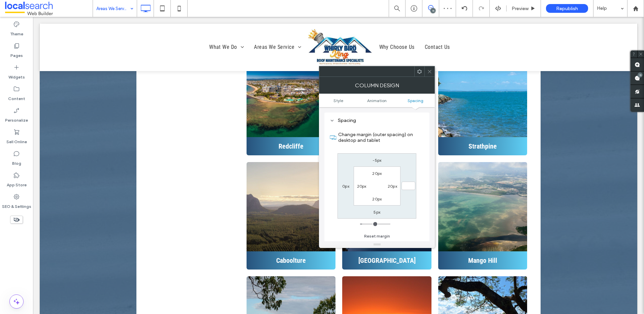
type input "*"
type input "***"
click at [429, 71] on icon at bounding box center [429, 71] width 5 height 5
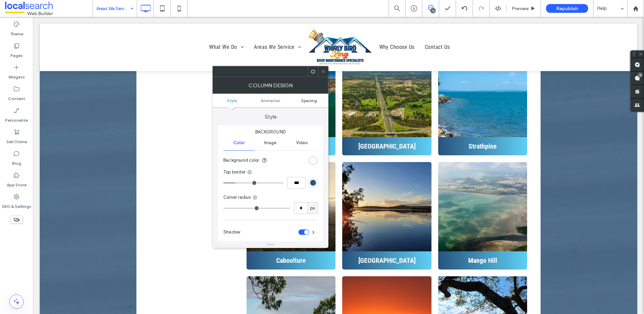
click at [310, 100] on span "Spacing" at bounding box center [309, 100] width 16 height 5
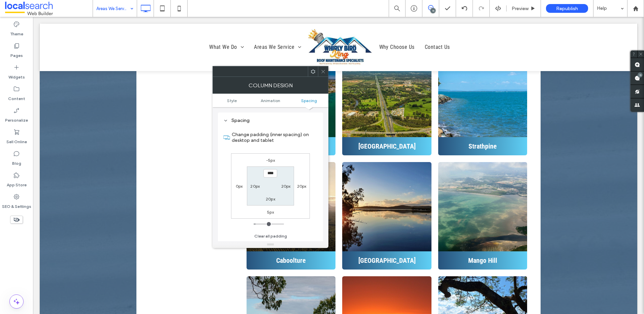
click at [323, 72] on use at bounding box center [322, 71] width 3 height 3
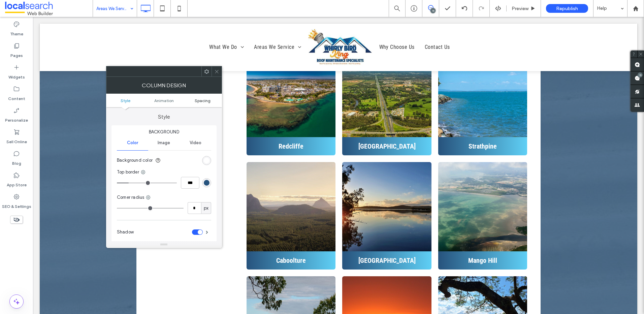
click at [204, 102] on span "Spacing" at bounding box center [203, 100] width 16 height 5
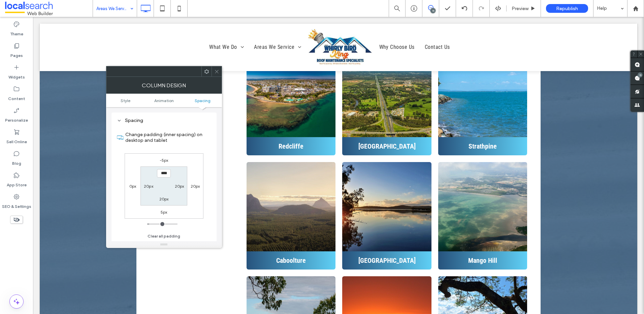
click at [216, 72] on use at bounding box center [216, 71] width 3 height 3
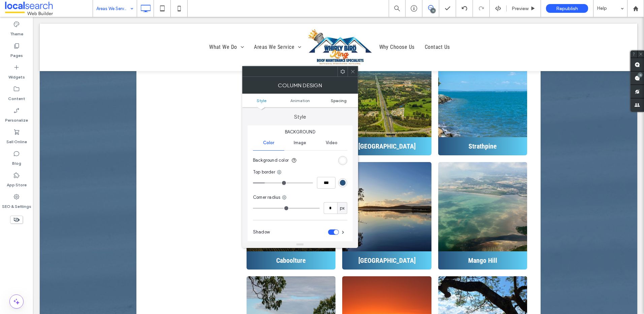
click at [335, 102] on span "Spacing" at bounding box center [339, 100] width 16 height 5
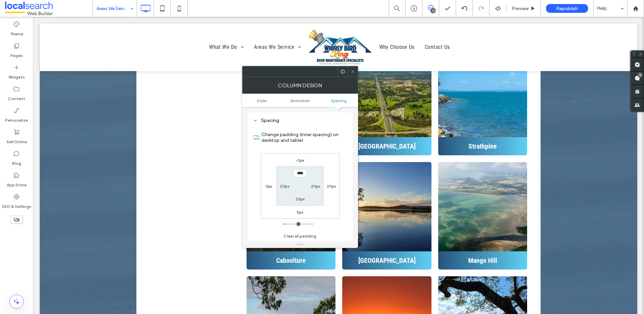
click at [353, 71] on use at bounding box center [352, 71] width 3 height 3
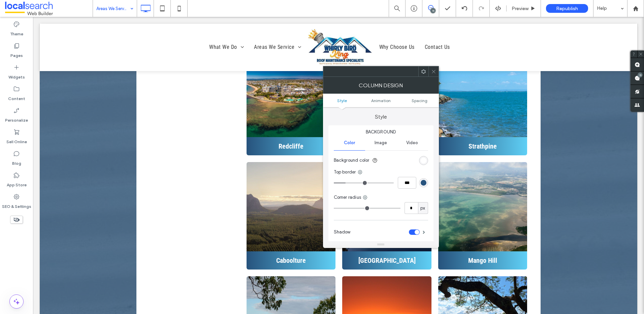
click at [418, 103] on ul "Style Animation Spacing" at bounding box center [381, 100] width 116 height 13
click at [421, 106] on ul "Style Animation Spacing" at bounding box center [381, 100] width 116 height 13
click at [421, 102] on span "Spacing" at bounding box center [419, 100] width 16 height 5
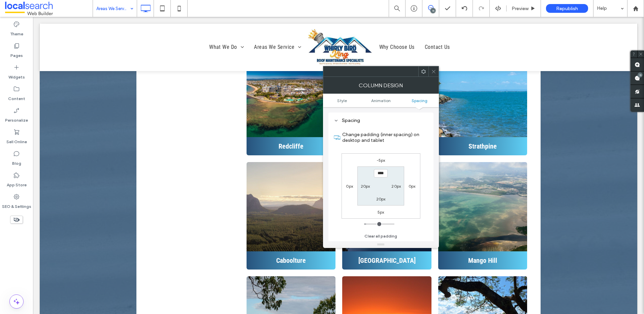
click at [432, 74] on icon at bounding box center [433, 71] width 5 height 5
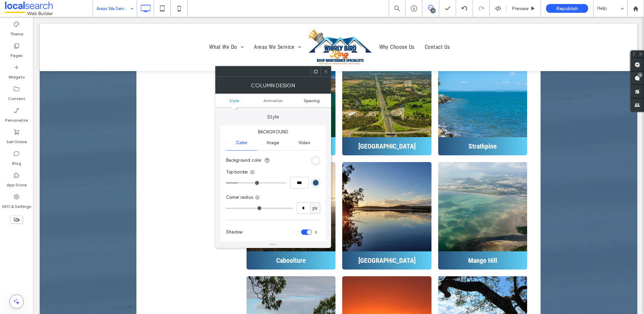
click at [306, 101] on span "Spacing" at bounding box center [312, 100] width 16 height 5
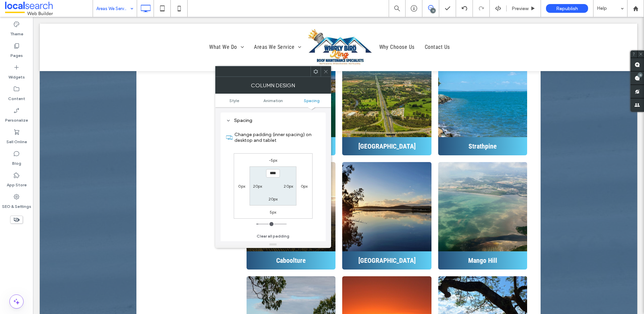
click at [300, 184] on div "0px" at bounding box center [303, 185] width 15 height 7
click at [299, 183] on div "0px" at bounding box center [303, 185] width 15 height 7
click at [303, 187] on label "0px" at bounding box center [304, 185] width 7 height 5
type input "*"
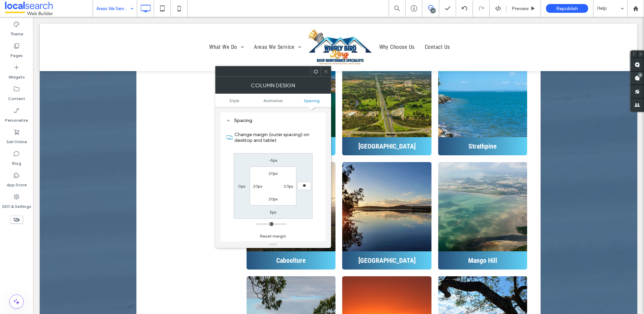
type input "**"
type input "****"
click at [324, 74] on span at bounding box center [325, 71] width 5 height 10
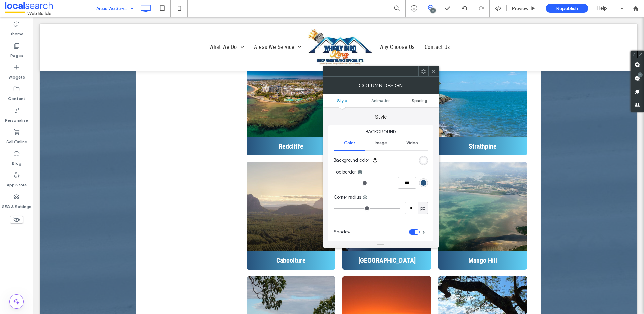
click at [415, 98] on span "Spacing" at bounding box center [419, 100] width 16 height 5
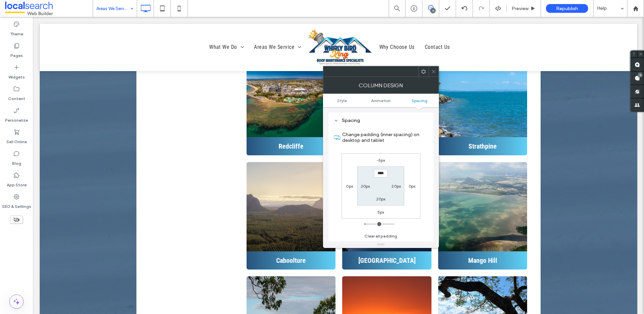
click at [435, 70] on icon at bounding box center [433, 71] width 5 height 5
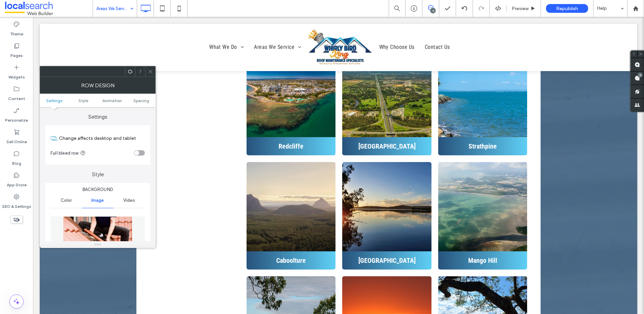
click at [150, 70] on icon at bounding box center [150, 71] width 5 height 5
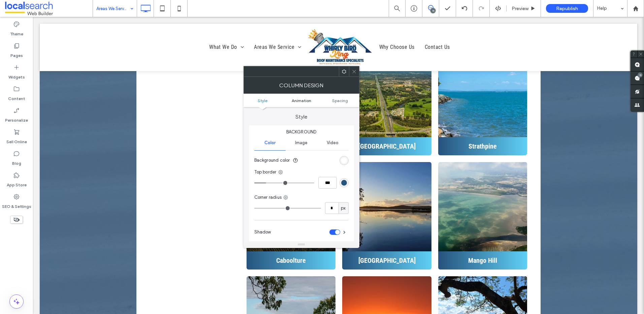
click at [309, 98] on span "Animation" at bounding box center [302, 100] width 20 height 5
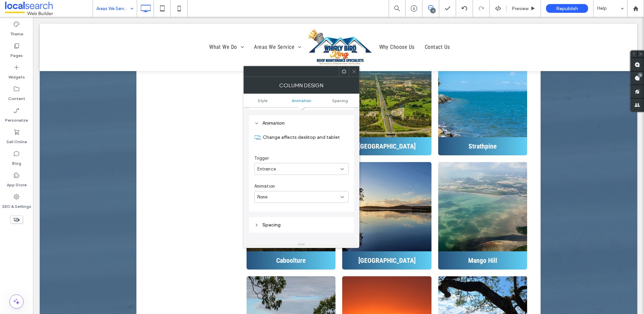
scroll to position [137, 0]
click at [354, 68] on span at bounding box center [353, 71] width 5 height 10
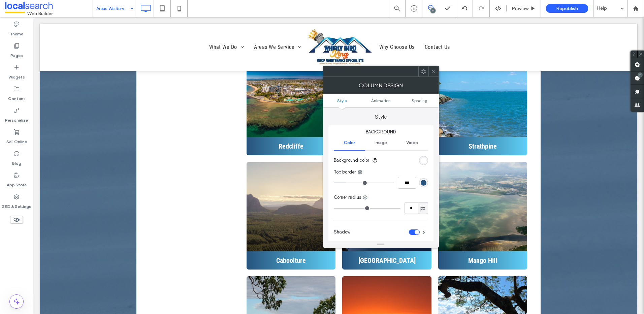
click at [424, 71] on icon at bounding box center [423, 71] width 5 height 5
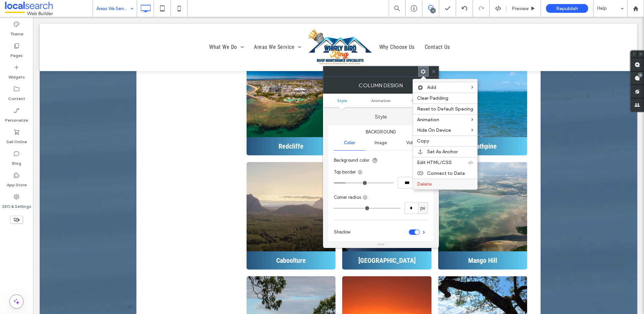
click at [435, 183] on label "Delete" at bounding box center [445, 184] width 56 height 6
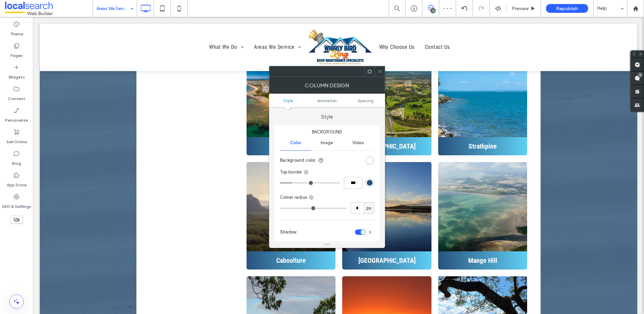
click at [371, 70] on use at bounding box center [369, 71] width 4 height 4
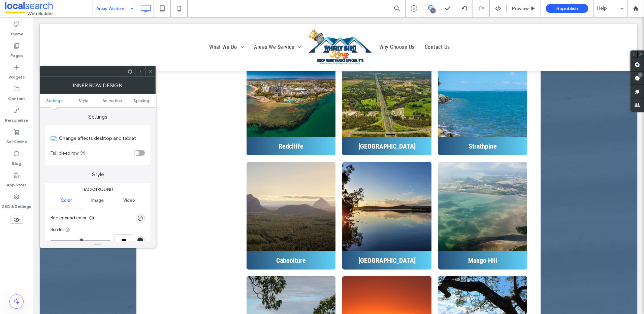
click at [130, 71] on icon at bounding box center [130, 71] width 5 height 5
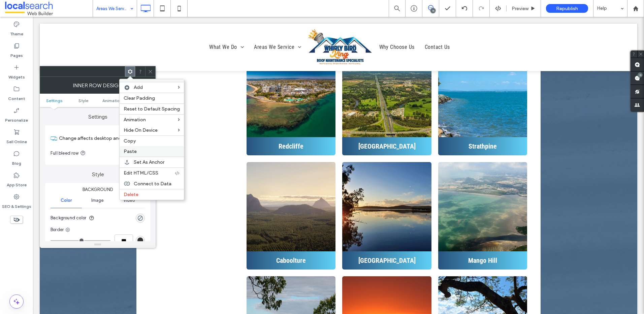
click at [133, 150] on span "Paste" at bounding box center [130, 151] width 13 height 6
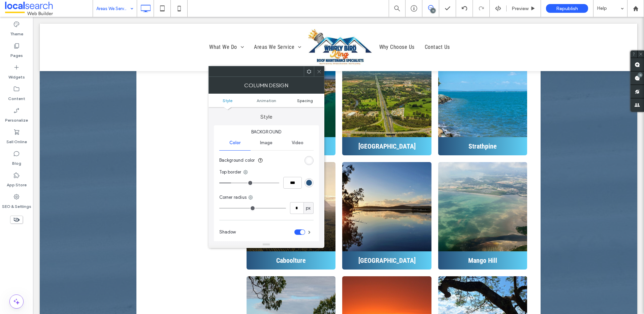
click at [303, 100] on span "Spacing" at bounding box center [305, 100] width 16 height 5
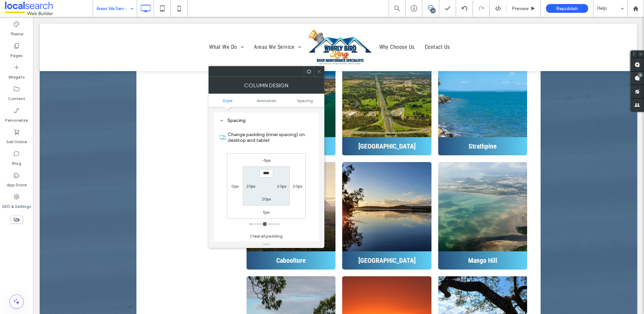
scroll to position [158, 0]
click at [319, 70] on icon at bounding box center [318, 71] width 5 height 5
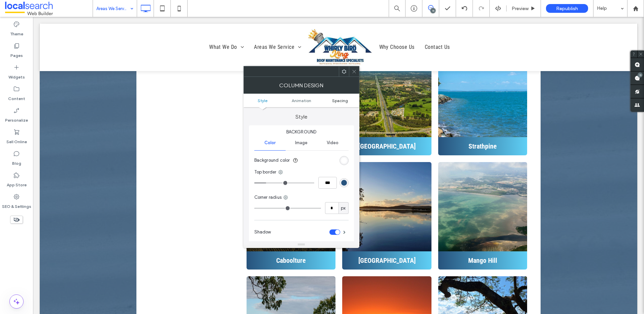
click at [344, 100] on span "Spacing" at bounding box center [340, 100] width 16 height 5
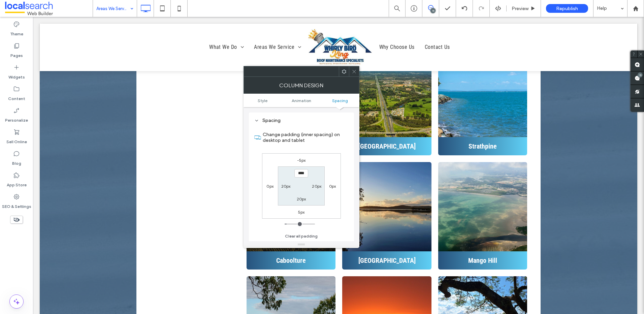
click at [330, 186] on label "0px" at bounding box center [332, 185] width 7 height 5
type input "*"
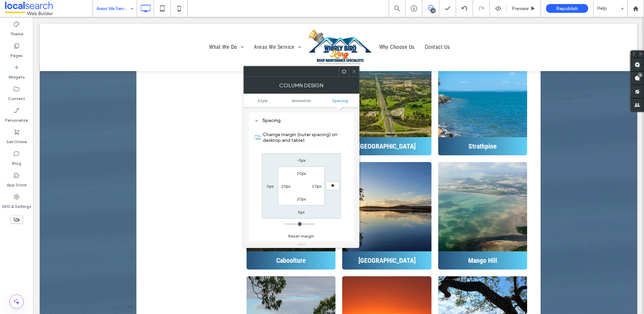
type input "**"
type input "****"
click at [352, 72] on icon at bounding box center [353, 71] width 5 height 5
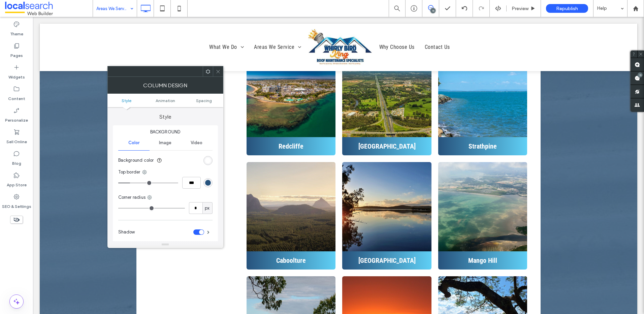
click at [217, 67] on span at bounding box center [217, 71] width 5 height 10
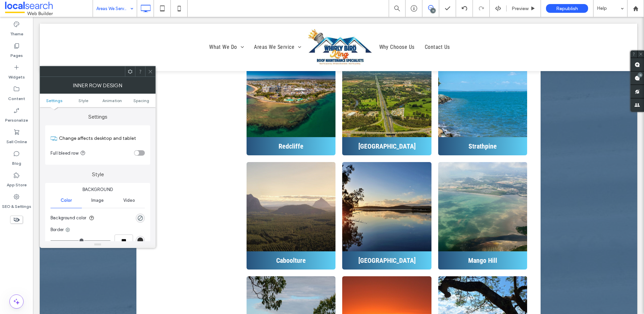
click at [149, 73] on use at bounding box center [149, 71] width 3 height 3
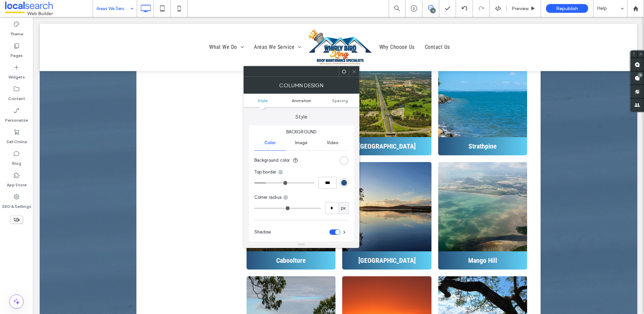
click at [300, 99] on span "Animation" at bounding box center [302, 100] width 20 height 5
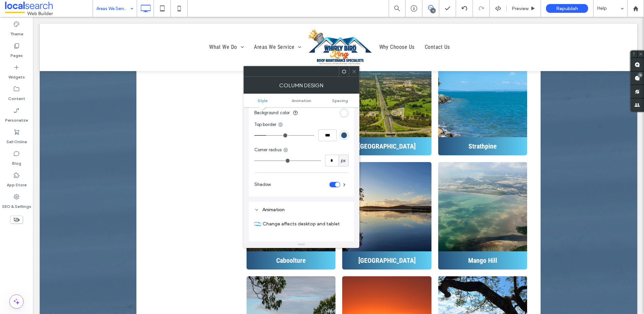
scroll to position [2, 0]
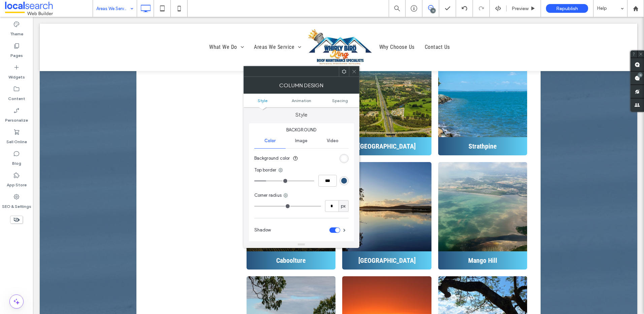
click at [299, 142] on span "Image" at bounding box center [301, 140] width 12 height 5
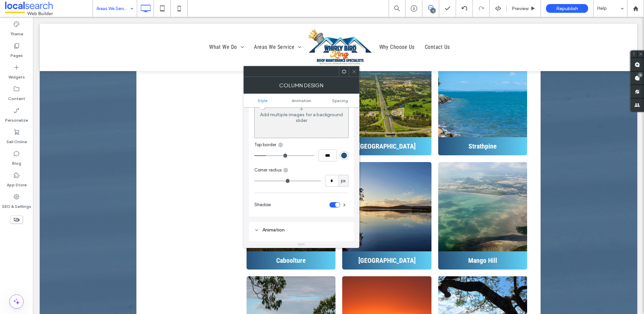
scroll to position [0, 0]
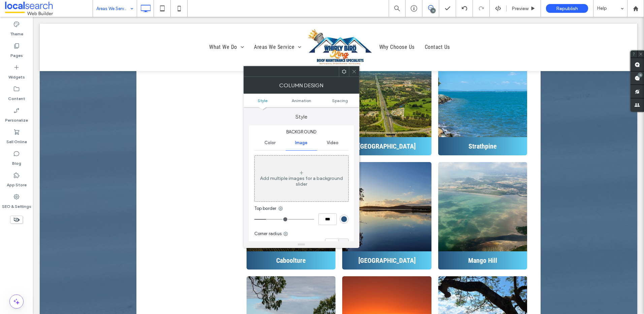
click at [333, 103] on ul "Style Animation Spacing" at bounding box center [301, 100] width 116 height 13
click at [306, 101] on span "Animation" at bounding box center [302, 100] width 20 height 5
click at [354, 74] on span at bounding box center [353, 71] width 5 height 10
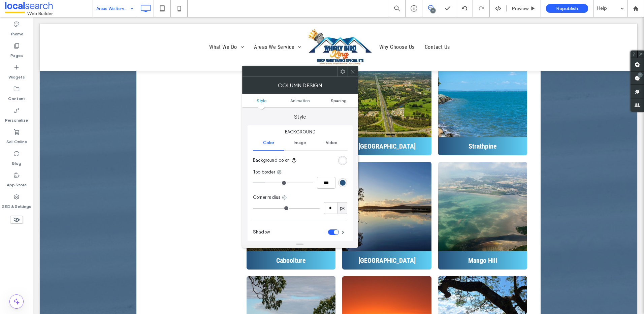
click at [337, 99] on span "Spacing" at bounding box center [339, 100] width 16 height 5
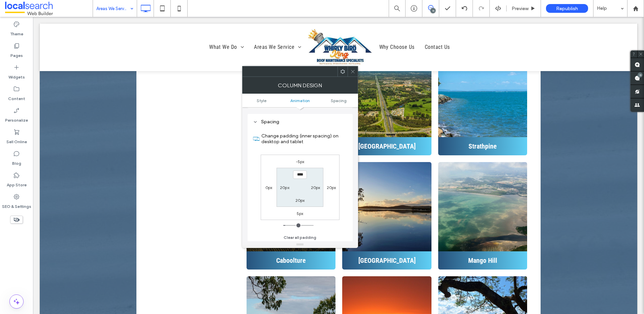
scroll to position [158, 0]
click at [329, 186] on label "20px" at bounding box center [331, 185] width 9 height 5
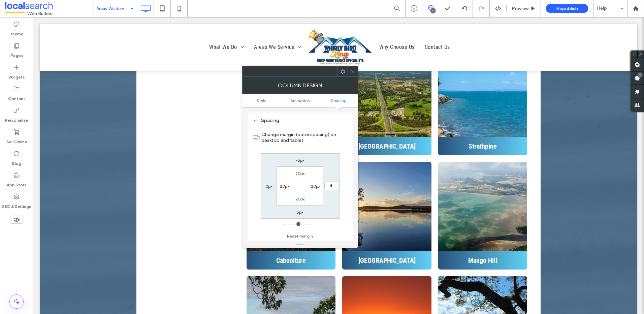
type input "*"
click at [330, 185] on input "***" at bounding box center [331, 185] width 14 height 8
click at [331, 185] on input "****" at bounding box center [331, 185] width 14 height 8
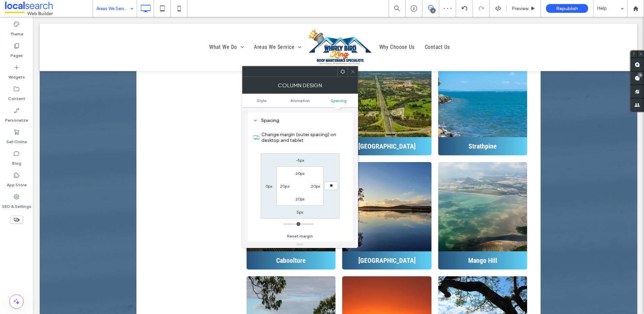
type input "**"
type input "****"
click at [353, 72] on use at bounding box center [352, 71] width 3 height 3
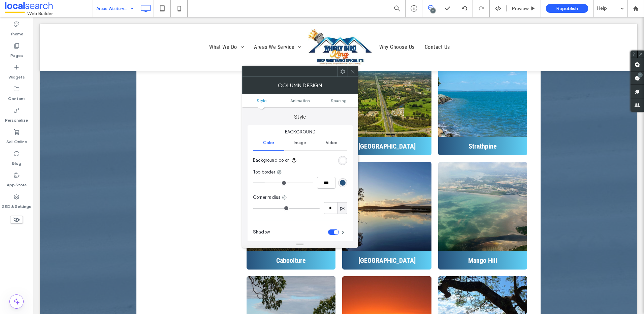
click at [354, 73] on use at bounding box center [352, 71] width 3 height 3
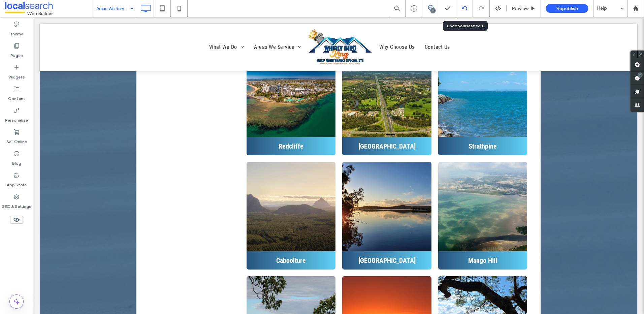
click at [461, 11] on div at bounding box center [464, 8] width 17 height 17
click at [461, 9] on div at bounding box center [464, 8] width 16 height 5
click at [469, 10] on div at bounding box center [464, 8] width 16 height 5
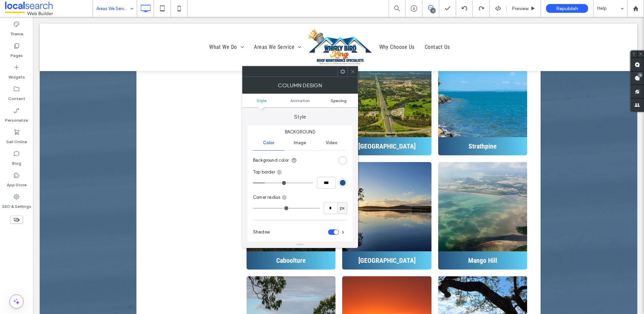
click at [335, 98] on span "Spacing" at bounding box center [339, 100] width 16 height 5
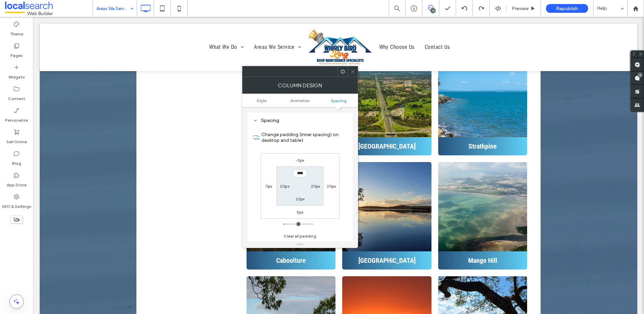
click at [312, 187] on label "20px" at bounding box center [315, 185] width 9 height 5
type input "*"
click at [315, 186] on input "***" at bounding box center [315, 185] width 14 height 8
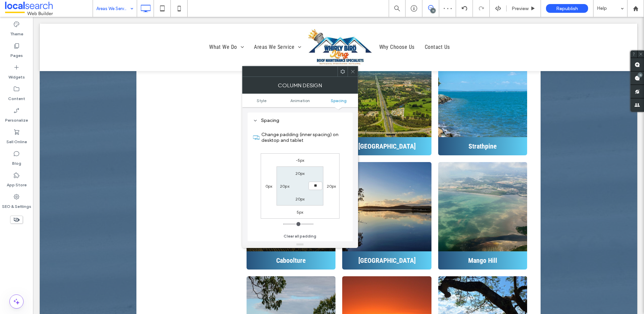
type input "**"
type input "****"
click at [331, 184] on label "20px" at bounding box center [331, 185] width 9 height 5
type input "**"
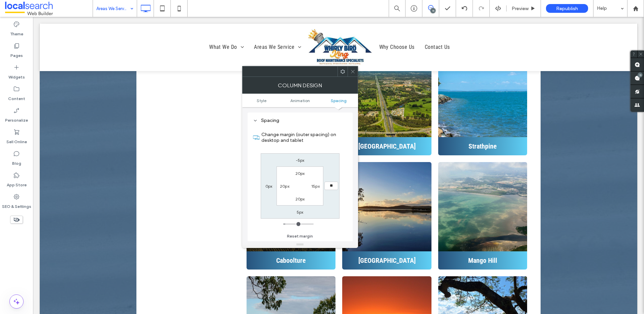
type input "**"
type input "****"
click at [353, 71] on icon at bounding box center [352, 71] width 5 height 5
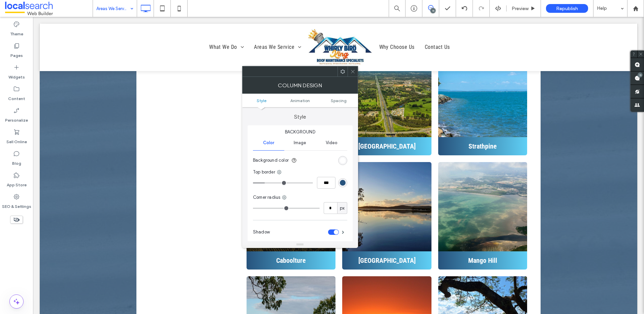
drag, startPoint x: 335, startPoint y: 100, endPoint x: 334, endPoint y: 105, distance: 4.4
click at [335, 102] on span "Spacing" at bounding box center [339, 100] width 16 height 5
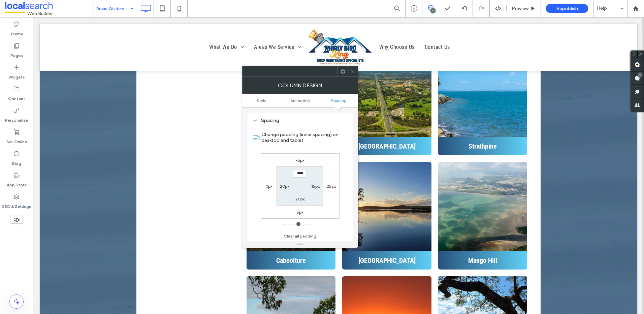
click at [310, 189] on div "15px" at bounding box center [315, 185] width 15 height 7
click at [328, 185] on label "25px" at bounding box center [331, 185] width 9 height 5
type input "**"
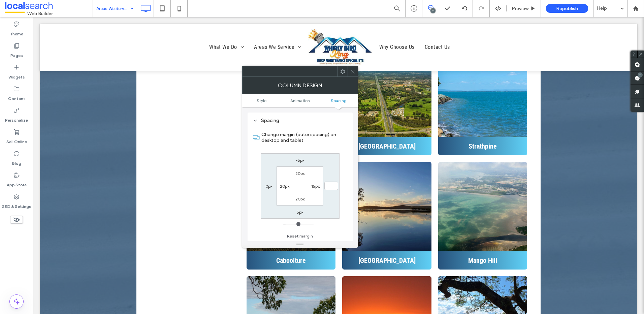
type input "*"
type input "***"
drag, startPoint x: 314, startPoint y: 183, endPoint x: 320, endPoint y: 194, distance: 11.9
click at [314, 183] on label "15px" at bounding box center [315, 185] width 8 height 5
type input "**"
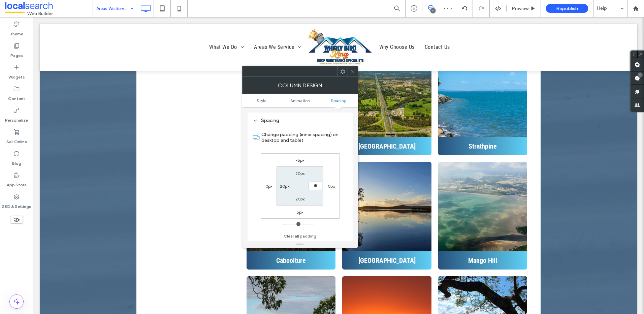
type input "**"
type input "****"
click at [329, 186] on label "0px" at bounding box center [331, 185] width 7 height 5
type input "*"
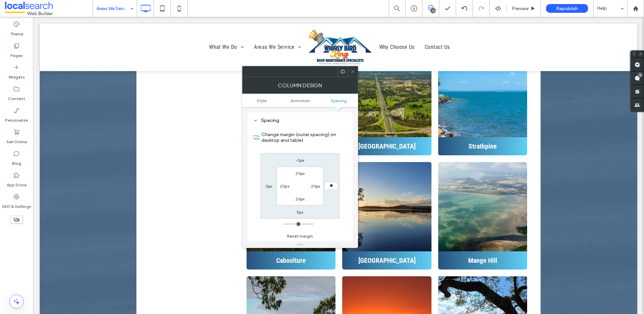
type input "**"
type input "****"
click at [355, 70] on icon at bounding box center [352, 71] width 5 height 5
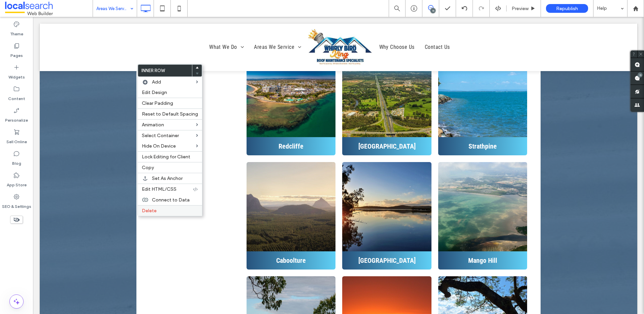
click at [165, 211] on label "Delete" at bounding box center [170, 211] width 56 height 6
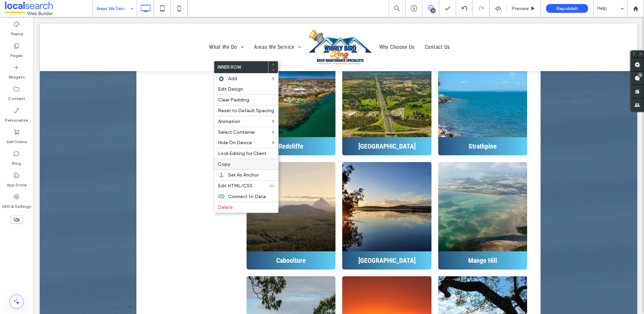
click at [235, 165] on label "Copy" at bounding box center [246, 164] width 56 height 6
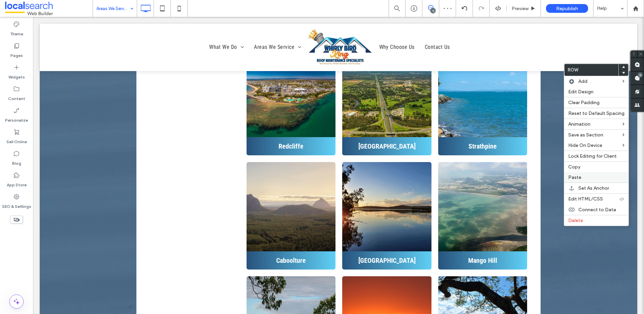
click at [582, 178] on label "Paste" at bounding box center [596, 177] width 56 height 6
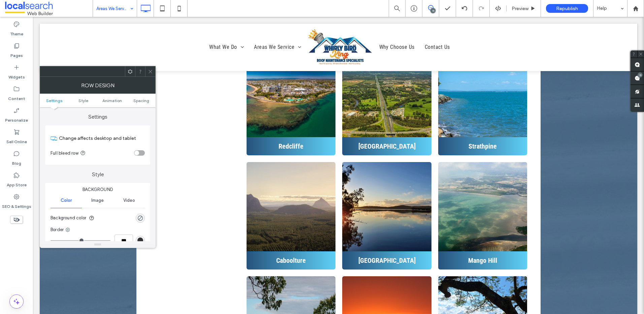
click at [149, 68] on span at bounding box center [150, 71] width 5 height 10
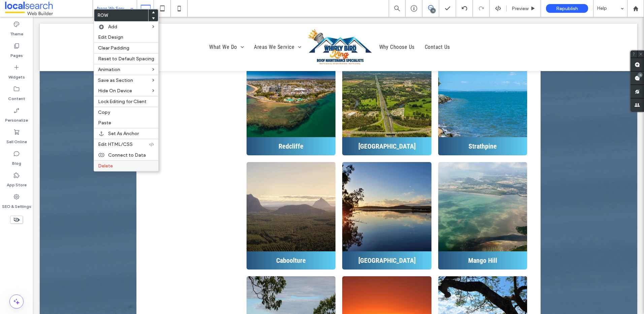
click at [118, 166] on label "Delete" at bounding box center [126, 166] width 56 height 6
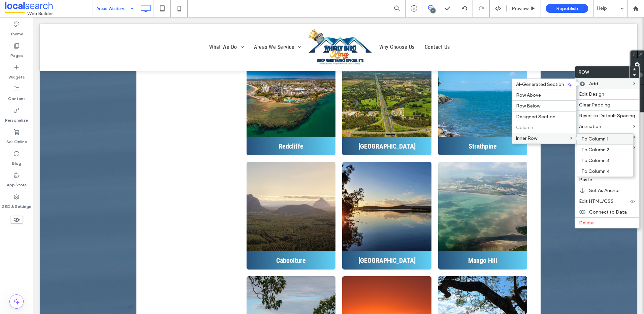
click at [586, 138] on span "To Column 1" at bounding box center [594, 139] width 27 height 6
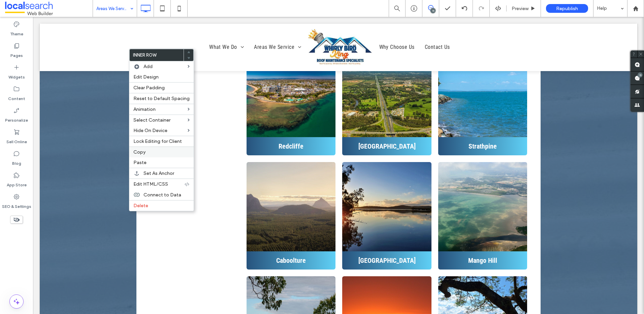
click at [145, 154] on label "Copy" at bounding box center [161, 152] width 56 height 6
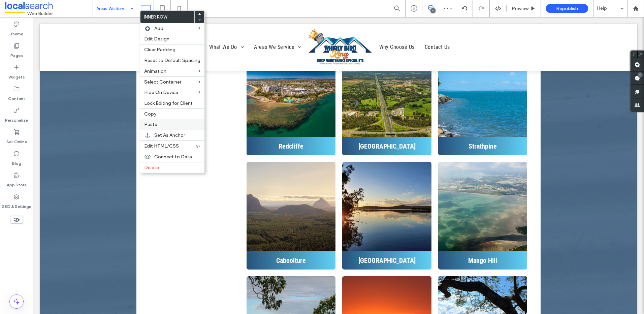
click at [159, 126] on label "Paste" at bounding box center [172, 125] width 56 height 6
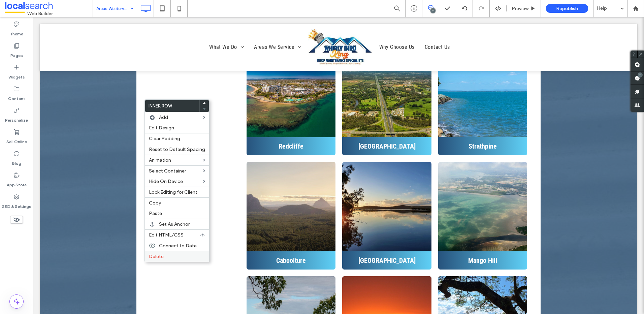
click at [168, 255] on label "Delete" at bounding box center [177, 256] width 56 height 6
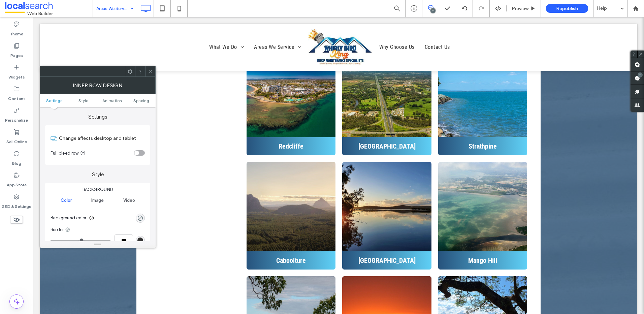
click at [148, 71] on icon at bounding box center [150, 71] width 5 height 5
click at [136, 102] on span "Spacing" at bounding box center [141, 100] width 16 height 5
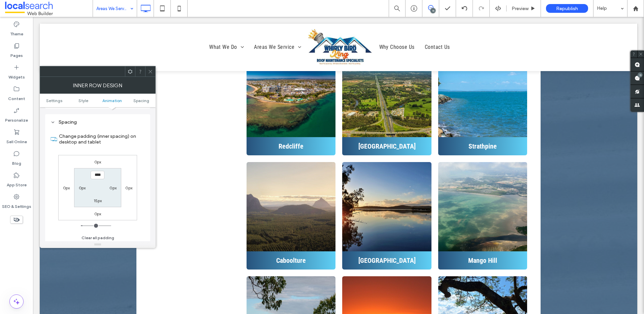
scroll to position [215, 0]
click at [66, 186] on label "0px" at bounding box center [66, 185] width 7 height 5
type input "*"
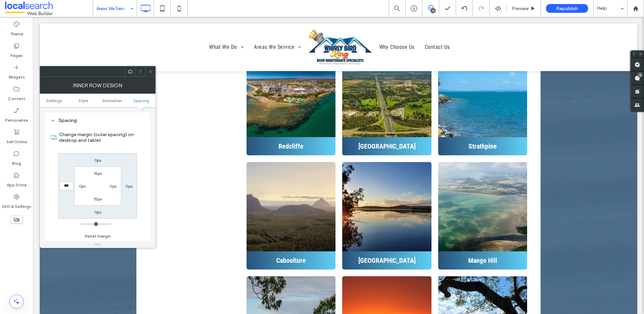
type input "***"
type input "*"
type input "*****"
click at [150, 73] on icon at bounding box center [150, 71] width 5 height 5
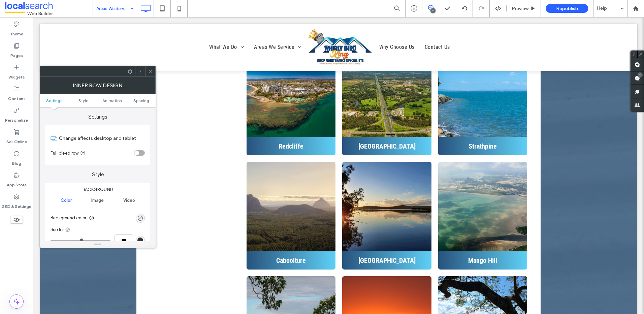
drag, startPoint x: 136, startPoint y: 107, endPoint x: 142, endPoint y: 100, distance: 8.8
click at [136, 106] on ul "Settings Style Animation Spacing" at bounding box center [98, 100] width 116 height 13
click at [143, 100] on span "Spacing" at bounding box center [141, 100] width 16 height 5
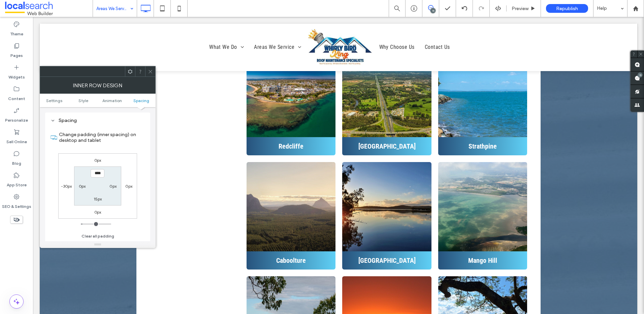
click at [151, 71] on icon at bounding box center [150, 71] width 5 height 5
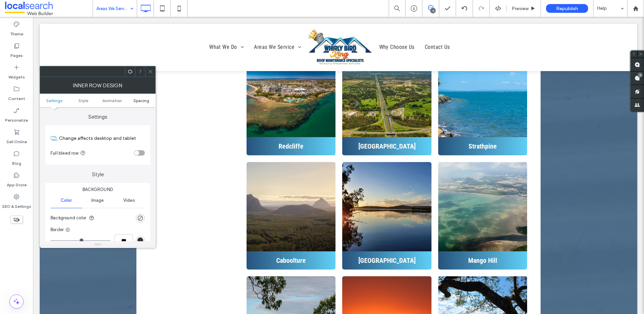
click at [140, 101] on span "Spacing" at bounding box center [141, 100] width 16 height 5
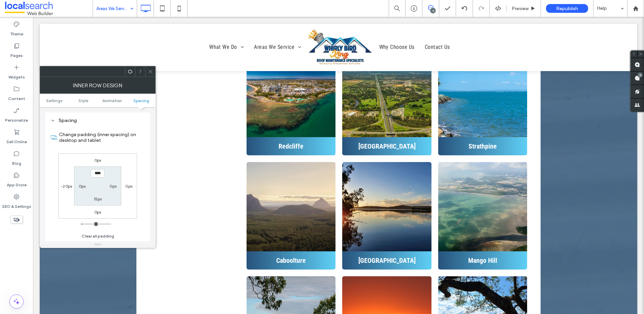
drag, startPoint x: 68, startPoint y: 185, endPoint x: 76, endPoint y: 194, distance: 11.9
click at [67, 185] on label "-20px" at bounding box center [66, 185] width 11 height 5
type input "*"
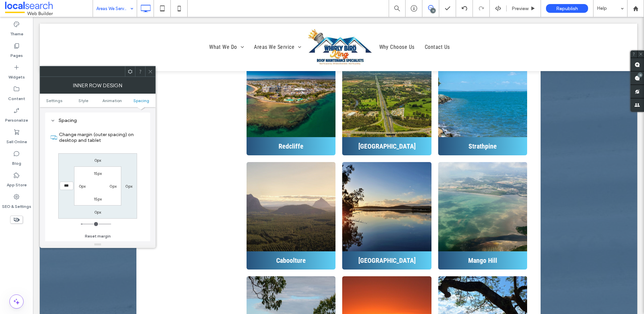
type input "***"
type input "*"
type input "*****"
click at [151, 69] on icon at bounding box center [150, 71] width 5 height 5
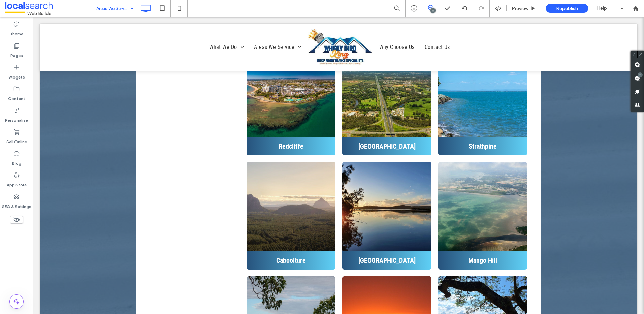
type input "**********"
type input "**"
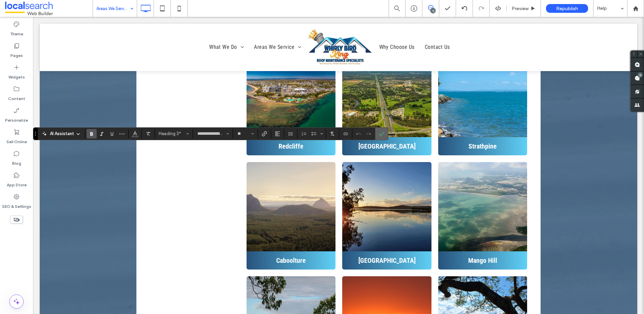
click at [383, 133] on icon "Confirm" at bounding box center [381, 133] width 5 height 5
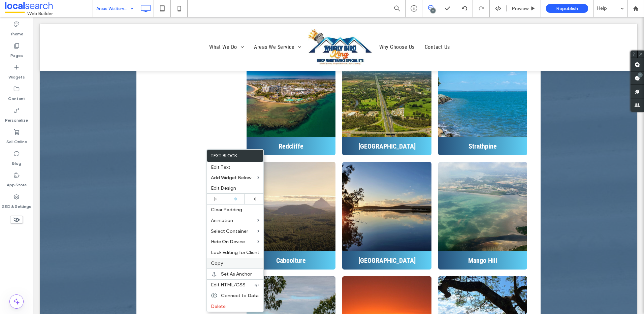
click at [230, 261] on label "Copy" at bounding box center [235, 263] width 48 height 6
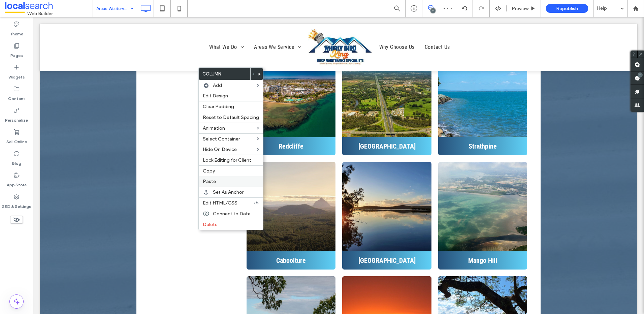
click at [217, 180] on label "Paste" at bounding box center [231, 181] width 56 height 6
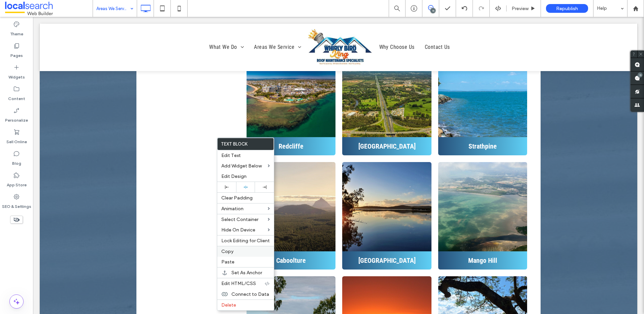
click at [234, 252] on label "Copy" at bounding box center [245, 251] width 48 height 6
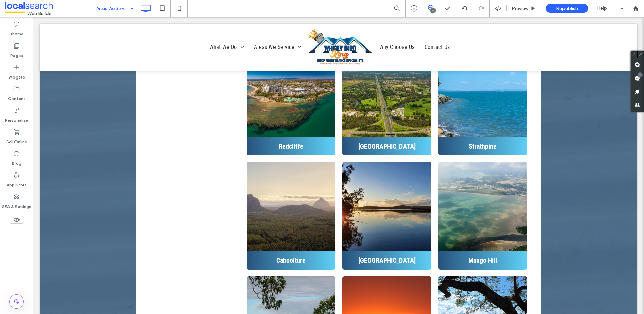
type input "**********"
type input "**"
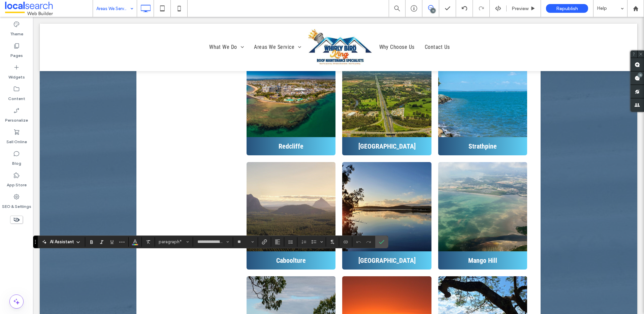
type input "**"
click at [382, 238] on span "Confirm" at bounding box center [381, 241] width 5 height 11
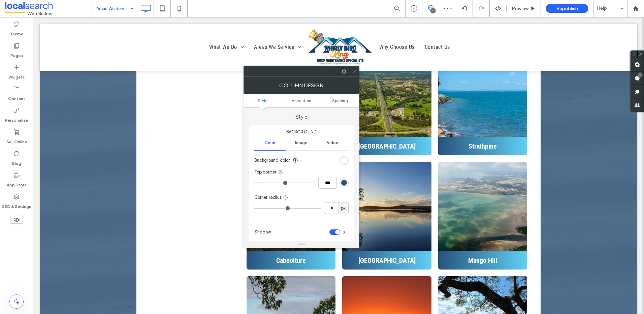
click at [344, 74] on span at bounding box center [343, 71] width 5 height 10
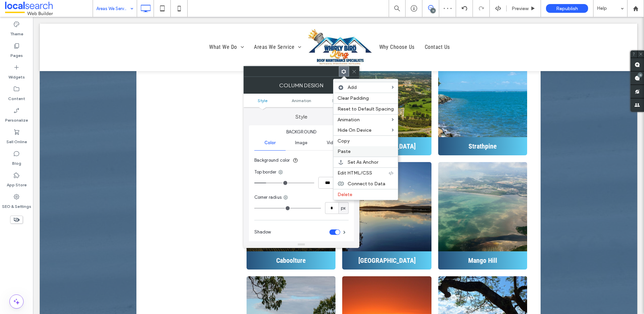
click at [347, 152] on span "Paste" at bounding box center [343, 151] width 13 height 6
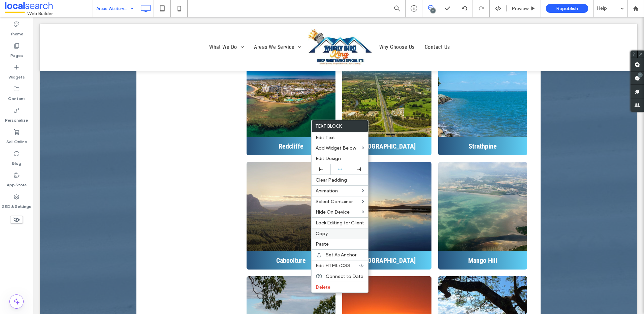
click at [326, 234] on span "Copy" at bounding box center [321, 234] width 12 height 6
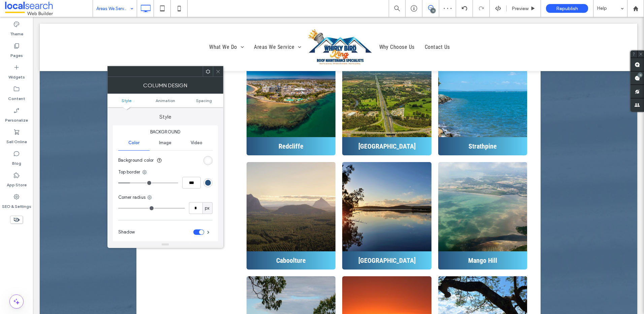
click at [203, 72] on div at bounding box center [208, 71] width 10 height 10
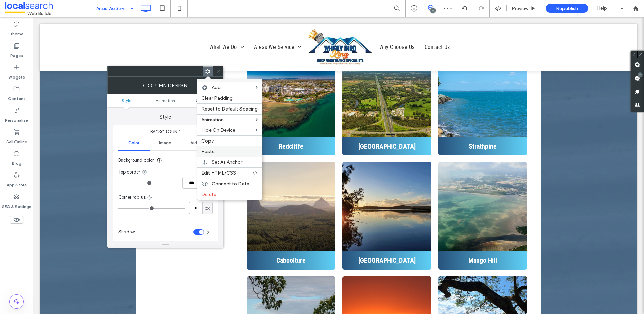
click at [214, 150] on label "Paste" at bounding box center [229, 151] width 56 height 6
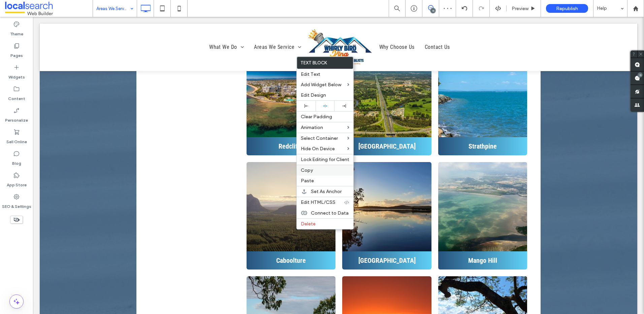
click at [312, 171] on span "Copy" at bounding box center [307, 170] width 12 height 6
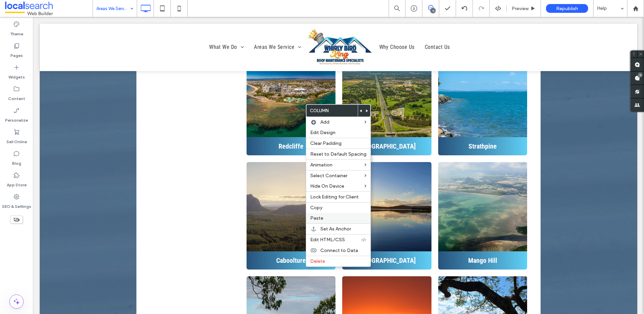
click at [323, 220] on label "Paste" at bounding box center [338, 218] width 56 height 6
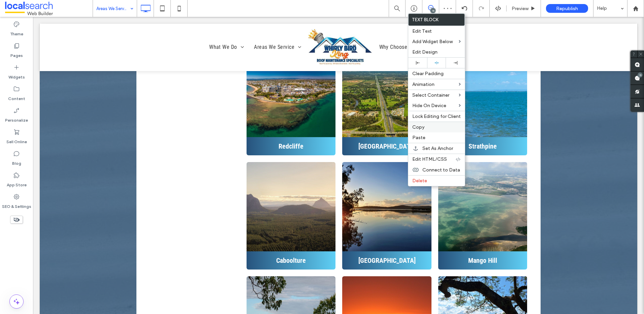
click at [424, 129] on span "Copy" at bounding box center [418, 127] width 12 height 6
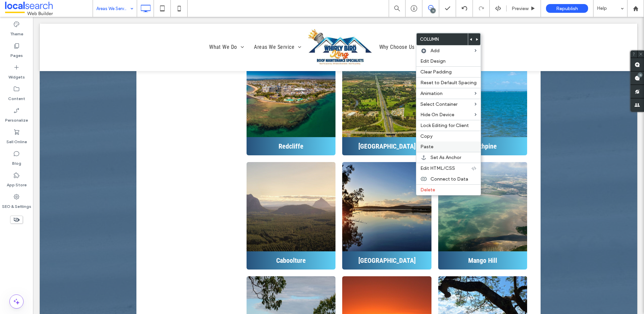
click at [436, 144] on label "Paste" at bounding box center [448, 147] width 56 height 6
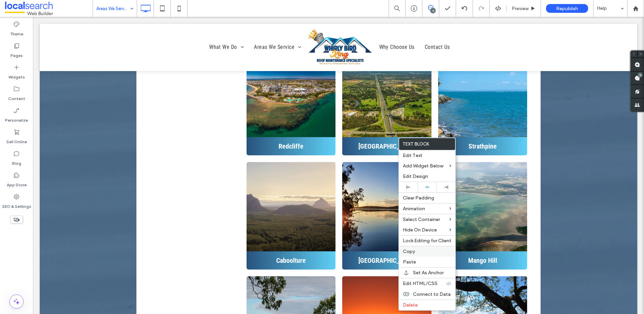
click at [415, 252] on label "Copy" at bounding box center [427, 251] width 48 height 6
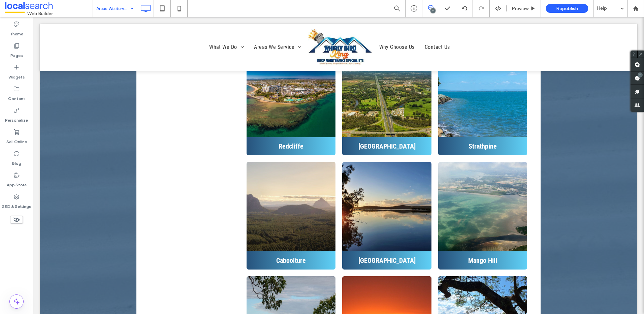
type input "**********"
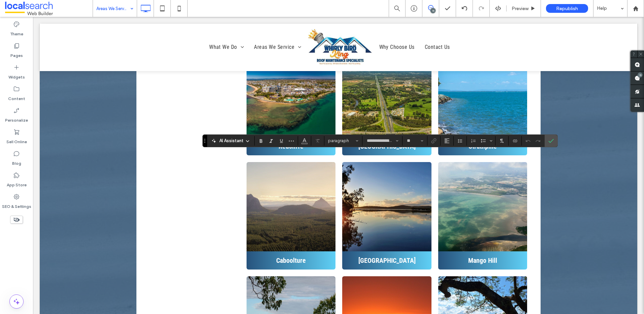
type input "**"
click at [550, 139] on icon "Confirm" at bounding box center [550, 140] width 5 height 5
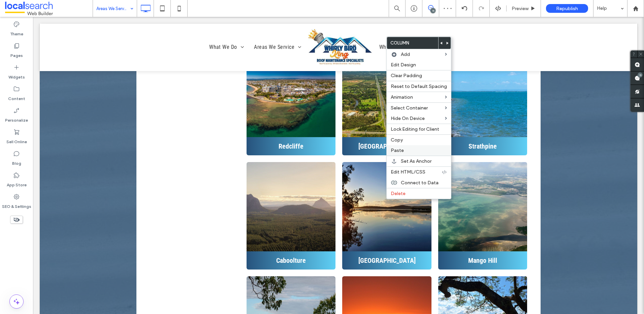
click at [408, 150] on label "Paste" at bounding box center [419, 150] width 56 height 6
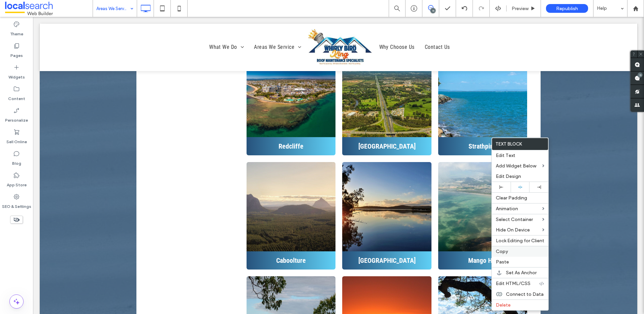
click at [506, 252] on span "Copy" at bounding box center [502, 251] width 12 height 6
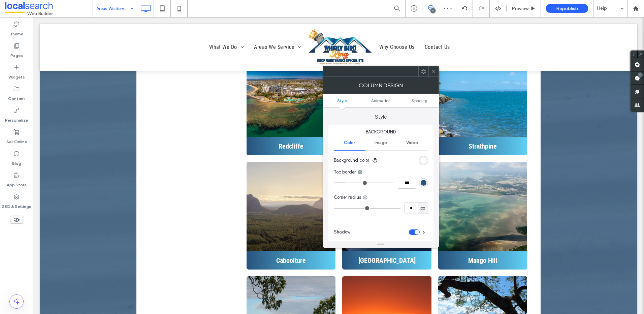
click at [421, 71] on icon at bounding box center [423, 71] width 5 height 5
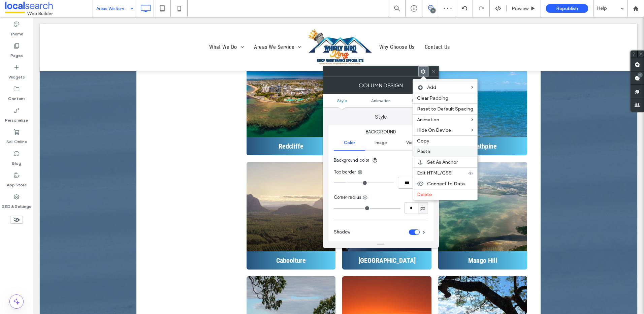
click at [429, 153] on label "Paste" at bounding box center [445, 151] width 56 height 6
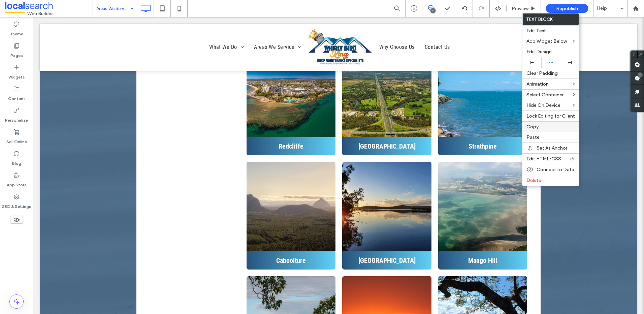
click at [537, 128] on span "Copy" at bounding box center [532, 127] width 12 height 6
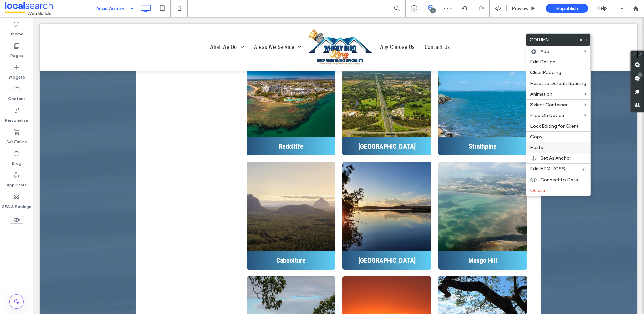
click at [544, 147] on label "Paste" at bounding box center [558, 147] width 56 height 6
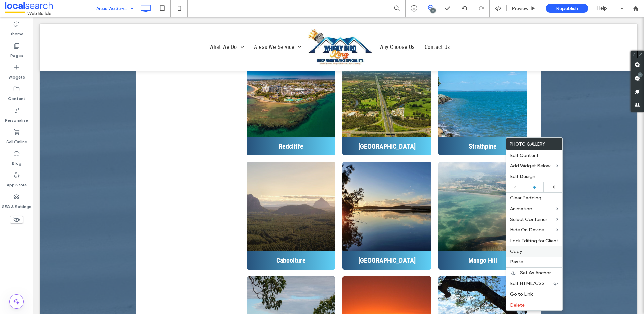
click at [521, 251] on span "Copy" at bounding box center [516, 251] width 12 height 6
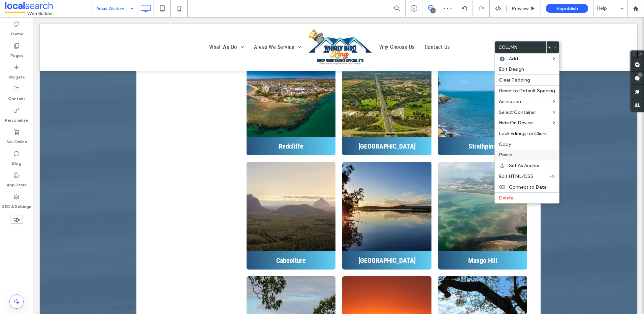
click at [516, 153] on label "Paste" at bounding box center [527, 155] width 56 height 6
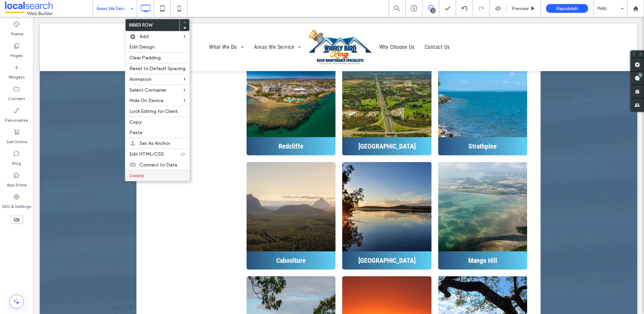
click at [133, 177] on span "Delete" at bounding box center [136, 176] width 15 height 6
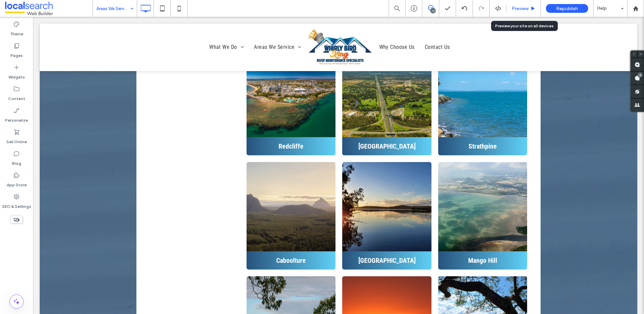
click at [521, 6] on span "Preview" at bounding box center [519, 9] width 17 height 6
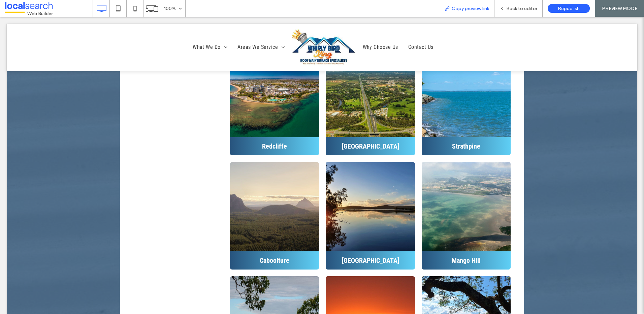
click at [463, 10] on span "Copy preview link" at bounding box center [469, 9] width 37 height 6
click at [503, 9] on icon at bounding box center [501, 8] width 5 height 5
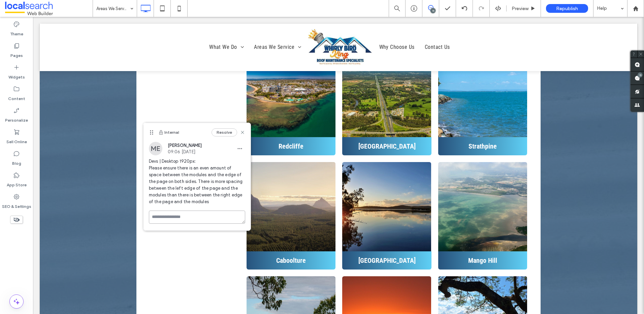
click at [188, 219] on textarea at bounding box center [197, 216] width 96 height 13
type textarea "**********"
click at [233, 257] on button "Submit" at bounding box center [233, 256] width 24 height 8
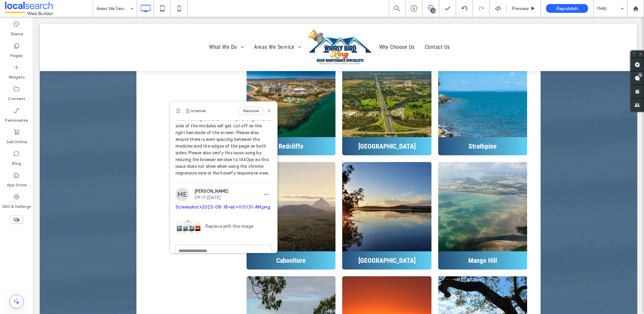
scroll to position [53, 0]
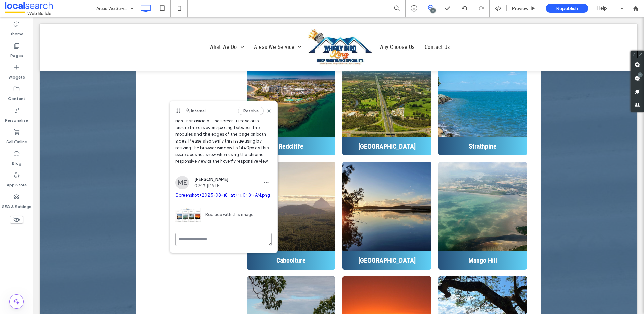
click at [205, 233] on textarea at bounding box center [223, 239] width 96 height 13
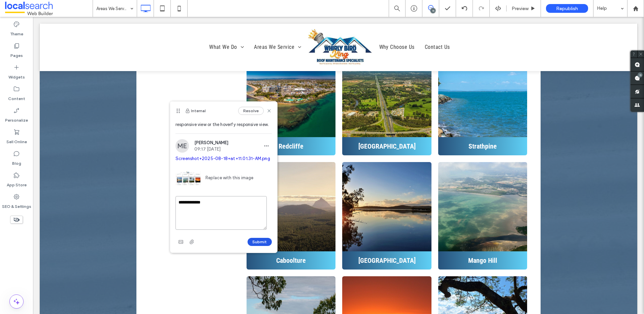
type textarea "**********"
click at [259, 241] on button "Submit" at bounding box center [259, 242] width 24 height 8
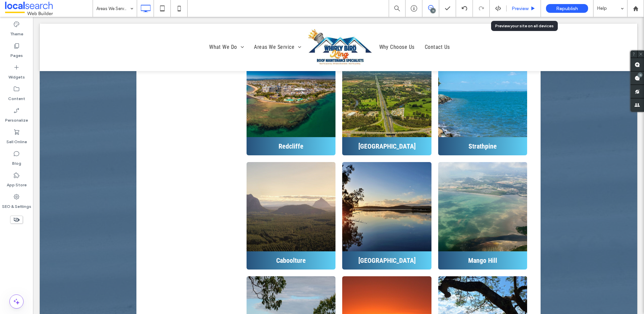
click at [519, 13] on div "Preview" at bounding box center [523, 8] width 34 height 17
click at [527, 10] on span "Preview" at bounding box center [519, 9] width 17 height 6
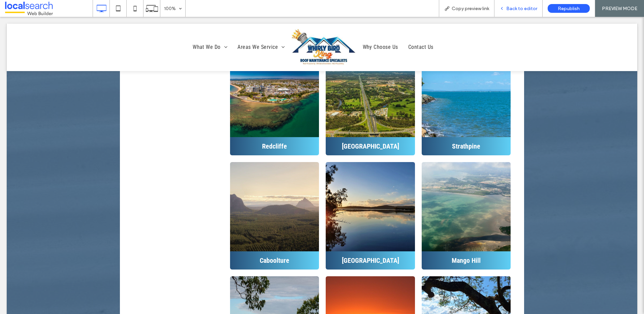
click at [524, 7] on span "Back to editor" at bounding box center [521, 9] width 31 height 6
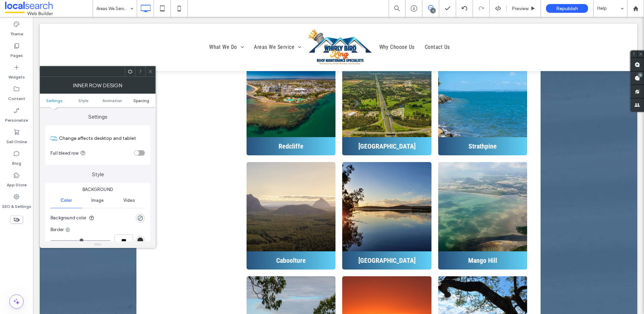
click at [138, 101] on span "Spacing" at bounding box center [141, 100] width 16 height 5
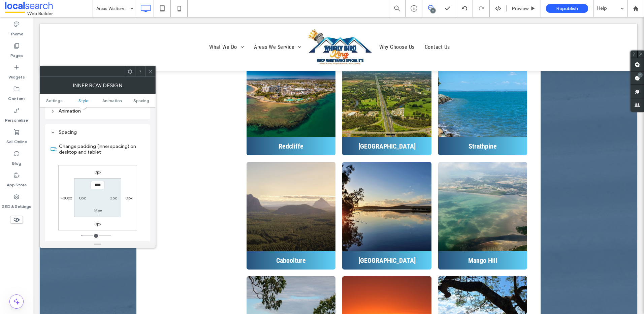
scroll to position [215, 0]
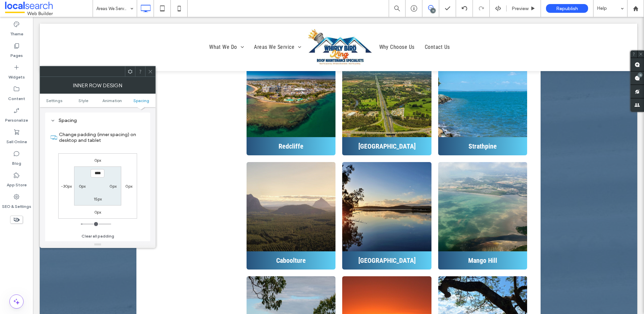
click at [65, 187] on label "-30px" at bounding box center [66, 185] width 11 height 5
type input "*"
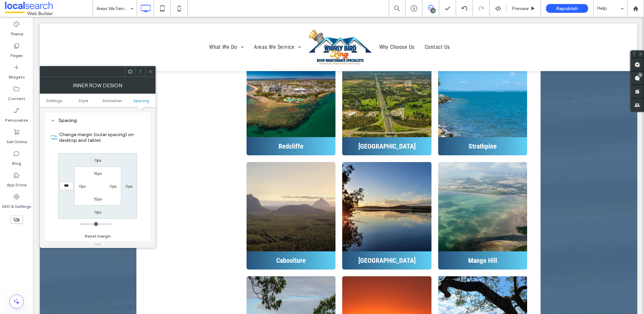
type input "***"
type input "*"
type input "*****"
click at [150, 70] on icon at bounding box center [150, 71] width 5 height 5
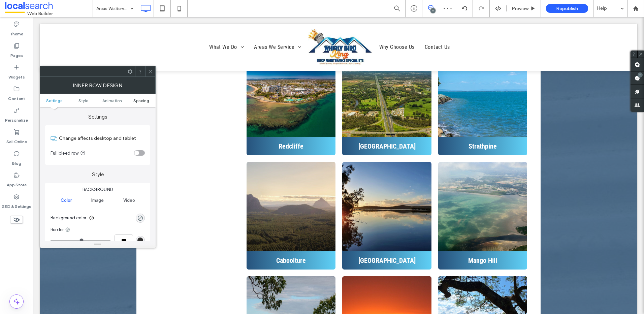
click at [143, 100] on span "Spacing" at bounding box center [141, 100] width 16 height 5
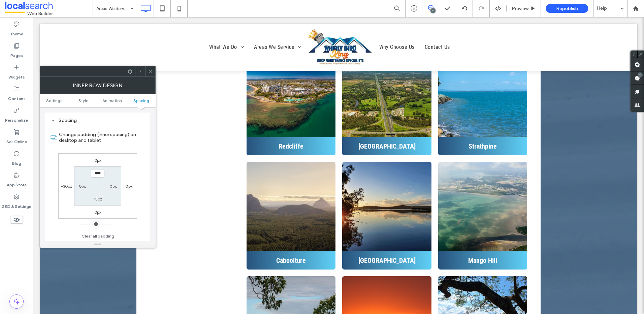
click at [63, 188] on label "-30px" at bounding box center [66, 185] width 11 height 5
type input "*"
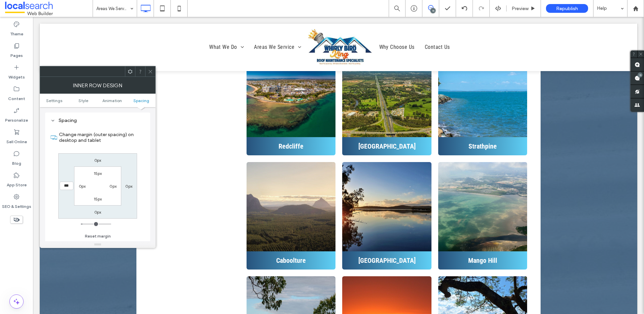
type input "***"
type input "*"
type input "*****"
click at [149, 71] on icon at bounding box center [150, 71] width 5 height 5
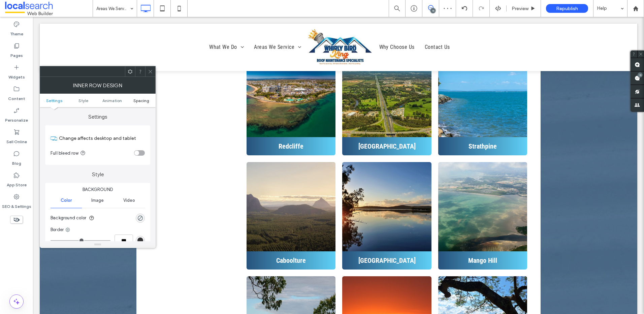
click at [138, 100] on span "Spacing" at bounding box center [141, 100] width 16 height 5
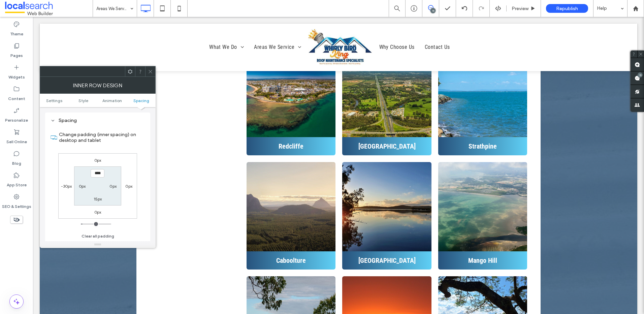
click at [66, 185] on label "-30px" at bounding box center [66, 185] width 11 height 5
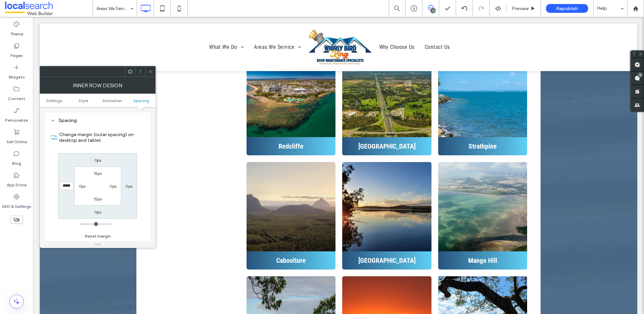
type input "*"
type input "***"
type input "*"
type input "*****"
drag, startPoint x: 150, startPoint y: 71, endPoint x: 148, endPoint y: 80, distance: 8.9
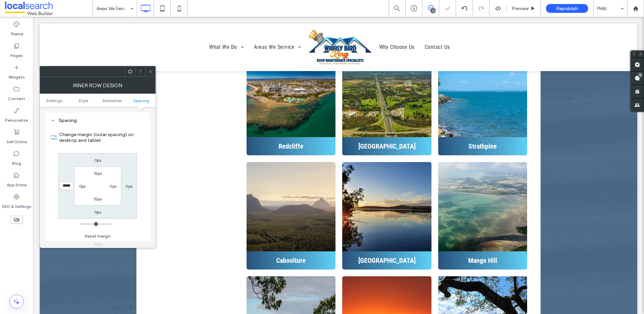
click at [150, 71] on icon at bounding box center [150, 71] width 5 height 5
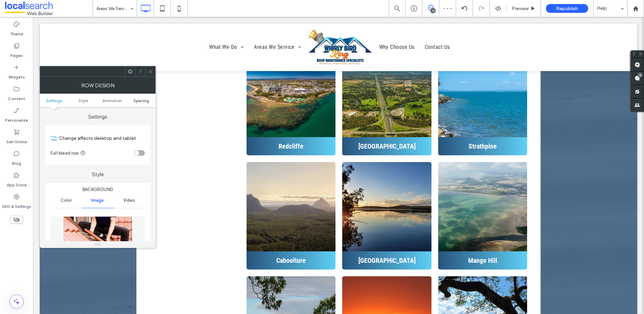
click at [142, 102] on span "Spacing" at bounding box center [141, 100] width 16 height 5
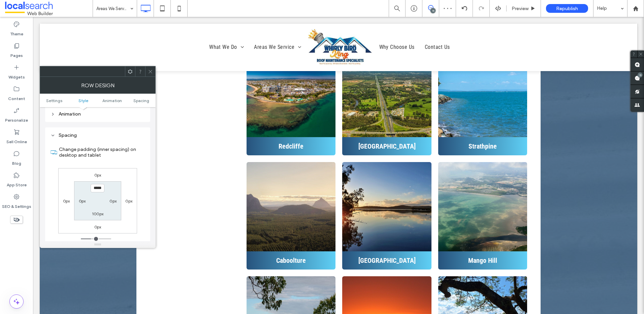
scroll to position [443, 0]
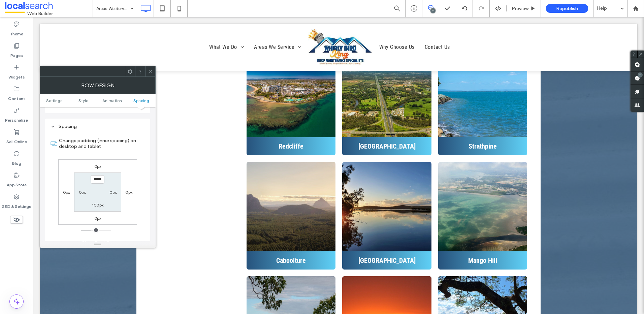
click at [150, 71] on icon at bounding box center [150, 71] width 5 height 5
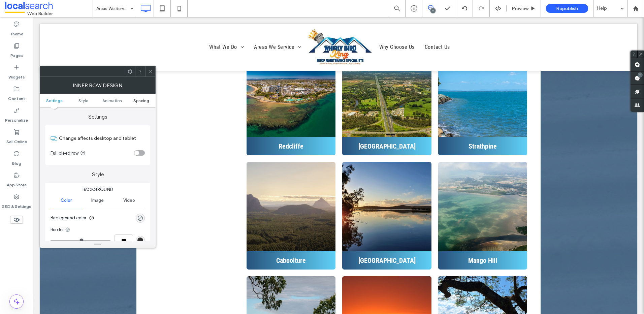
click at [135, 100] on span "Spacing" at bounding box center [141, 100] width 16 height 5
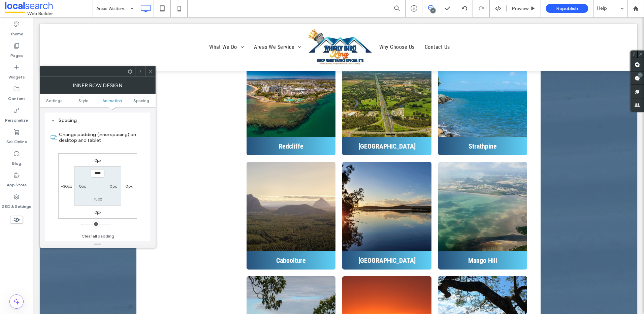
scroll to position [215, 0]
click at [62, 185] on label "-30px" at bounding box center [66, 185] width 11 height 5
type input "*"
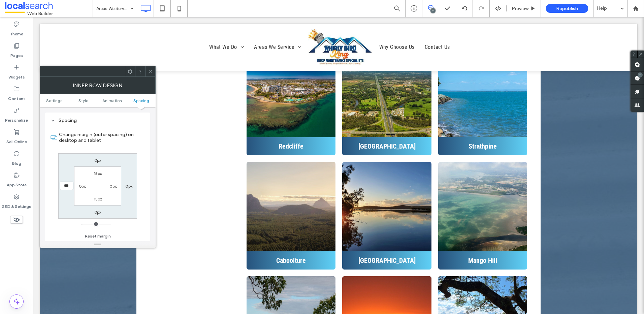
type input "***"
type input "*"
type input "*****"
click at [151, 68] on span at bounding box center [150, 71] width 5 height 10
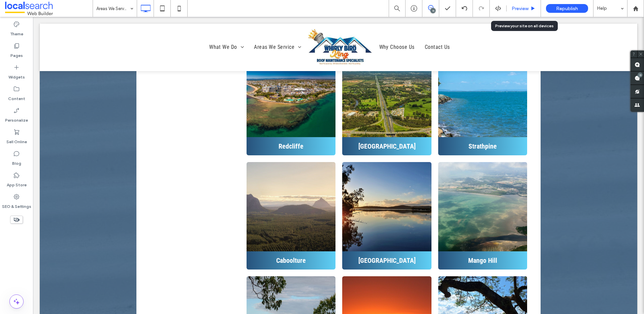
click at [532, 7] on use at bounding box center [532, 8] width 3 height 4
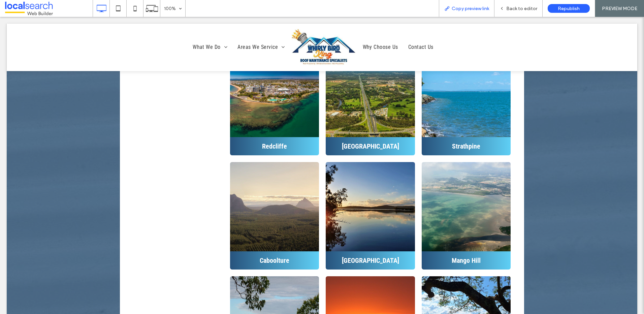
click at [471, 14] on div "Copy preview link" at bounding box center [467, 8] width 56 height 17
click at [518, 14] on div "Back to editor" at bounding box center [518, 8] width 48 height 17
click at [515, 12] on div "Back to editor" at bounding box center [518, 8] width 48 height 17
click at [500, 6] on div "Back to editor" at bounding box center [518, 9] width 48 height 6
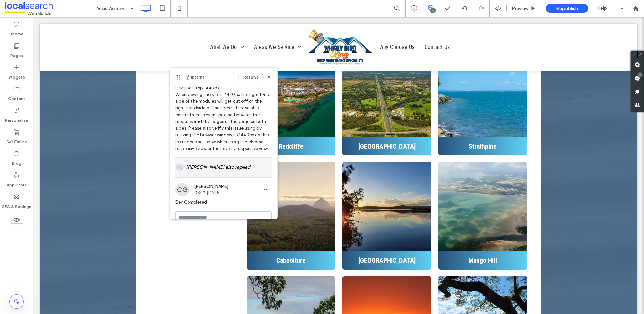
scroll to position [4, 0]
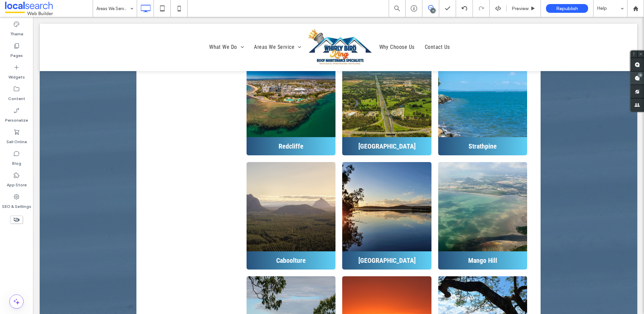
click at [637, 77] on use at bounding box center [636, 77] width 5 height 5
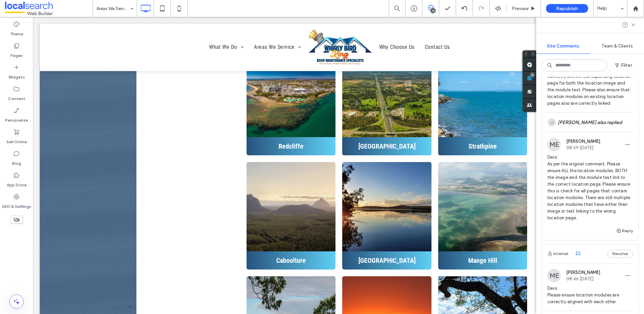
scroll to position [1178, 0]
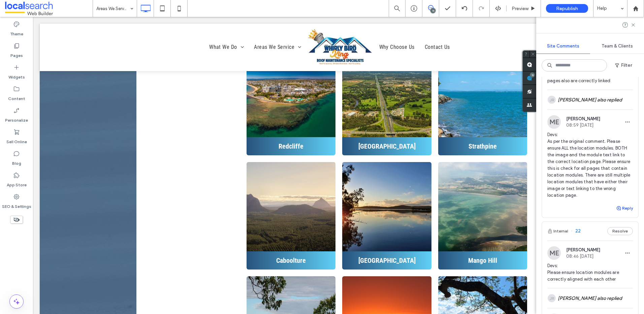
click at [619, 212] on button "Reply" at bounding box center [624, 208] width 17 height 8
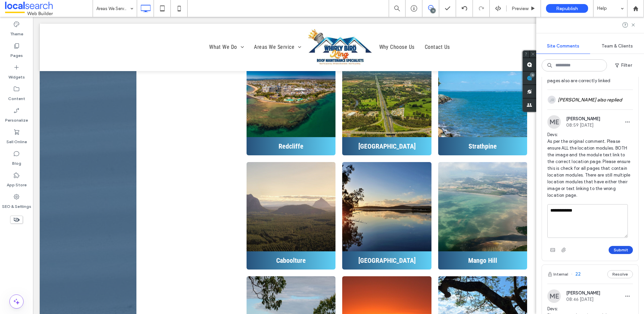
type textarea "**********"
click at [621, 254] on button "Submit" at bounding box center [620, 250] width 24 height 8
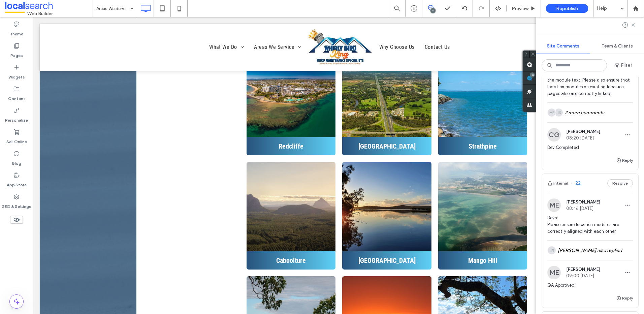
scroll to position [1145, 0]
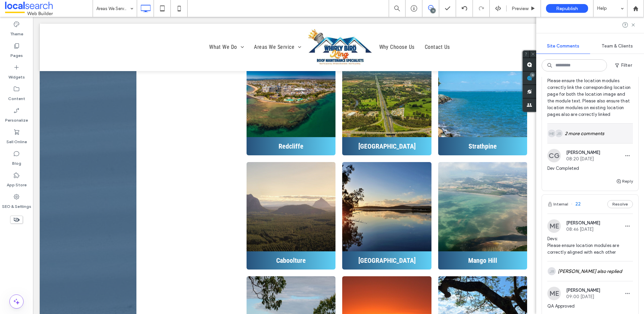
click at [571, 143] on div "JR ME 2 more comments" at bounding box center [590, 134] width 86 height 20
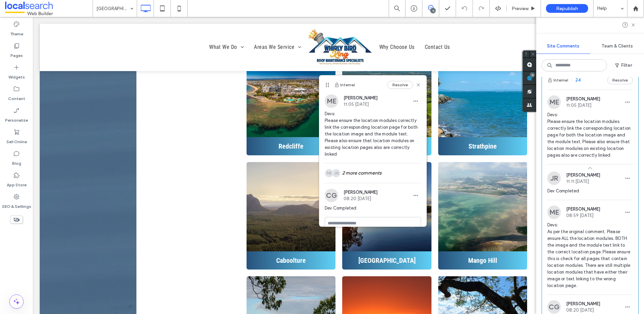
scroll to position [1111, 0]
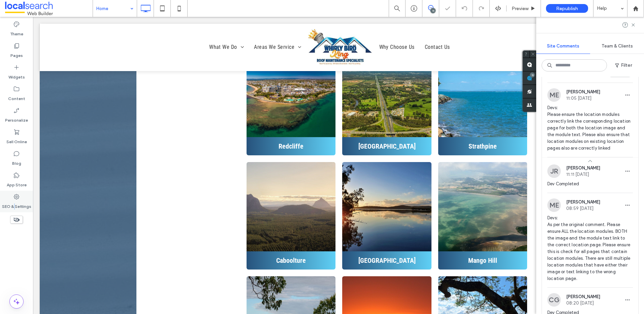
click at [15, 203] on label "SEO & Settings" at bounding box center [16, 204] width 29 height 9
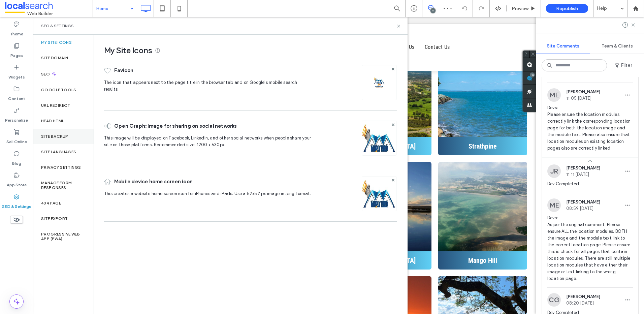
click at [60, 138] on label "Site Backup" at bounding box center [54, 136] width 27 height 5
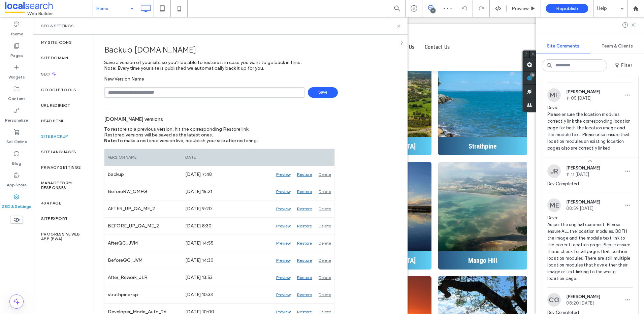
click at [211, 89] on input "text" at bounding box center [204, 92] width 200 height 10
type input "*******"
click at [324, 91] on span "Save" at bounding box center [323, 92] width 30 height 10
click at [398, 26] on use at bounding box center [398, 26] width 3 height 3
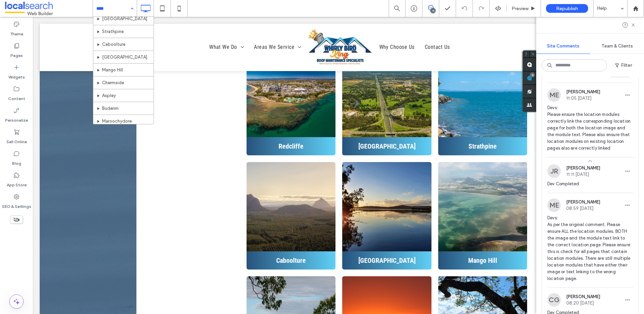
scroll to position [161, 0]
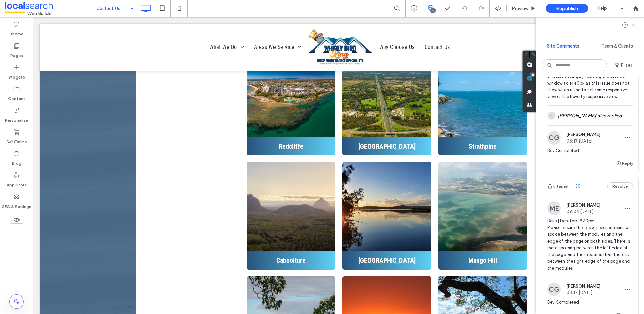
scroll to position [101, 0]
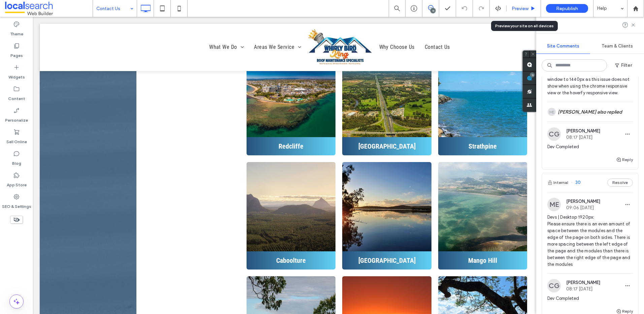
click at [514, 5] on div "Preview" at bounding box center [523, 8] width 34 height 17
click at [517, 7] on span "Preview" at bounding box center [519, 9] width 17 height 6
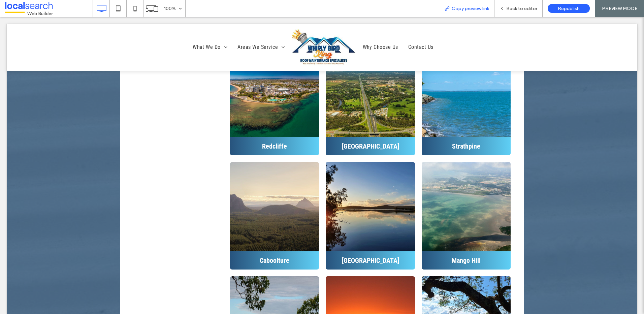
click at [462, 10] on span "Copy preview link" at bounding box center [469, 9] width 37 height 6
click at [516, 10] on span "Back to editor" at bounding box center [521, 9] width 31 height 6
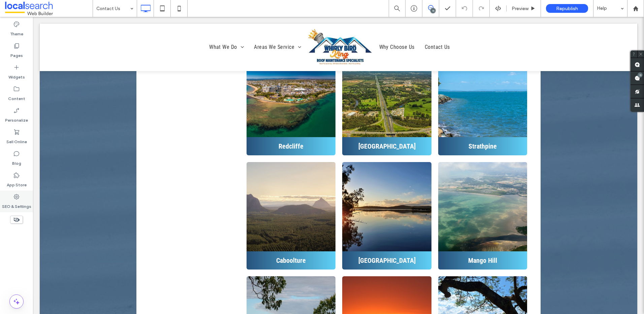
click at [19, 198] on icon at bounding box center [16, 196] width 7 height 7
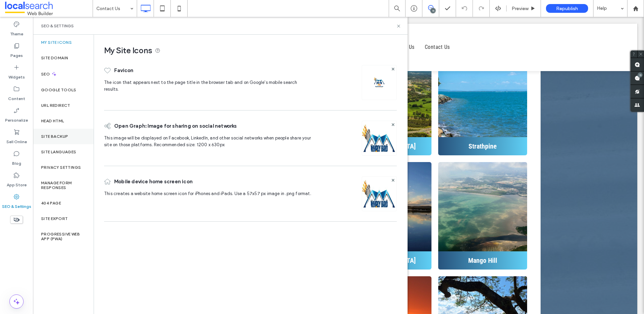
click at [59, 139] on div "Site Backup" at bounding box center [63, 136] width 61 height 15
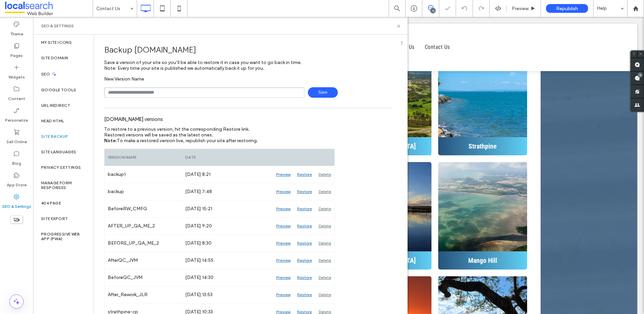
click at [160, 94] on input "text" at bounding box center [204, 92] width 200 height 10
click at [202, 93] on input "text" at bounding box center [204, 92] width 200 height 10
click at [273, 120] on div "www.whirlybirdking.com.au versions" at bounding box center [247, 118] width 287 height 15
drag, startPoint x: 211, startPoint y: 83, endPoint x: 215, endPoint y: 90, distance: 8.5
click at [210, 83] on div "New Version Name Save" at bounding box center [247, 87] width 287 height 22
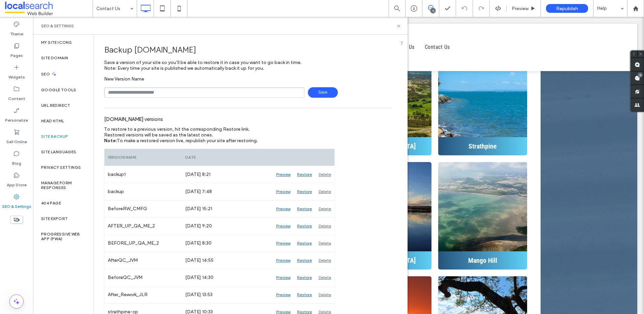
click at [216, 91] on input "text" at bounding box center [204, 92] width 200 height 10
click at [321, 90] on span "Save" at bounding box center [323, 92] width 30 height 10
drag, startPoint x: 116, startPoint y: 93, endPoint x: 119, endPoint y: 95, distance: 3.8
click at [116, 93] on input "**********" at bounding box center [204, 92] width 200 height 10
type input "**********"
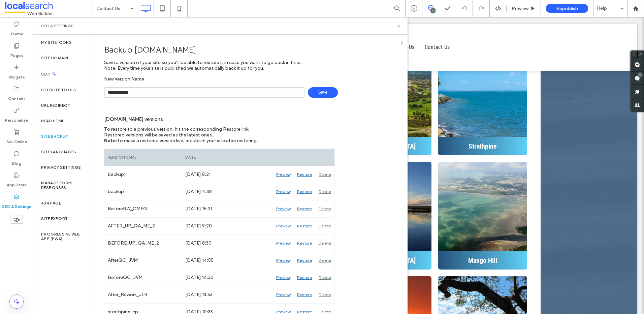
click at [315, 96] on span "Save" at bounding box center [323, 92] width 30 height 10
click at [396, 28] on icon at bounding box center [398, 26] width 5 height 5
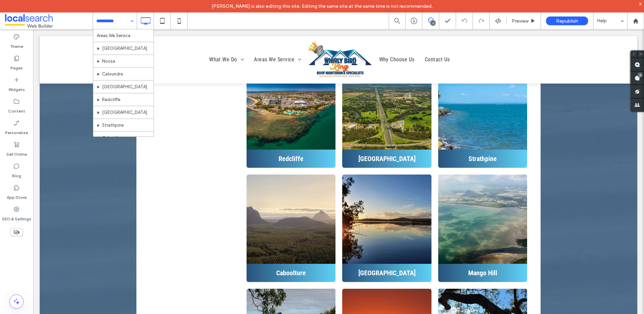
scroll to position [26, 0]
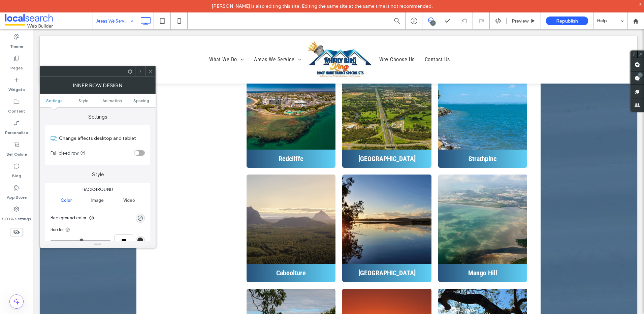
click at [152, 73] on icon at bounding box center [150, 71] width 5 height 5
click at [147, 97] on ul "Settings Style Animation Spacing" at bounding box center [98, 100] width 116 height 13
click at [145, 100] on span "Spacing" at bounding box center [141, 100] width 16 height 5
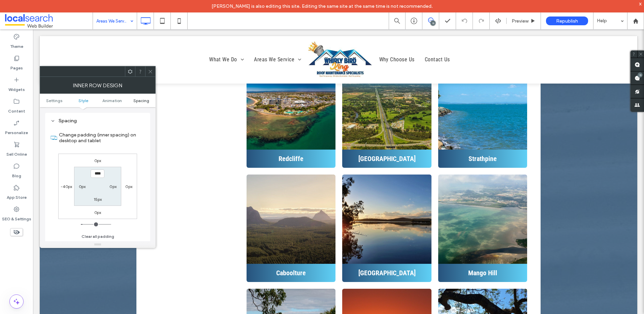
scroll to position [215, 0]
click at [65, 185] on label "-40px" at bounding box center [66, 185] width 11 height 5
type input "*"
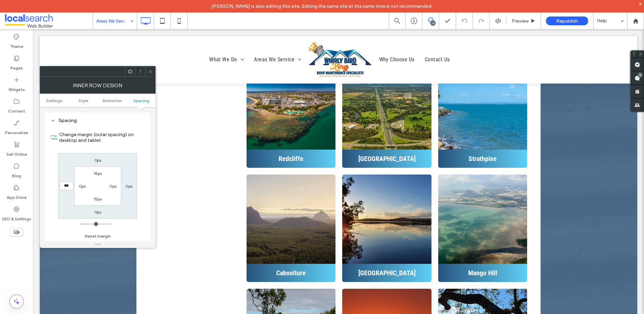
type input "***"
type input "*"
type input "*****"
click at [150, 71] on use at bounding box center [149, 71] width 3 height 3
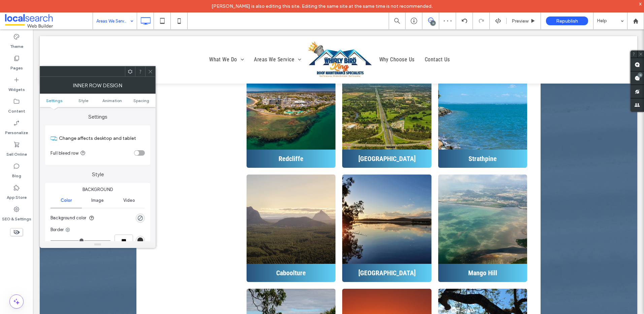
click at [140, 97] on ul "Settings Style Animation Spacing" at bounding box center [98, 100] width 116 height 13
click at [138, 106] on ul "Settings Style Animation Spacing" at bounding box center [98, 100] width 116 height 13
click at [141, 102] on span "Spacing" at bounding box center [141, 100] width 16 height 5
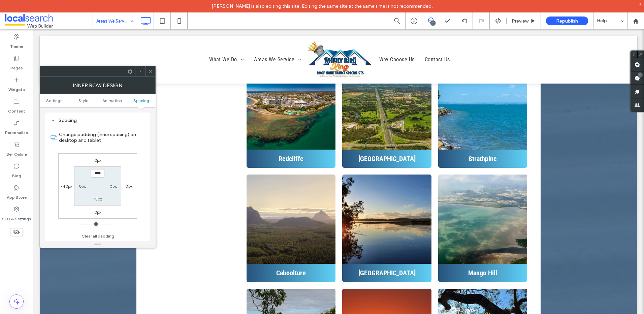
click at [64, 188] on label "-40px" at bounding box center [66, 185] width 11 height 5
type input "*"
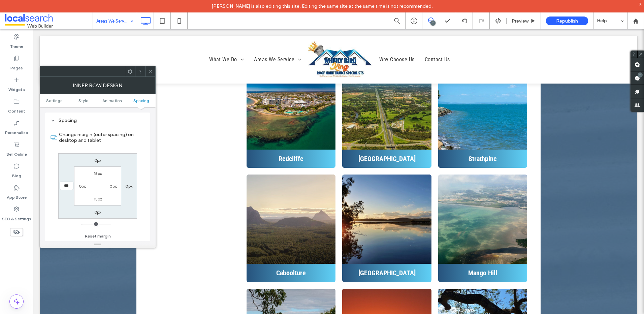
type input "***"
type input "*"
type input "*****"
click at [147, 70] on div at bounding box center [150, 71] width 10 height 10
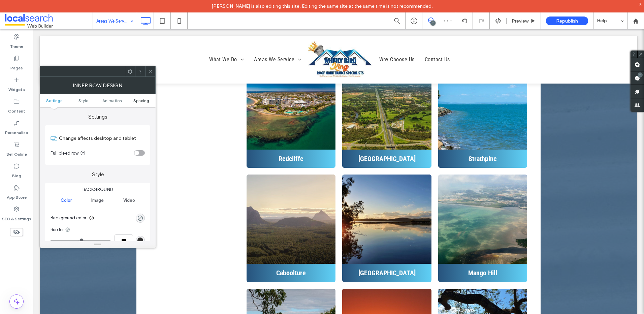
click at [139, 101] on span "Spacing" at bounding box center [141, 100] width 16 height 5
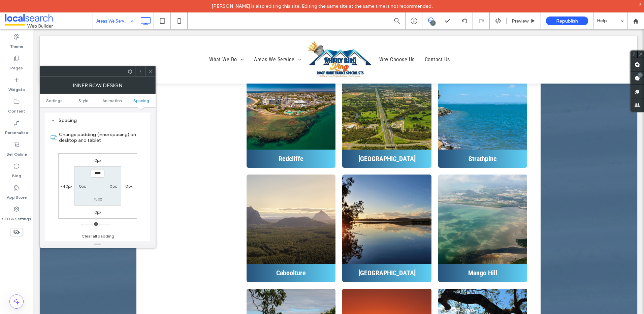
click at [67, 185] on label "-40px" at bounding box center [66, 185] width 11 height 5
type input "*"
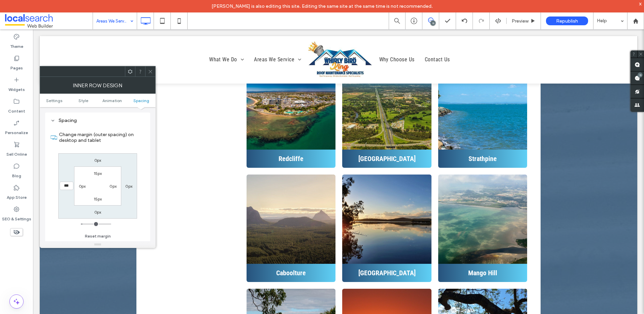
type input "***"
type input "*"
type input "*****"
click at [151, 68] on span at bounding box center [150, 71] width 5 height 10
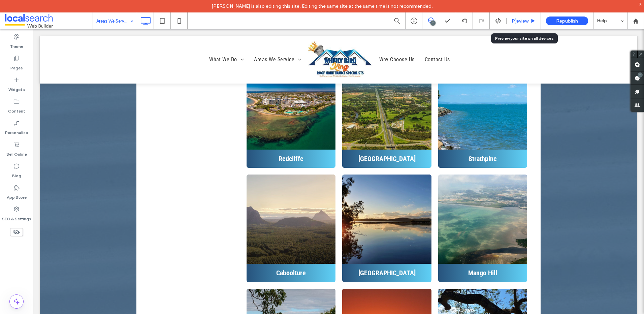
click at [516, 20] on span "Preview" at bounding box center [519, 21] width 17 height 6
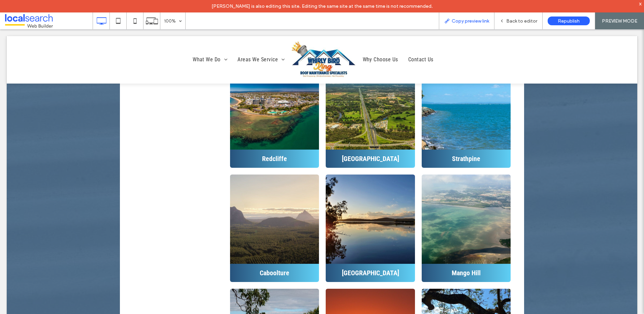
click at [468, 28] on div "Copy preview link" at bounding box center [467, 20] width 56 height 17
click at [466, 22] on span "Copy preview link" at bounding box center [469, 21] width 37 height 6
click at [519, 21] on span "Back to editor" at bounding box center [521, 21] width 31 height 6
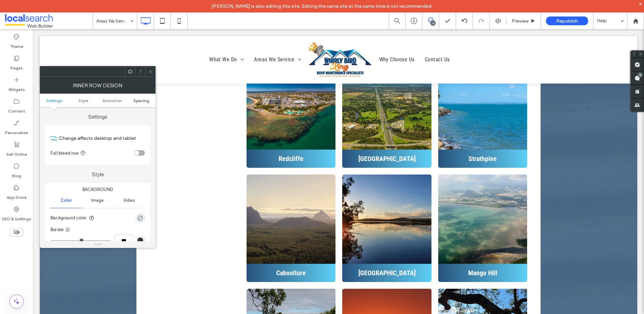
click at [143, 102] on span "Spacing" at bounding box center [141, 100] width 16 height 5
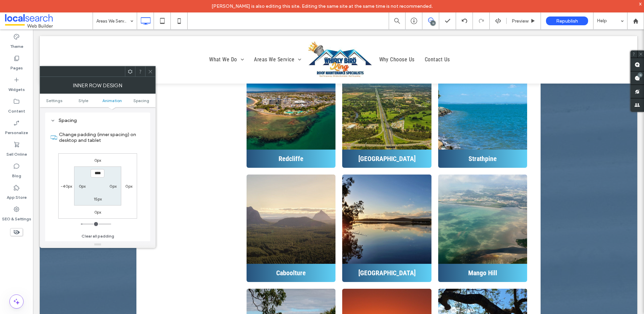
scroll to position [215, 0]
click at [64, 188] on label "-40px" at bounding box center [66, 185] width 11 height 5
type input "*"
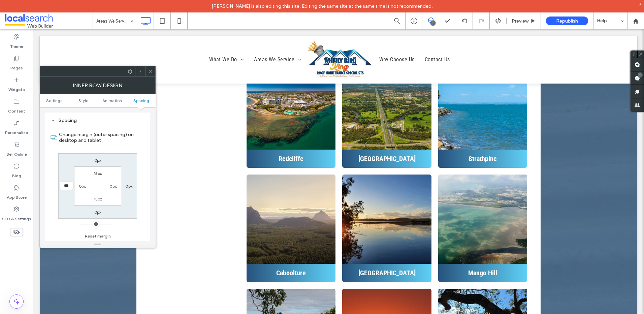
type input "***"
type input "*"
type input "*****"
click at [149, 71] on icon at bounding box center [150, 71] width 5 height 5
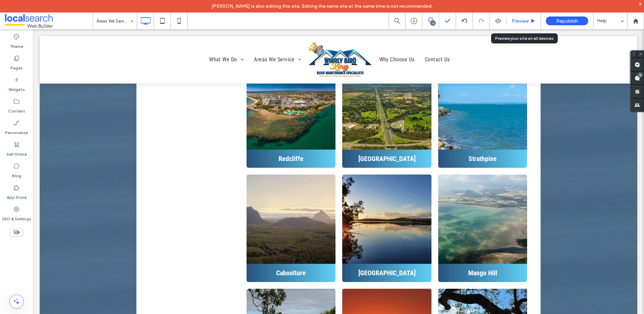
click at [513, 19] on span "Preview" at bounding box center [519, 21] width 17 height 6
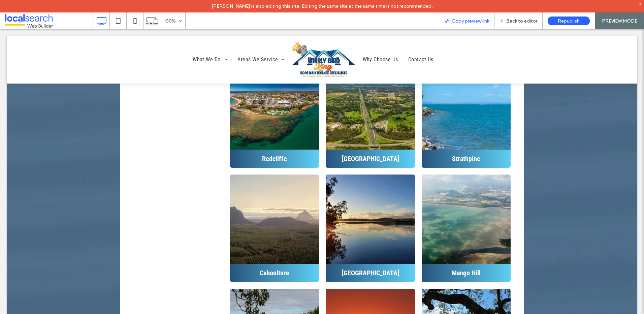
click at [450, 19] on div "Copy preview link" at bounding box center [466, 21] width 55 height 6
click at [33, 22] on span at bounding box center [49, 20] width 88 height 13
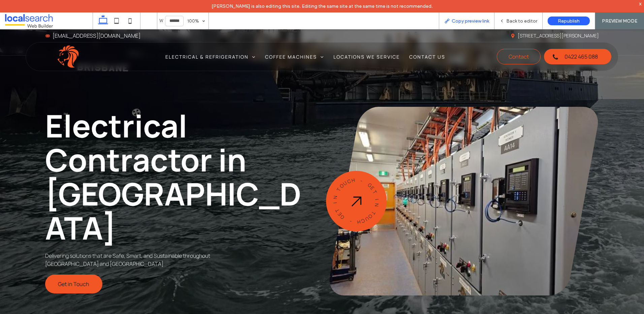
click at [454, 24] on div "Copy preview link" at bounding box center [467, 20] width 56 height 17
click at [456, 21] on span "Copy preview link" at bounding box center [469, 21] width 37 height 6
click at [467, 23] on span "Copy preview link" at bounding box center [469, 21] width 37 height 6
click at [520, 16] on div "Back to editor" at bounding box center [518, 20] width 48 height 17
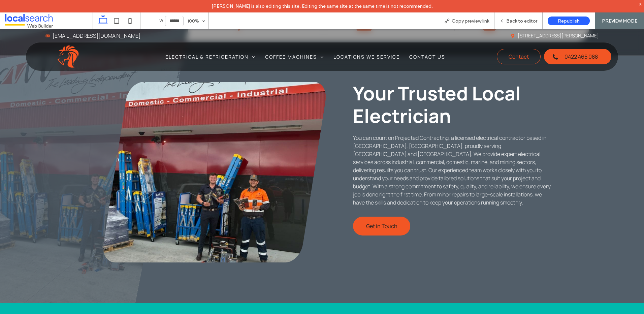
scroll to position [404, 0]
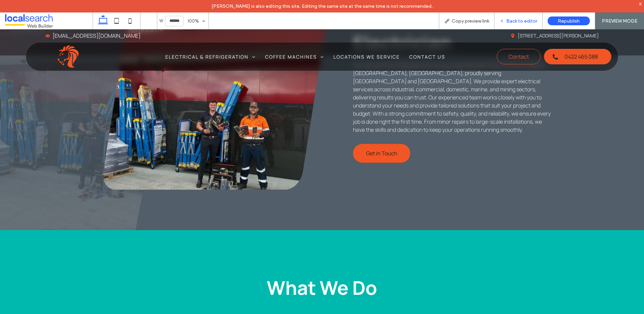
click at [508, 21] on span "Back to editor" at bounding box center [521, 21] width 31 height 6
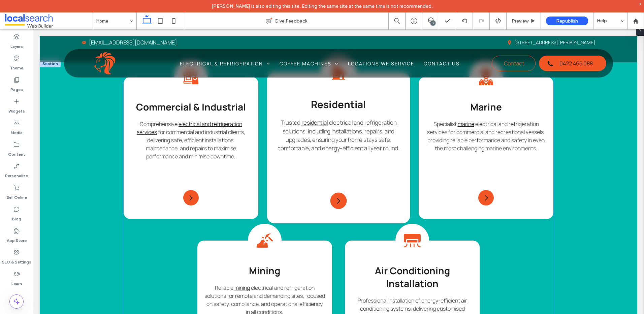
scroll to position [741, 0]
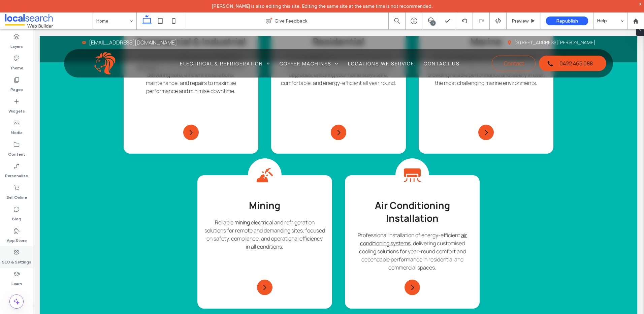
drag, startPoint x: 16, startPoint y: 253, endPoint x: 3, endPoint y: 258, distance: 13.8
click at [15, 253] on icon at bounding box center [16, 252] width 7 height 7
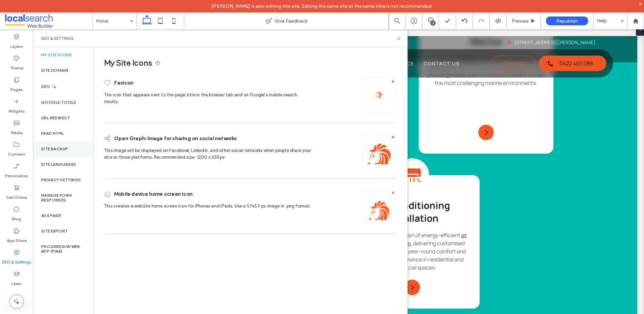
click at [68, 152] on div "Site Backup" at bounding box center [63, 148] width 61 height 15
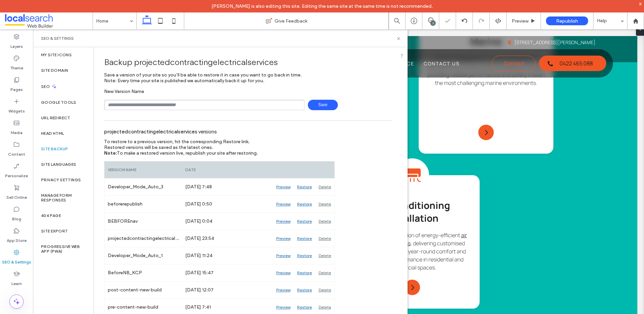
click at [320, 104] on span "Save" at bounding box center [323, 105] width 30 height 10
click at [400, 36] on icon at bounding box center [398, 38] width 5 height 5
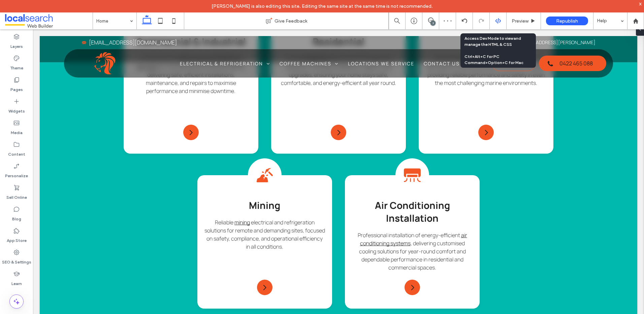
click at [498, 18] on icon at bounding box center [498, 21] width 6 height 6
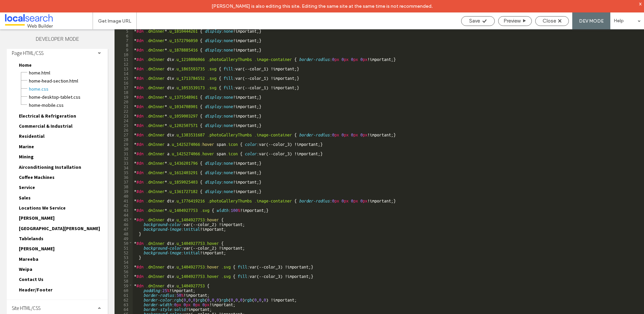
scroll to position [6, 0]
click at [42, 305] on div "Site HTML/CSS" at bounding box center [57, 306] width 101 height 17
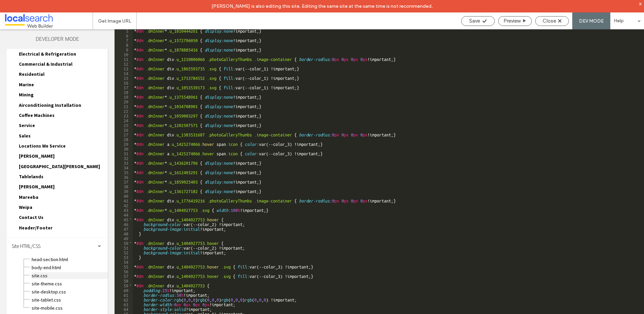
click at [44, 275] on span "site.css" at bounding box center [69, 275] width 76 height 7
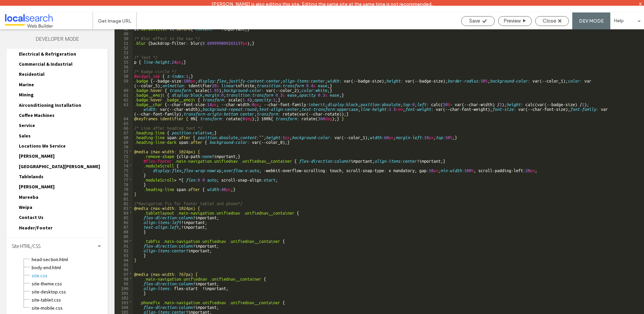
scroll to position [287, 0]
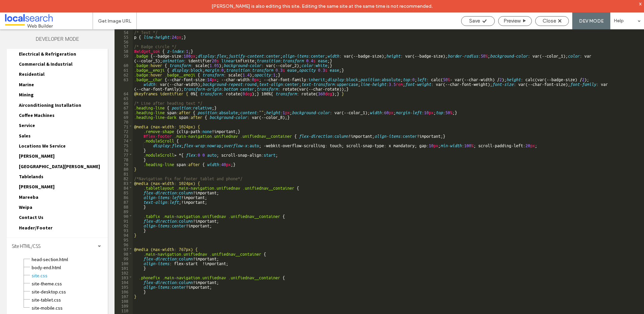
click at [214, 203] on div "/* Text */ p { line-height : 24 px ; } /* Badge circle */ #widget_sok { z-index…" at bounding box center [386, 182] width 506 height 306
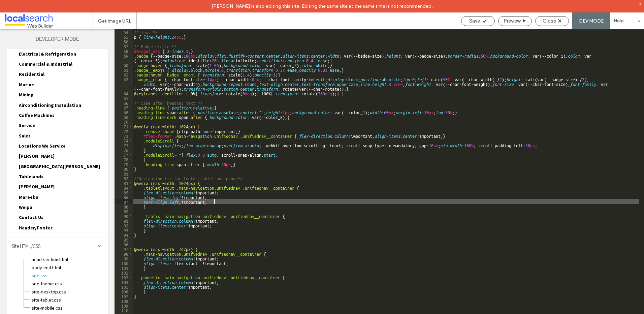
click at [183, 203] on div "/* Text */ p { line-height : 24 px ; } /* Badge circle */ #widget_sok { z-index…" at bounding box center [386, 182] width 506 height 306
click at [471, 22] on span "Save" at bounding box center [474, 21] width 11 height 6
click at [552, 21] on span "Close" at bounding box center [548, 21] width 13 height 6
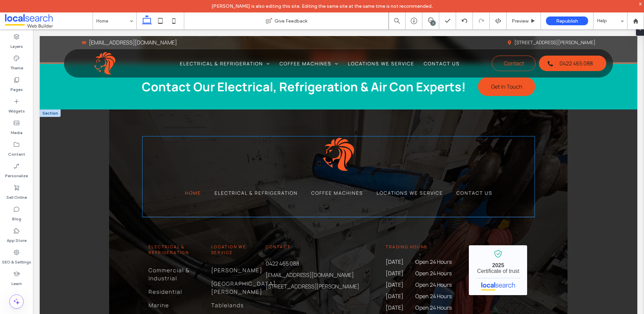
scroll to position [1347, 0]
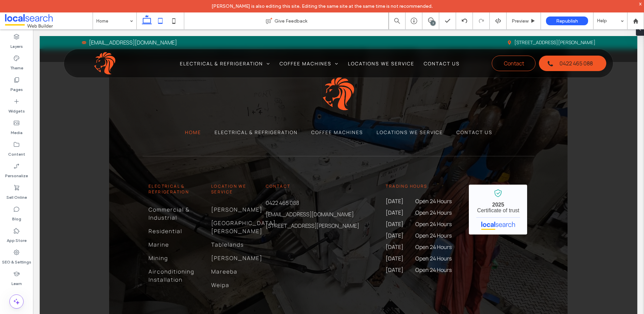
click at [162, 21] on use at bounding box center [160, 21] width 4 height 6
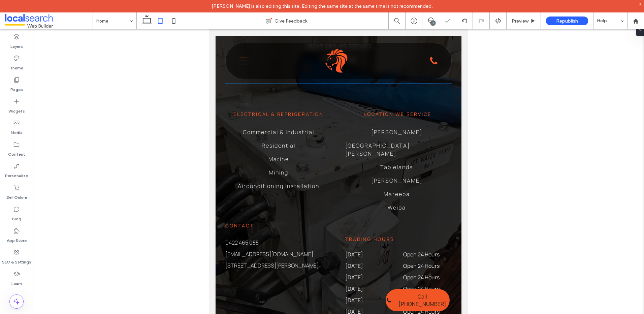
scroll to position [1460, 0]
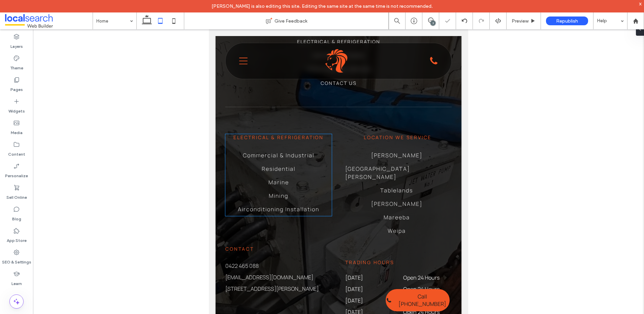
click at [318, 170] on ul "Commercial & Industrial Residential Marine Mining Airconditioning Installation" at bounding box center [278, 181] width 106 height 67
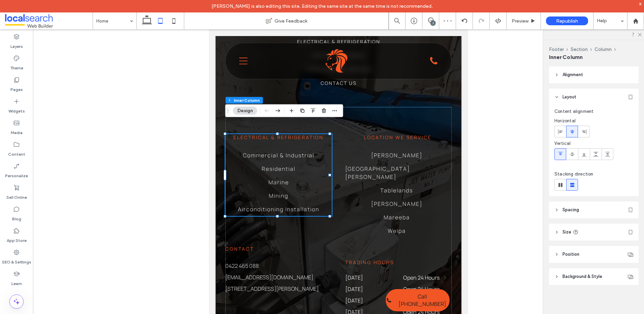
click at [312, 169] on ul "Commercial & Industrial Residential Marine Mining Airconditioning Installation" at bounding box center [278, 181] width 106 height 67
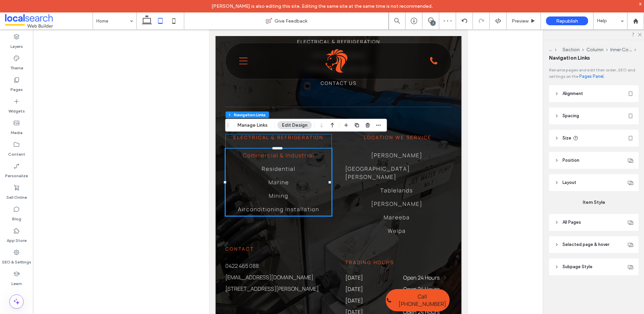
type input "***"
type input "****"
click at [563, 225] on span "All Pages" at bounding box center [571, 222] width 19 height 7
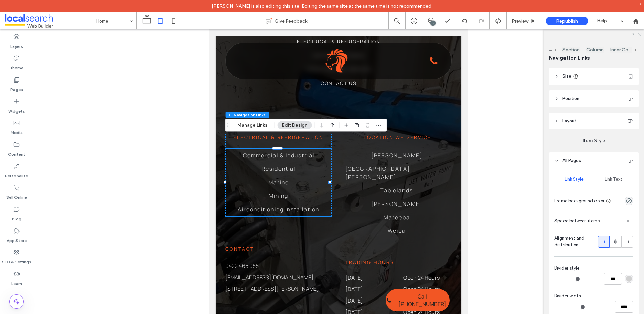
scroll to position [67, 0]
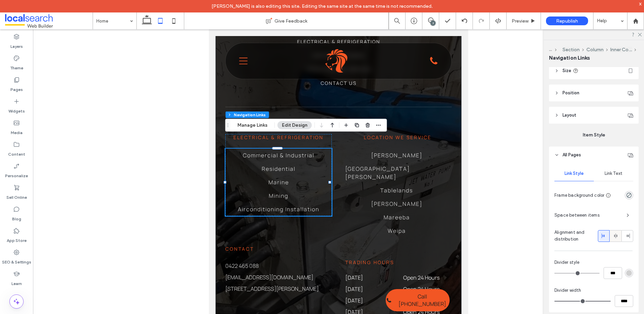
click at [614, 239] on span at bounding box center [615, 235] width 5 height 11
click at [603, 237] on div at bounding box center [603, 235] width 11 height 11
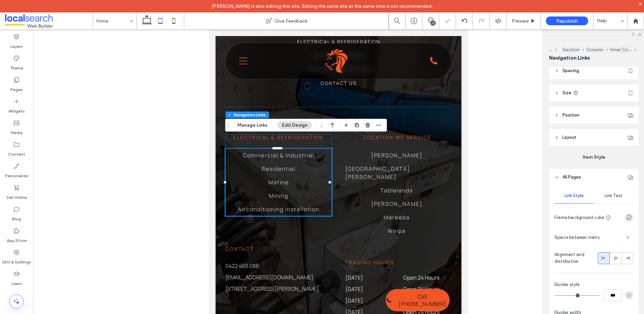
scroll to position [0, 0]
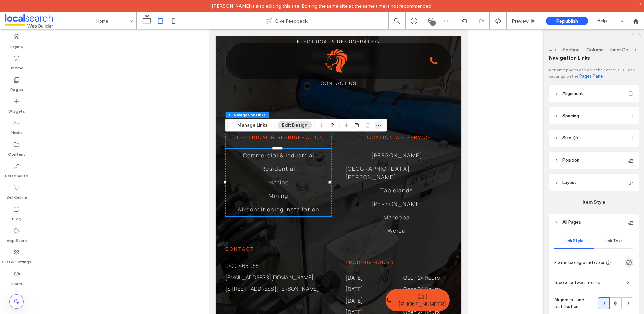
click at [379, 126] on icon "button" at bounding box center [378, 125] width 5 height 5
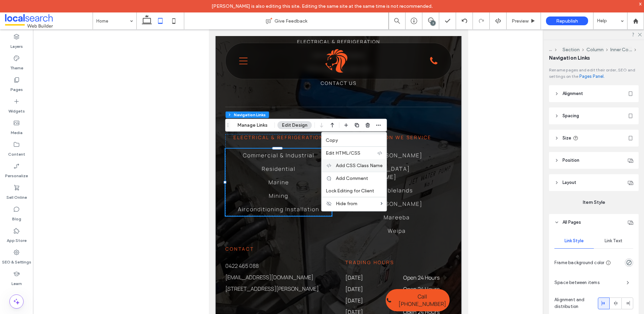
click at [363, 164] on span "Add CSS Class Name" at bounding box center [359, 166] width 47 height 6
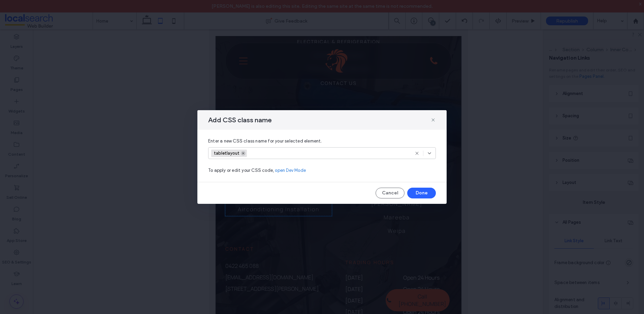
click at [243, 154] on icon at bounding box center [242, 152] width 3 height 3
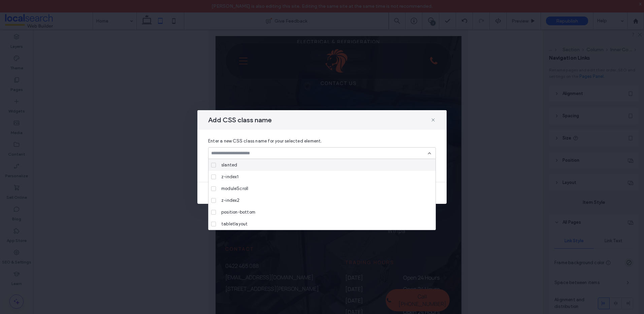
click at [431, 152] on icon at bounding box center [429, 152] width 5 height 5
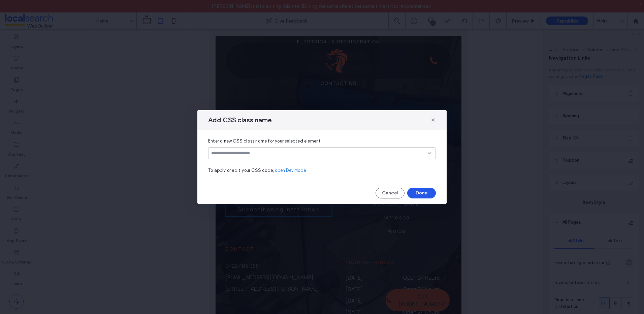
click at [428, 188] on button "Done" at bounding box center [421, 193] width 29 height 11
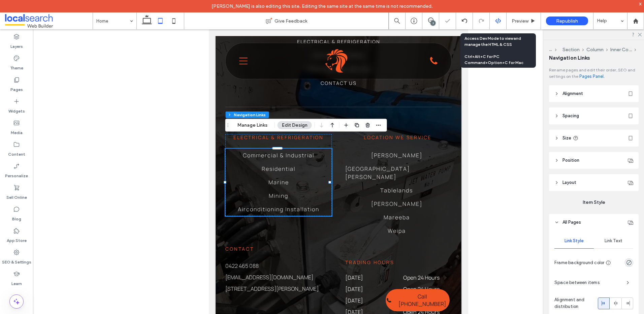
click at [496, 22] on icon at bounding box center [498, 21] width 6 height 6
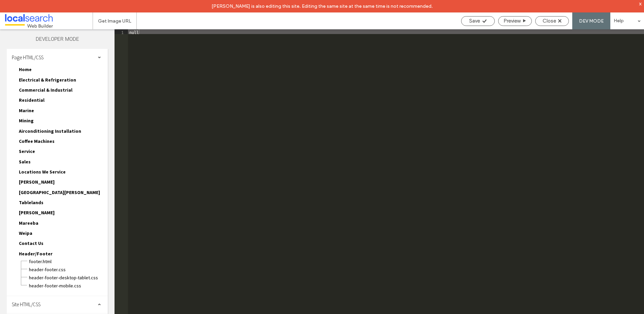
click at [54, 303] on div "Site HTML/CSS" at bounding box center [57, 304] width 101 height 17
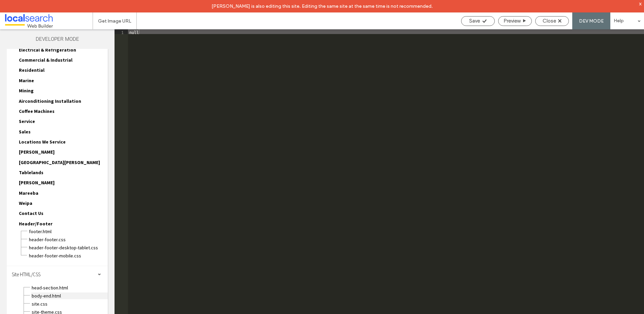
scroll to position [58, 0]
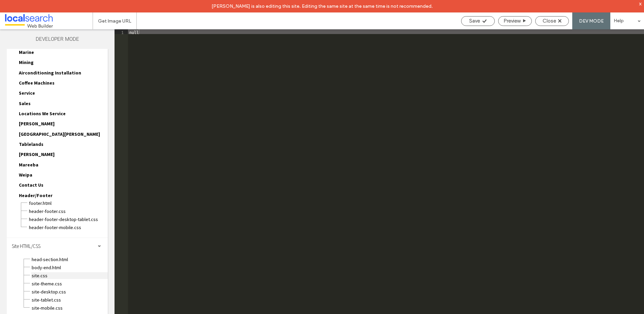
click at [45, 273] on span "site.css" at bounding box center [69, 275] width 76 height 7
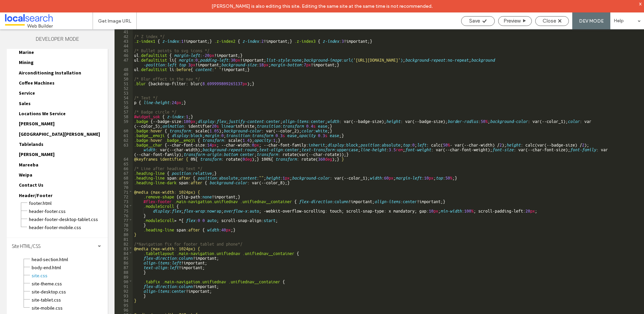
scroll to position [287, 0]
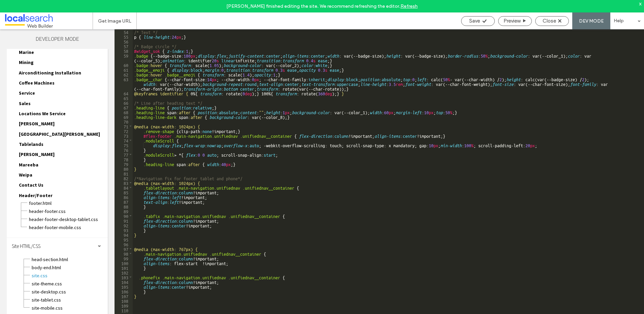
click at [421, 135] on div "/* Text */ p { line-height : 24 px ; } /* Badge circle */ #widget_sok { z-index…" at bounding box center [386, 182] width 506 height 306
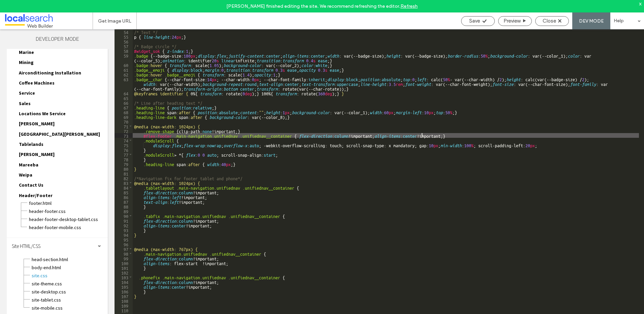
click at [421, 135] on div "/* Text */ p { line-height : 24 px ; } /* Badge circle */ #widget_sok { z-index…" at bounding box center [386, 182] width 506 height 306
click at [482, 22] on use at bounding box center [484, 20] width 4 height 3
click at [416, 134] on div "/* Text */ p { line-height : 24 px ; } /* Badge circle */ #widget_sok { z-index…" at bounding box center [386, 182] width 506 height 306
click at [412, 135] on div "/* Text */ p { line-height : 24 px ; } /* Badge circle */ #widget_sok { z-index…" at bounding box center [386, 182] width 506 height 306
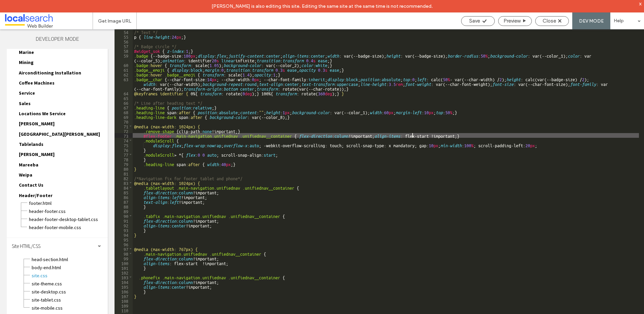
click at [436, 134] on div "/* Text */ p { line-height : 24 px ; } /* Badge circle */ #widget_sok { z-index…" at bounding box center [386, 182] width 506 height 306
click at [434, 155] on div "/* Text */ p { line-height : 24 px ; } /* Badge circle */ #widget_sok { z-index…" at bounding box center [386, 182] width 506 height 306
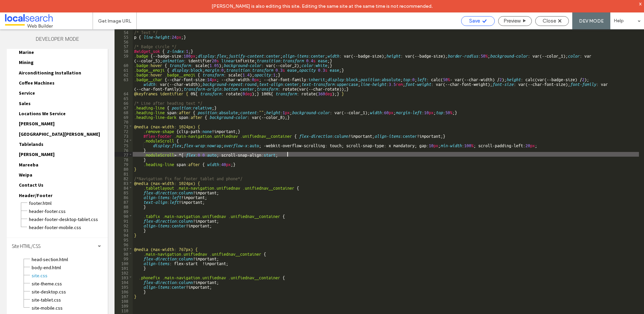
click at [478, 21] on span "Save" at bounding box center [474, 21] width 11 height 6
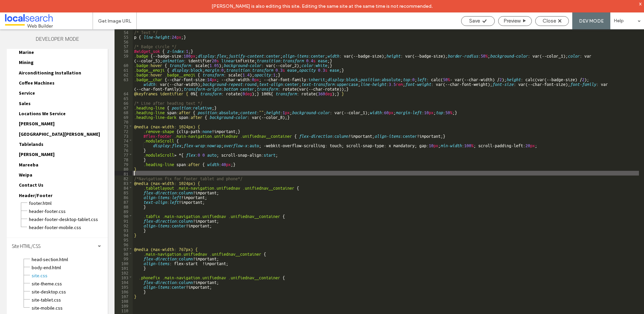
click at [251, 171] on div "/* Text */ p { line-height : 24 px ; } /* Badge circle */ #widget_sok { z-index…" at bounding box center [386, 182] width 506 height 306
click at [246, 204] on div "/* Text */ p { line-height : 24 px ; } /* Badge circle */ #widget_sok { z-index…" at bounding box center [386, 182] width 506 height 306
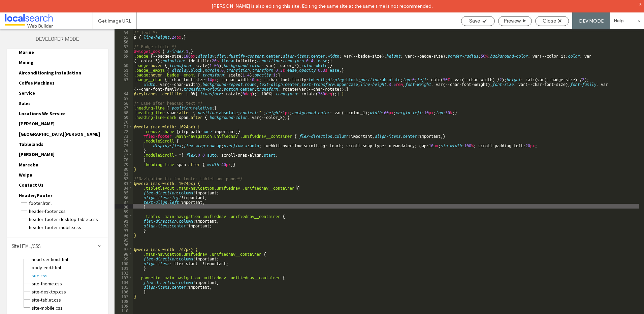
click at [175, 134] on div "/* Text */ p { line-height : 24 px ; } /* Badge circle */ #widget_sok { z-index…" at bounding box center [386, 182] width 506 height 306
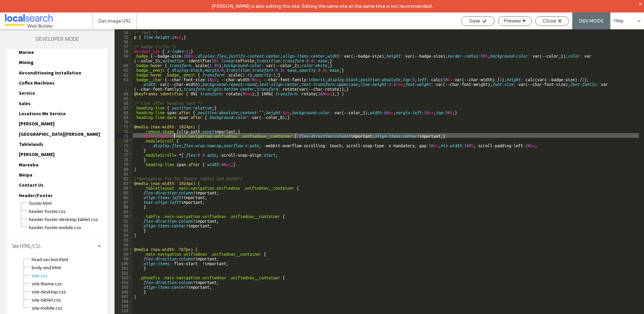
click at [463, 134] on div "/* Text */ p { line-height : 24 px ; } /* Badge circle */ #widget_sok { z-index…" at bounding box center [386, 182] width 506 height 306
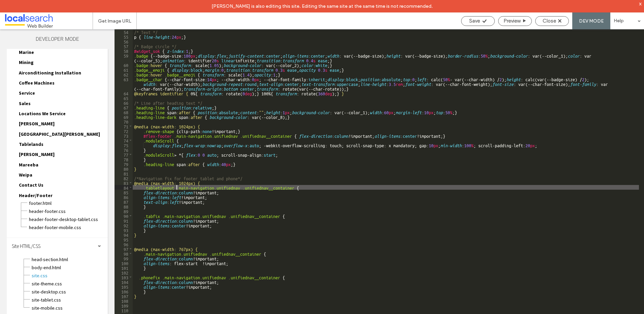
click at [177, 186] on div "/* Text */ p { line-height : 24 px ; } /* Badge circle */ #widget_sok { z-index…" at bounding box center [386, 182] width 506 height 306
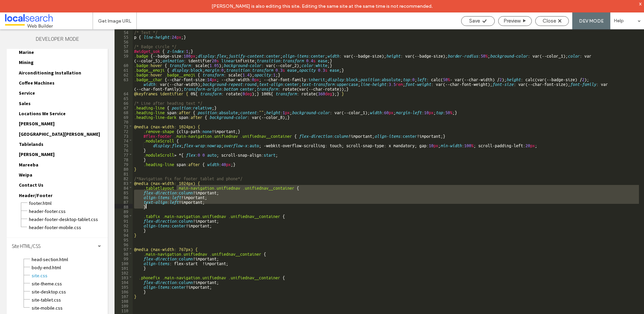
click at [157, 205] on div "/* Text */ p { line-height : 24 px ; } /* Badge circle */ #widget_sok { z-index…" at bounding box center [386, 182] width 506 height 306
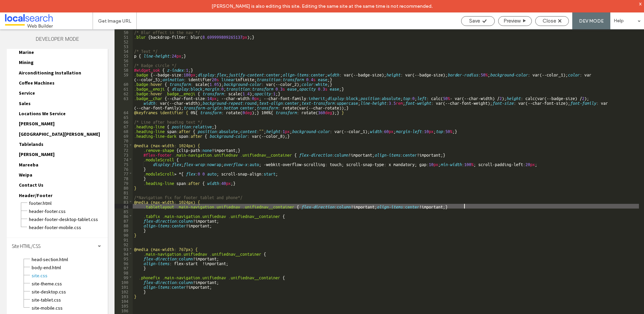
scroll to position [269, 0]
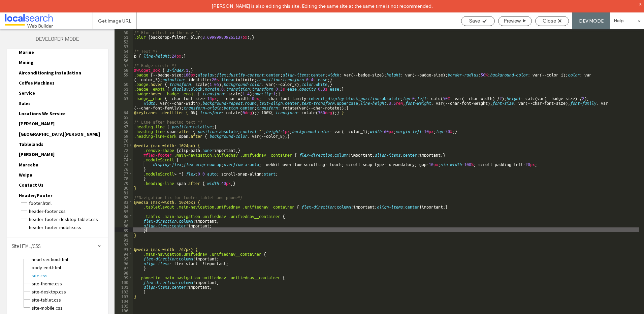
click at [157, 230] on div "/* Blur effect in the nav */ .blur { backdrop-filter: blur( 8.699999809265137 p…" at bounding box center [386, 182] width 506 height 306
click at [133, 216] on div "/* Blur effect in the nav */ .blur { backdrop-filter: blur( 8.699999809265137 p…" at bounding box center [386, 182] width 506 height 306
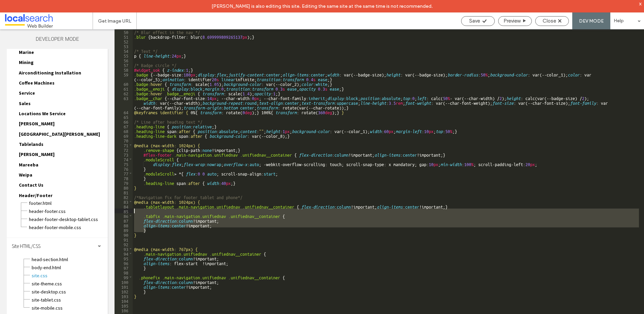
click at [133, 210] on div "/* Blur effect in the nav */ .blur { backdrop-filter: blur( 8.699999809265137 p…" at bounding box center [386, 182] width 506 height 306
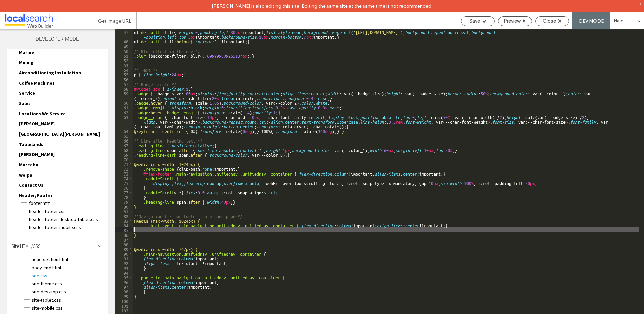
scroll to position [250, 0]
click at [422, 227] on div "ul .defaultList li { margin : 0 ; padding-left : 30 px !important; list-style :…" at bounding box center [386, 184] width 506 height 311
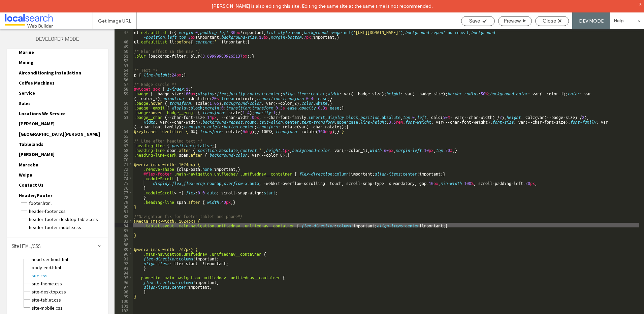
click at [422, 227] on div "ul .defaultList li { margin : 0 ; padding-left : 30 px !important; list-style :…" at bounding box center [386, 184] width 506 height 311
type textarea "**"
click at [497, 224] on div "ul .defaultList li { margin : 0 ; padding-left : 30 px !important; list-style :…" at bounding box center [386, 184] width 506 height 311
click at [161, 226] on div "ul .defaultList li { margin : 0 ; padding-left : 30 px !important; list-style :…" at bounding box center [386, 184] width 506 height 311
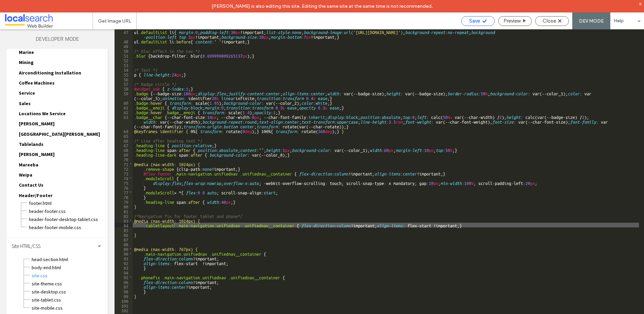
click at [482, 19] on icon at bounding box center [484, 21] width 5 height 5
click at [548, 22] on span "Close" at bounding box center [548, 21] width 13 height 6
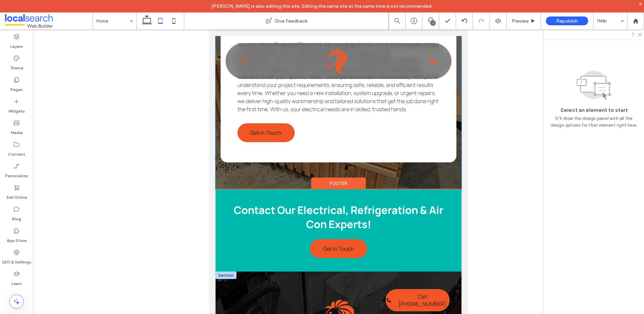
scroll to position [1481, 0]
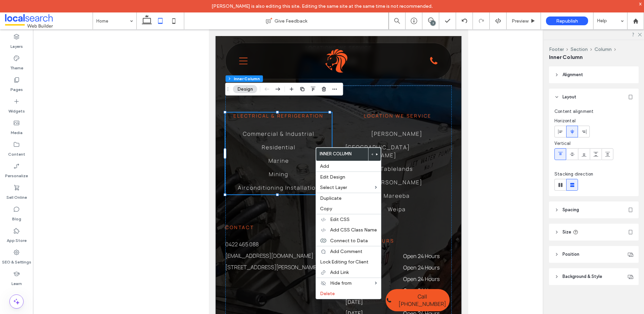
click at [301, 143] on ul "Commercial & Industrial Residential Marine Mining Airconditioning Installation" at bounding box center [278, 160] width 106 height 67
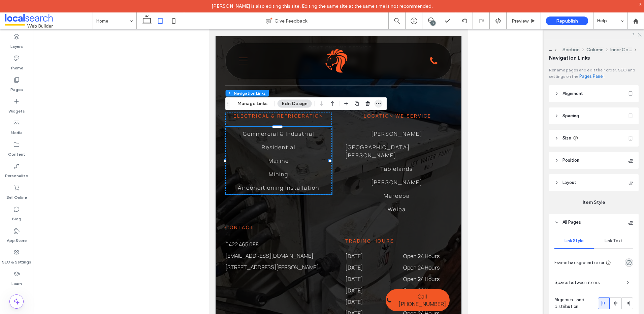
click at [380, 101] on icon "button" at bounding box center [378, 103] width 5 height 5
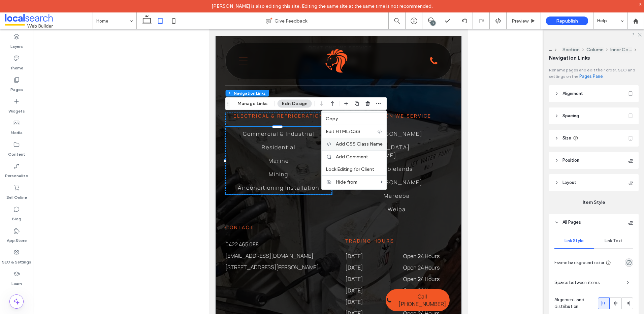
click at [354, 146] on span "Add CSS Class Name" at bounding box center [359, 144] width 47 height 6
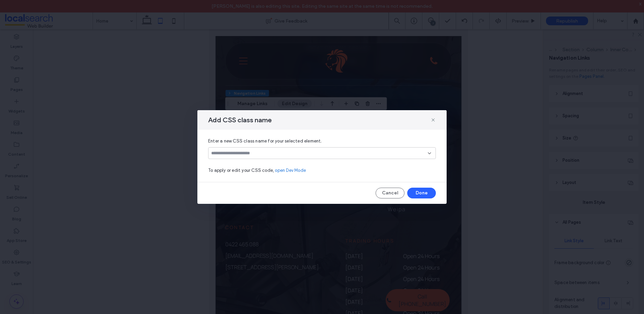
click at [261, 151] on input at bounding box center [319, 152] width 216 height 5
paste input "**********"
type input "**********"
click at [249, 163] on div "Create "tabletlayout"" at bounding box center [321, 163] width 221 height 5
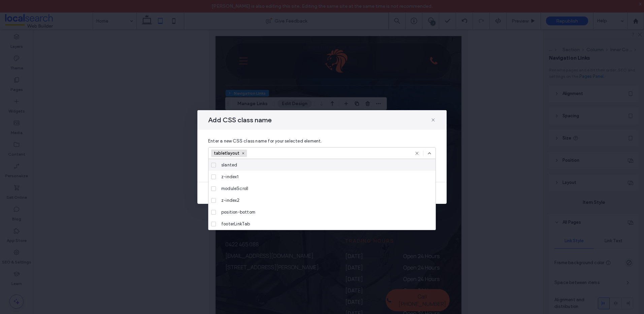
click at [430, 153] on use at bounding box center [429, 152] width 3 height 1
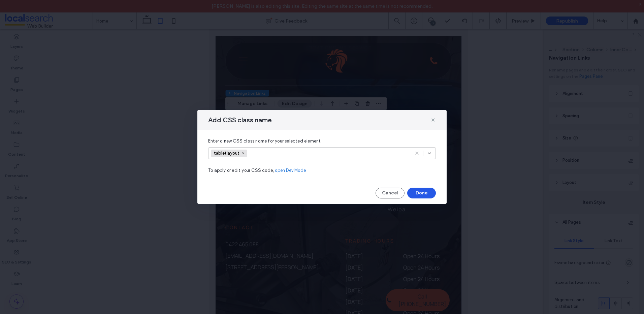
click at [429, 191] on button "Done" at bounding box center [421, 193] width 29 height 11
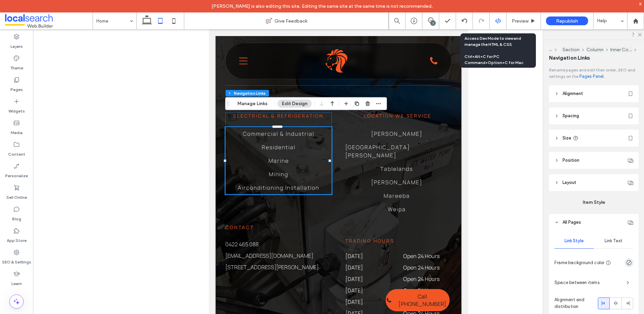
click at [501, 24] on div at bounding box center [497, 21] width 16 height 6
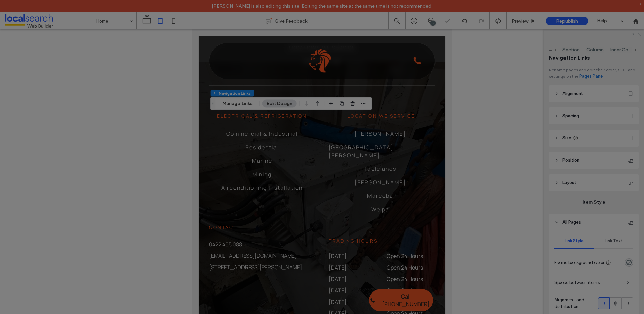
scroll to position [0, 0]
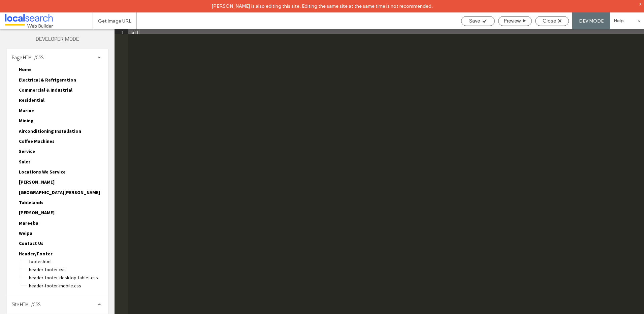
click at [55, 307] on div "Site HTML/CSS" at bounding box center [57, 304] width 101 height 17
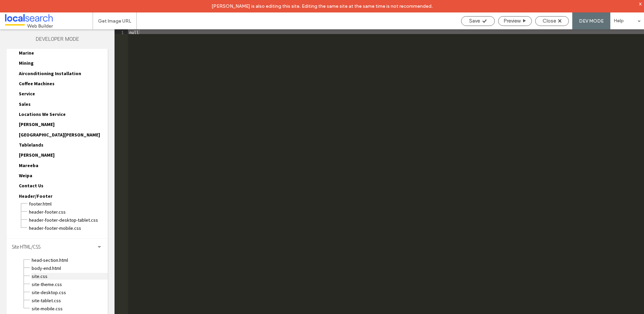
scroll to position [58, 0]
click at [50, 274] on span "site.css" at bounding box center [69, 275] width 76 height 7
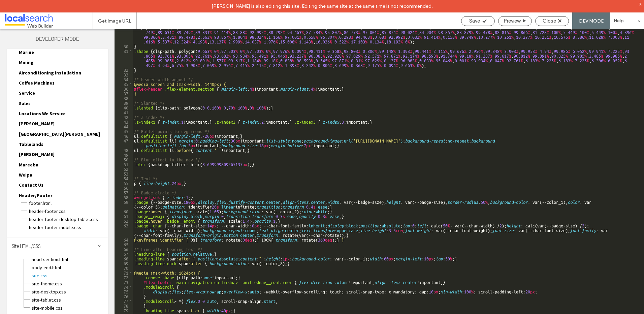
scroll to position [250, 0]
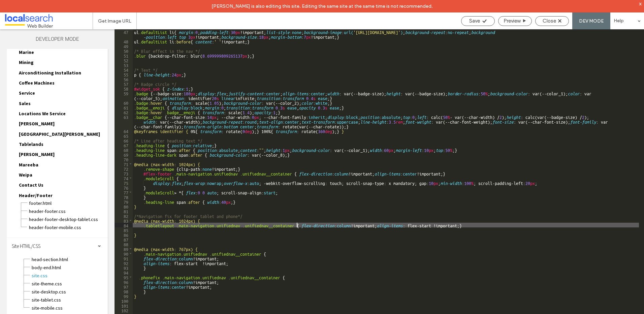
click at [296, 226] on div "ul .defaultList li { margin : 0 ; padding-left : 30 px !important; list-style :…" at bounding box center [386, 184] width 506 height 311
click at [301, 222] on div "ul .defaultList li { margin : 0 ; padding-left : 30 px !important; list-style :…" at bounding box center [386, 184] width 506 height 311
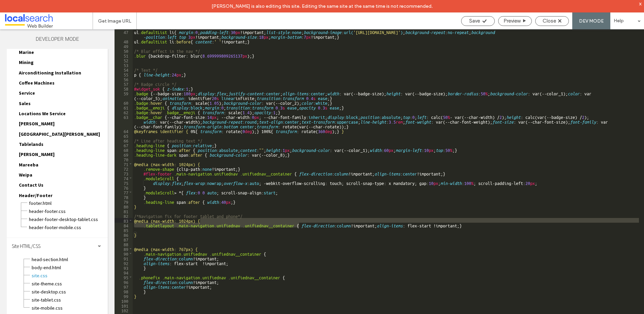
click at [307, 234] on div "ul .defaultList li { margin : 0 ; padding-left : 30 px !important; list-style :…" at bounding box center [386, 184] width 506 height 311
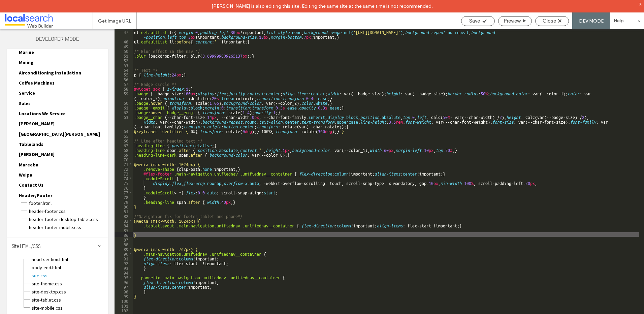
click at [318, 225] on div "ul .defaultList li { margin : 0 ; padding-left : 30 px !important; list-style :…" at bounding box center [386, 184] width 506 height 311
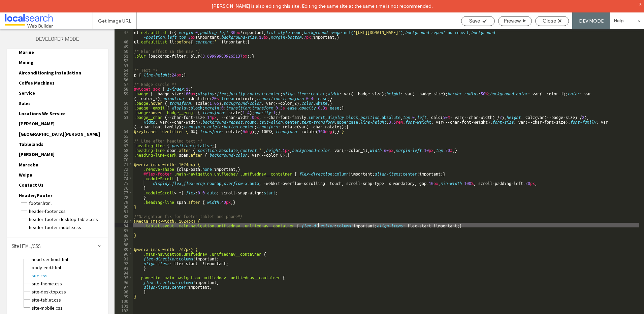
click at [371, 225] on div "ul .defaultList li { margin : 0 ; padding-left : 30 px !important; list-style :…" at bounding box center [386, 184] width 506 height 311
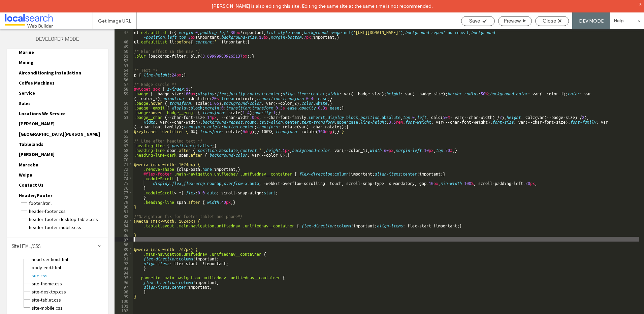
click at [431, 237] on div "ul .defaultList li { margin : 0 ; padding-left : 30 px !important; list-style :…" at bounding box center [386, 184] width 506 height 311
click at [399, 224] on div "ul .defaultList li { margin : 0 ; padding-left : 30 px !important; list-style :…" at bounding box center [386, 184] width 506 height 311
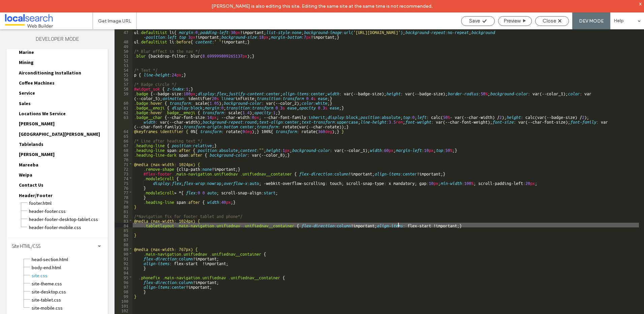
click at [419, 238] on div "ul .defaultList li { margin : 0 ; padding-left : 30 px !important; list-style :…" at bounding box center [386, 184] width 506 height 311
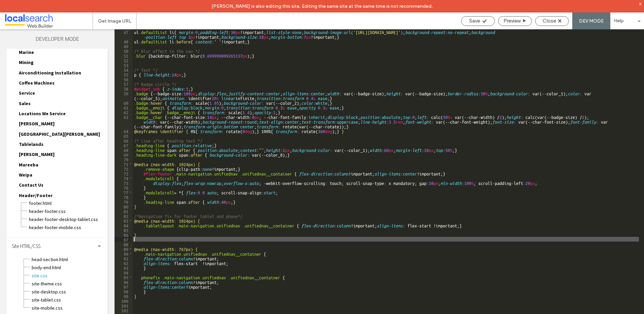
click at [424, 227] on div "ul .defaultList li { margin : 0 ; padding-left : 30 px !important; list-style :…" at bounding box center [386, 184] width 506 height 311
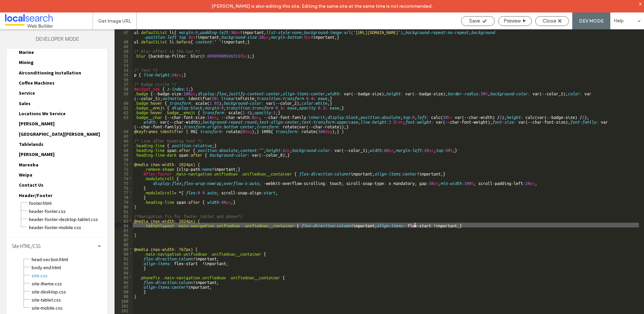
click at [415, 224] on div "ul .defaultList li { margin : 0 ; padding-left : 30 px !important; list-style :…" at bounding box center [386, 184] width 506 height 311
click at [438, 225] on div "ul .defaultList li { margin : 0 ; padding-left : 30 px !important; list-style :…" at bounding box center [386, 184] width 506 height 311
type textarea "**"
click at [477, 225] on div "ul .defaultList li { margin : 0 ; padding-left : 30 px !important; list-style :…" at bounding box center [386, 184] width 506 height 311
click at [476, 24] on div "Save" at bounding box center [478, 21] width 34 height 10
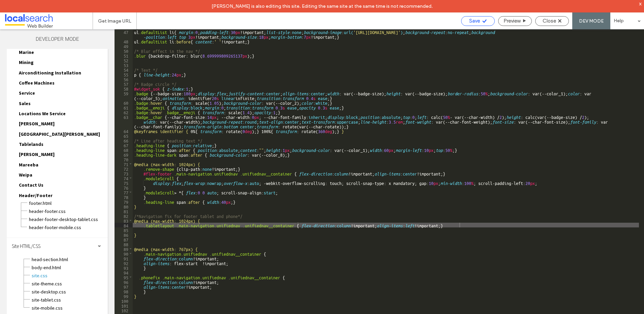
click at [481, 16] on div "Save" at bounding box center [478, 21] width 34 height 10
click at [545, 21] on span "Close" at bounding box center [548, 21] width 13 height 6
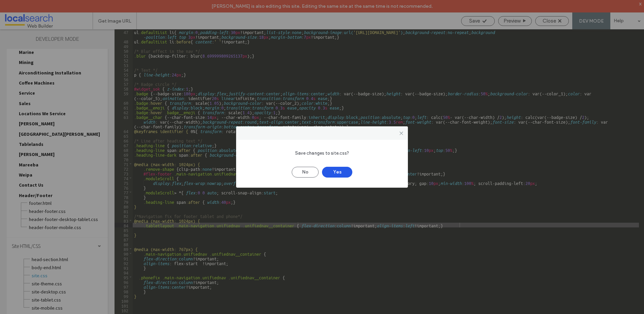
click at [333, 174] on button "Yes" at bounding box center [337, 172] width 30 height 11
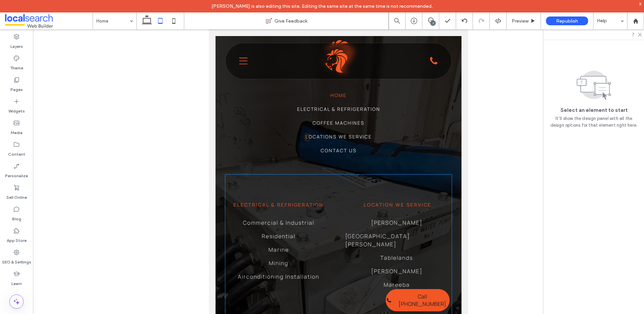
scroll to position [1380, 0]
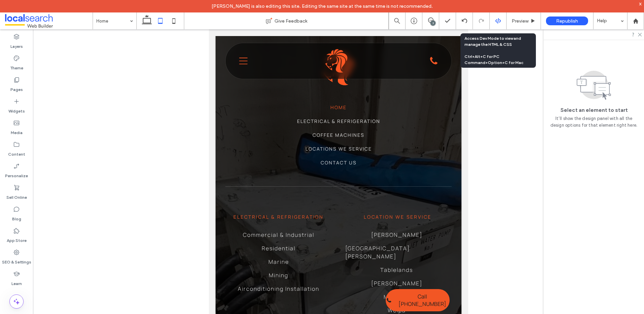
click at [500, 19] on icon at bounding box center [498, 21] width 6 height 6
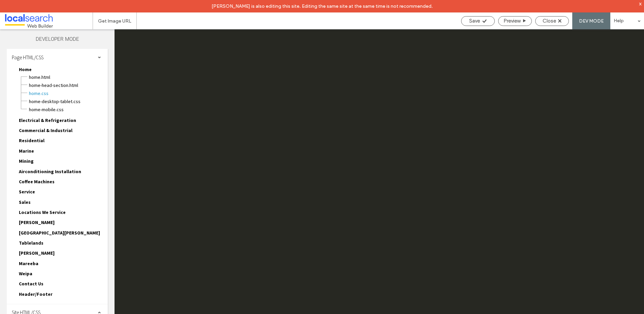
scroll to position [0, 0]
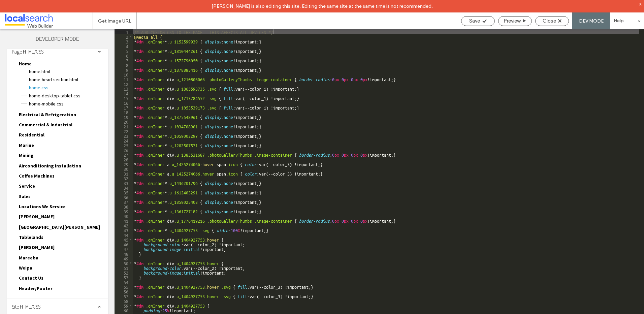
click at [49, 305] on div "Site HTML/CSS" at bounding box center [57, 306] width 101 height 17
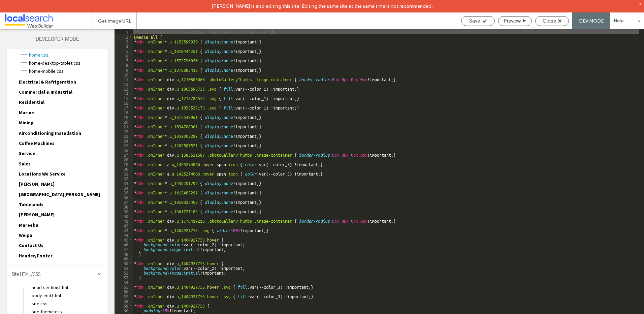
scroll to position [66, 0]
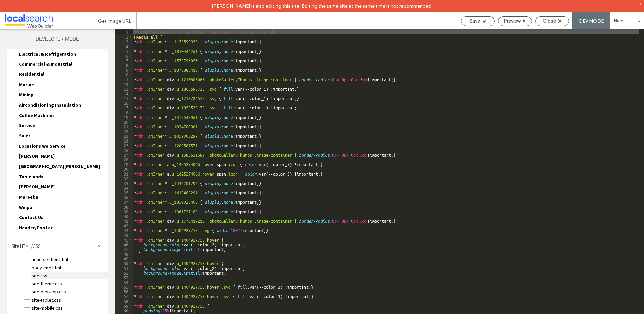
click at [41, 274] on span "site.css" at bounding box center [69, 275] width 76 height 7
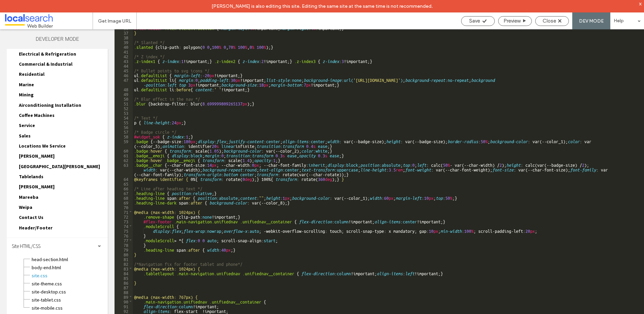
scroll to position [250, 0]
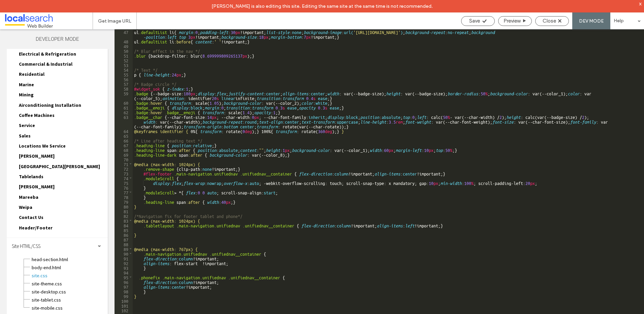
click at [176, 174] on div "ul .defaultList li { margin : 0 ; padding-left : 30 px !important; list-style :…" at bounding box center [386, 184] width 506 height 311
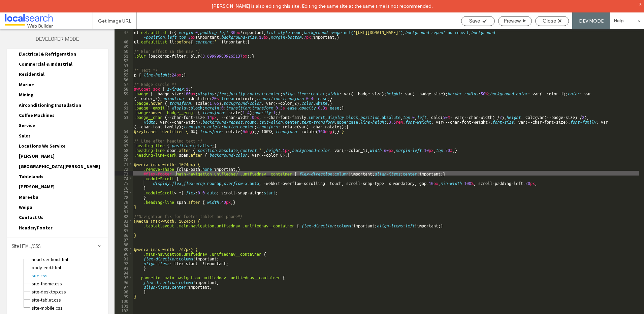
click at [174, 173] on div "ul .defaultList li { margin : 0 ; padding-left : 30 px !important; list-style :…" at bounding box center [386, 184] width 506 height 311
click at [142, 172] on div "ul .defaultList li { margin : 0 ; padding-left : 30 px !important; list-style :…" at bounding box center [386, 184] width 506 height 311
click at [476, 17] on div "Save" at bounding box center [478, 21] width 34 height 10
click at [477, 17] on div "Save" at bounding box center [478, 21] width 34 height 10
click at [144, 174] on div "ul .defaultList li { margin : 0 ; padding-left : 30 px !important; list-style :…" at bounding box center [386, 184] width 506 height 311
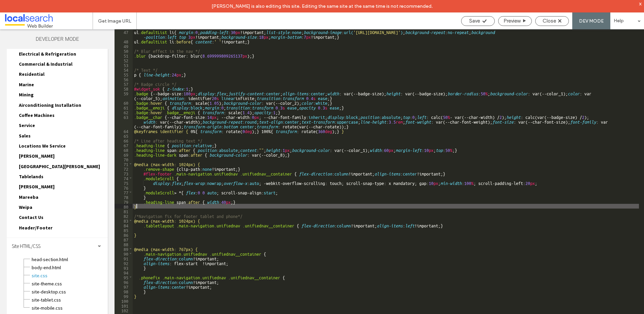
click at [348, 204] on div "ul .defaultList li { margin : 0 ; padding-left : 30 px !important; list-style :…" at bounding box center [386, 184] width 506 height 311
click at [478, 19] on span "Save" at bounding box center [474, 21] width 11 height 6
click at [478, 20] on span "Save" at bounding box center [474, 21] width 11 height 6
click at [547, 22] on span "Close" at bounding box center [548, 21] width 13 height 6
